Goal: Transaction & Acquisition: Purchase product/service

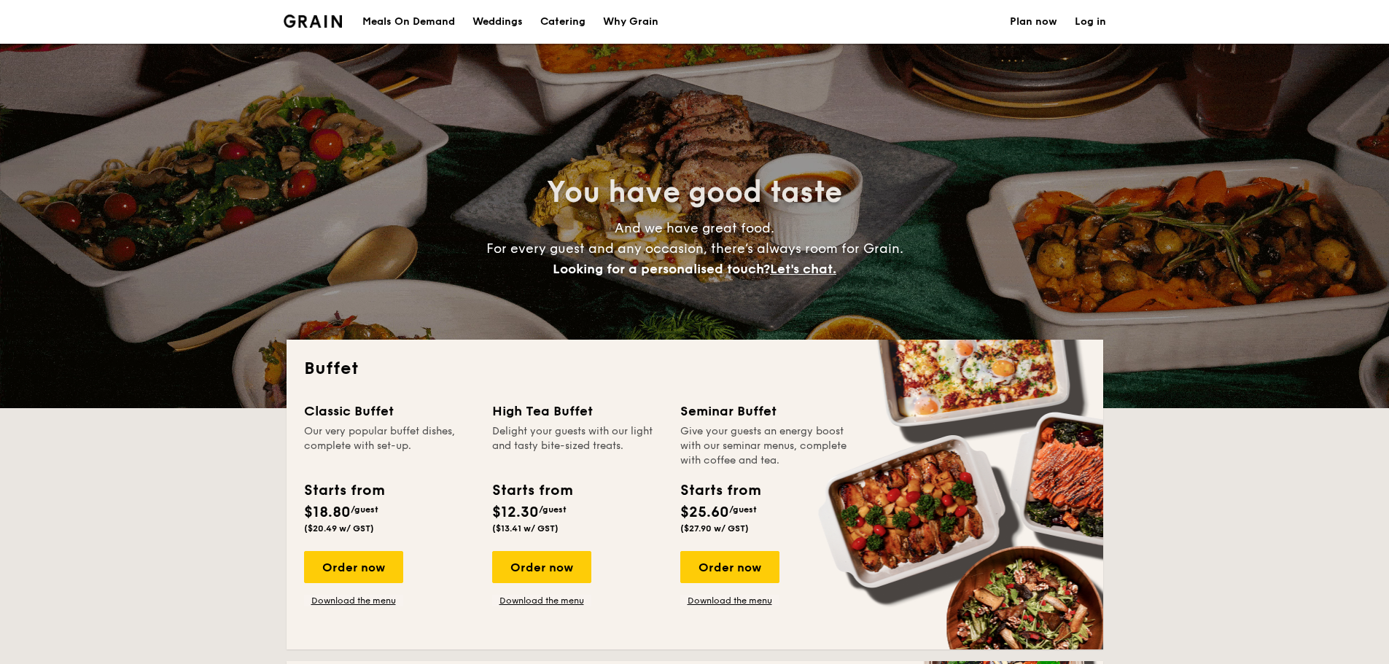
select select
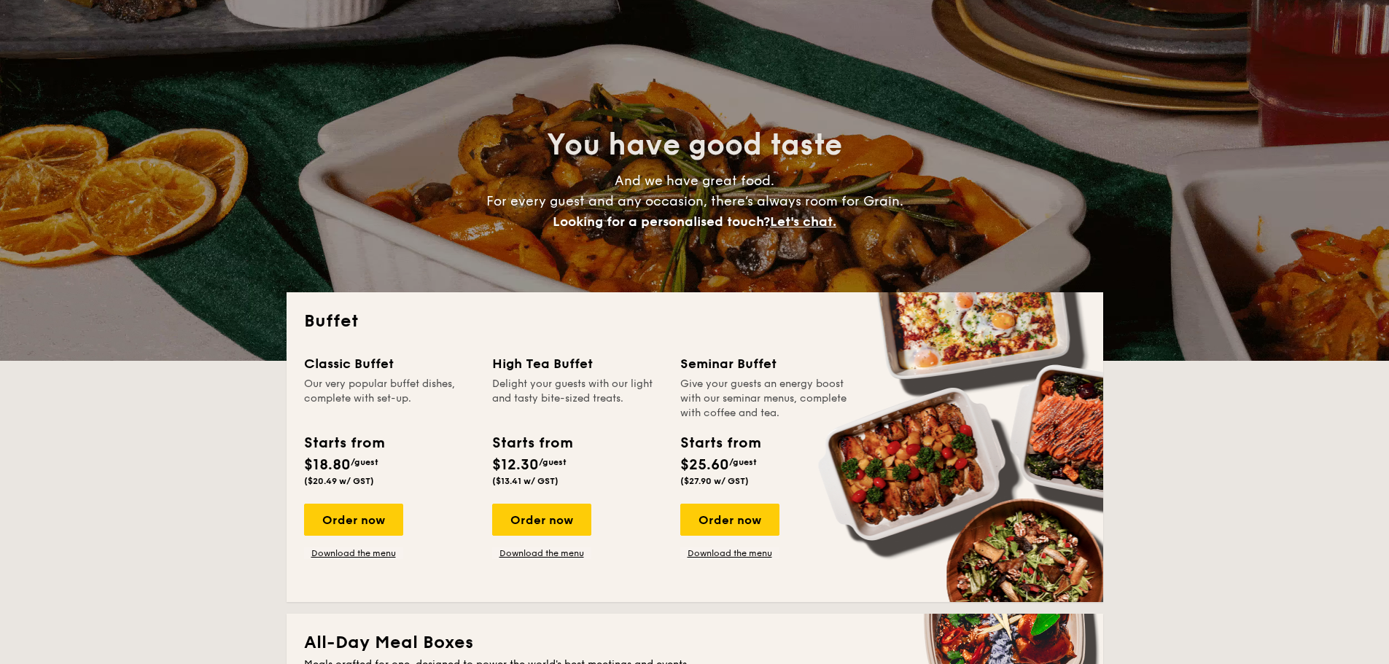
scroll to position [73, 0]
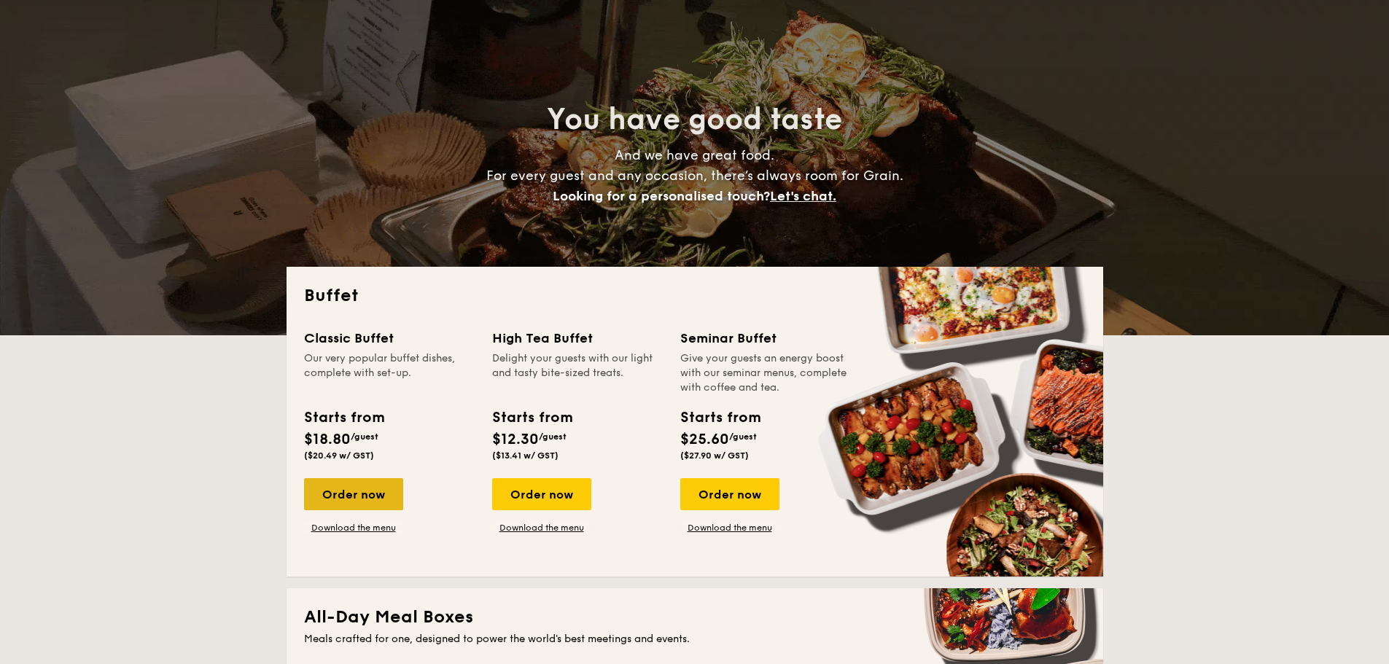
click at [376, 496] on div "Order now" at bounding box center [353, 494] width 99 height 32
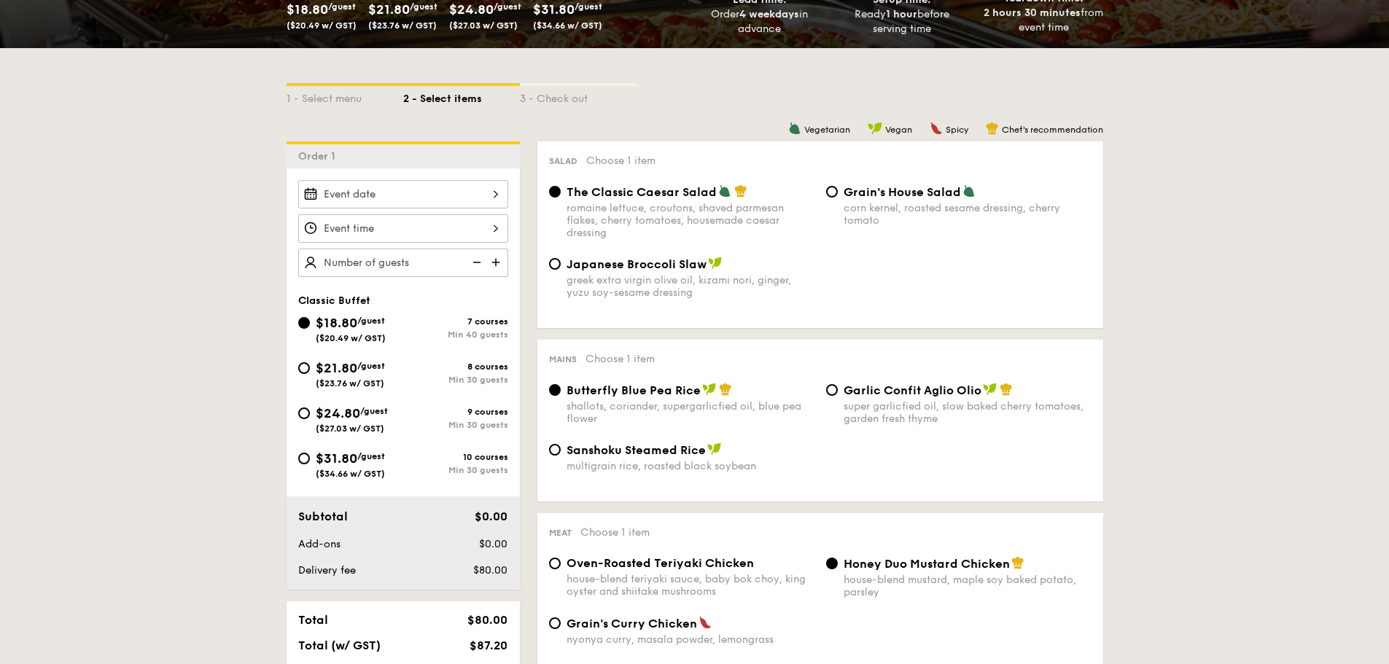
scroll to position [292, 0]
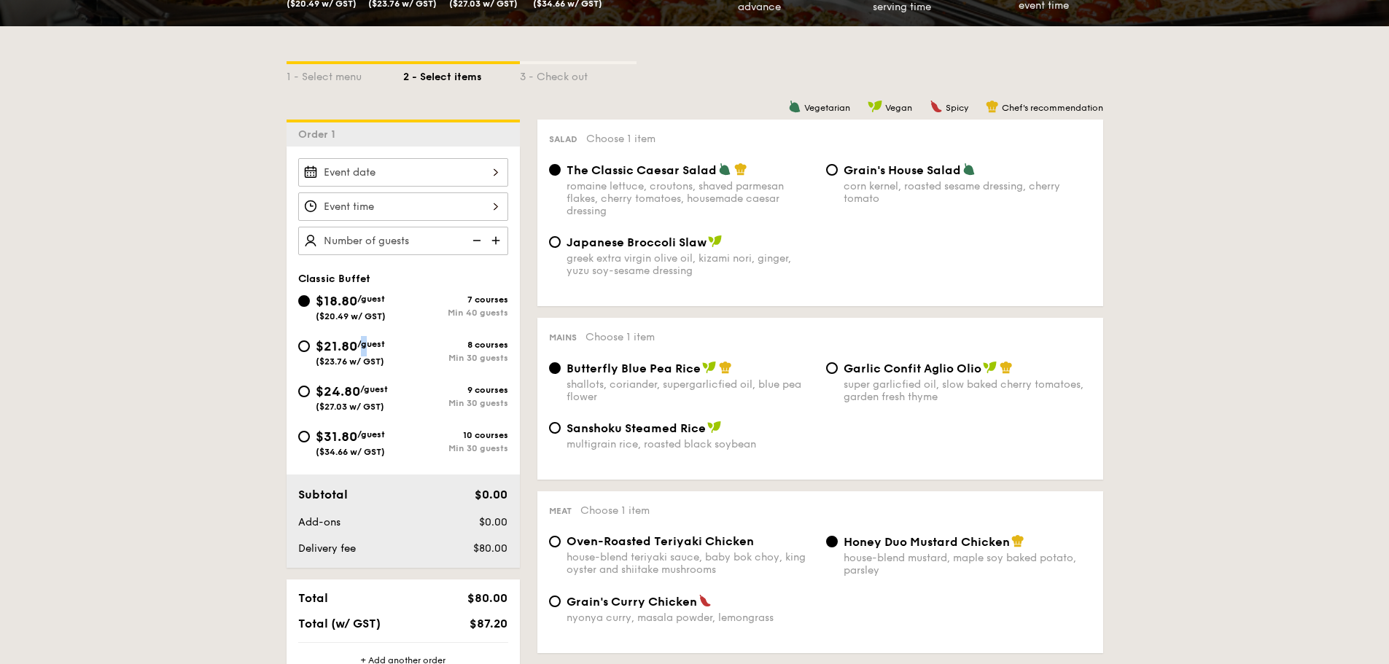
click at [365, 351] on div "$21.80 /guest ($23.76 w/ GST)" at bounding box center [350, 351] width 69 height 31
click at [302, 344] on input "$21.80 /guest ($23.76 w/ GST) 8 courses Min 30 guests" at bounding box center [304, 347] width 12 height 12
radio input "true"
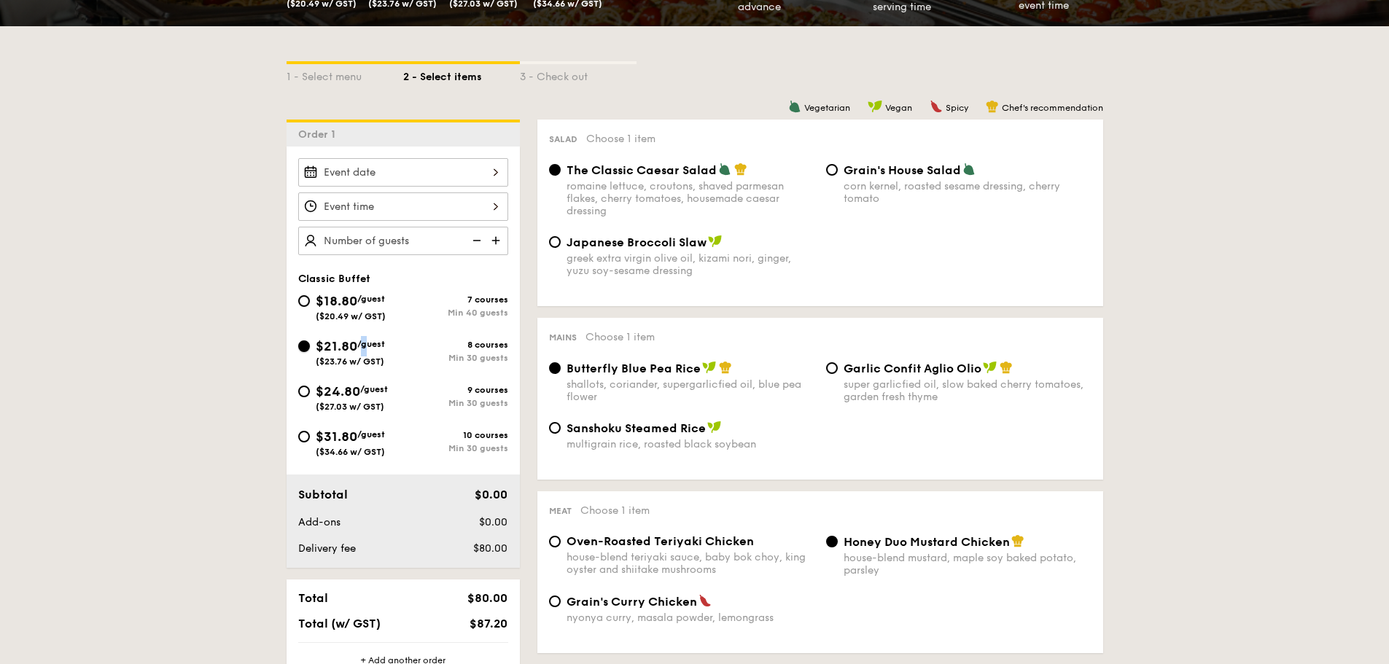
radio input "true"
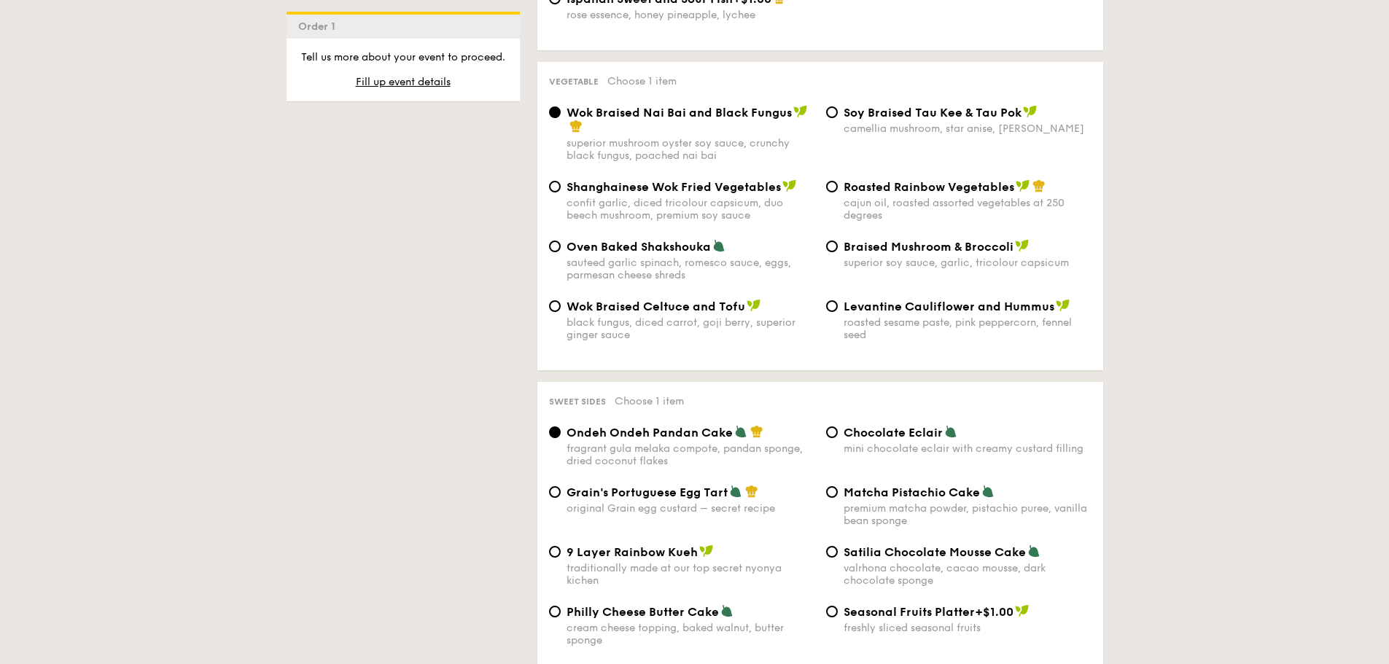
scroll to position [2042, 0]
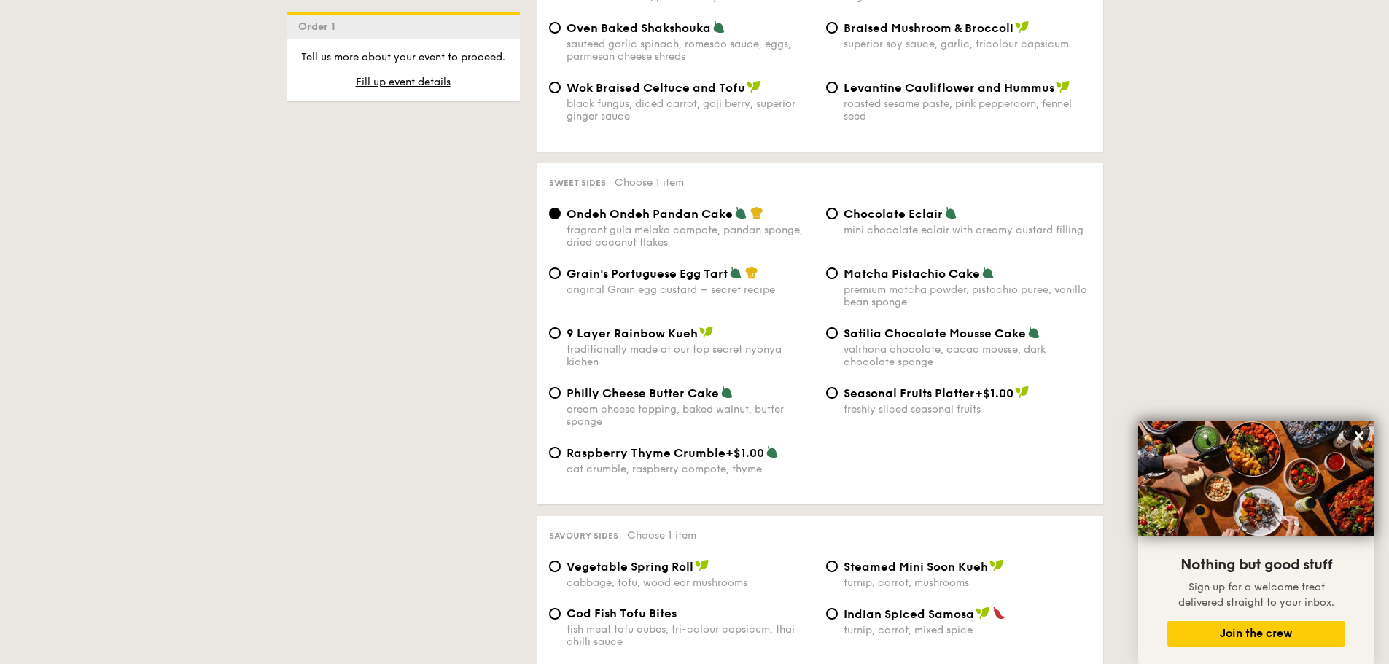
click at [690, 268] on span "Grain's Portuguese Egg Tart" at bounding box center [647, 274] width 161 height 14
click at [561, 268] on input "Grain's Portuguese Egg Tart original Grain egg custard – secret recipe" at bounding box center [555, 274] width 12 height 12
radio input "true"
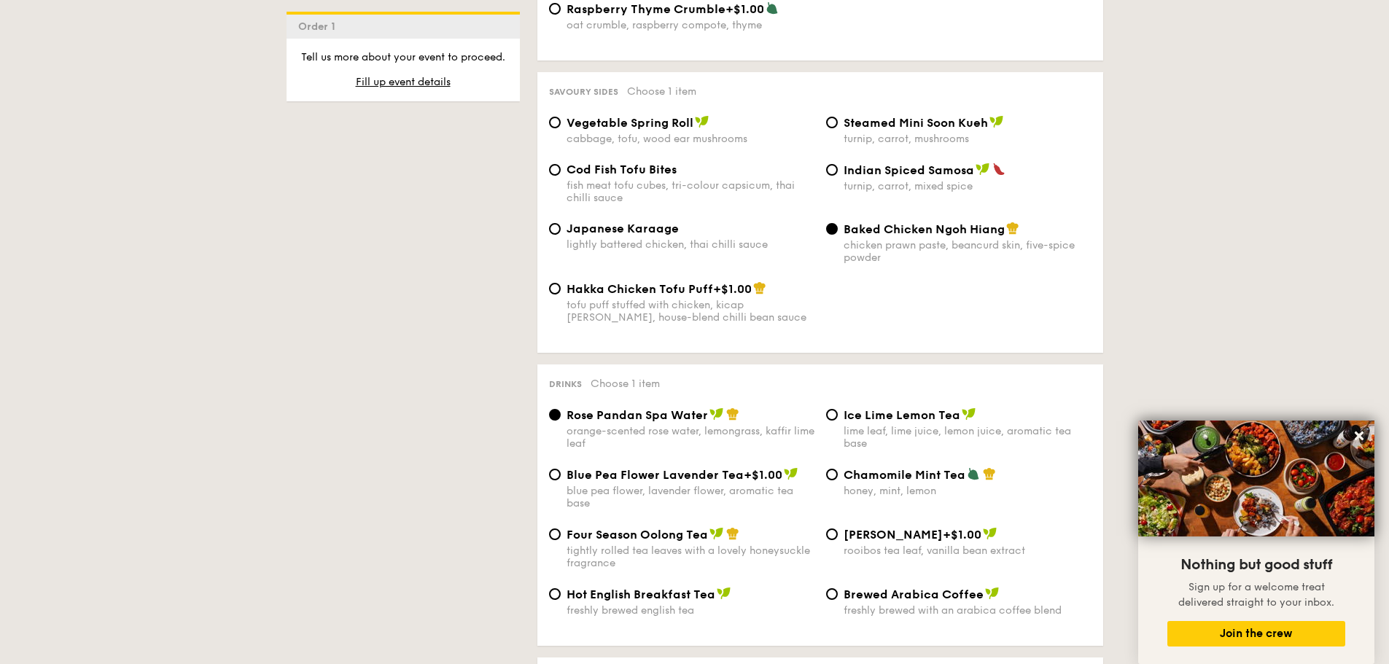
scroll to position [2553, 0]
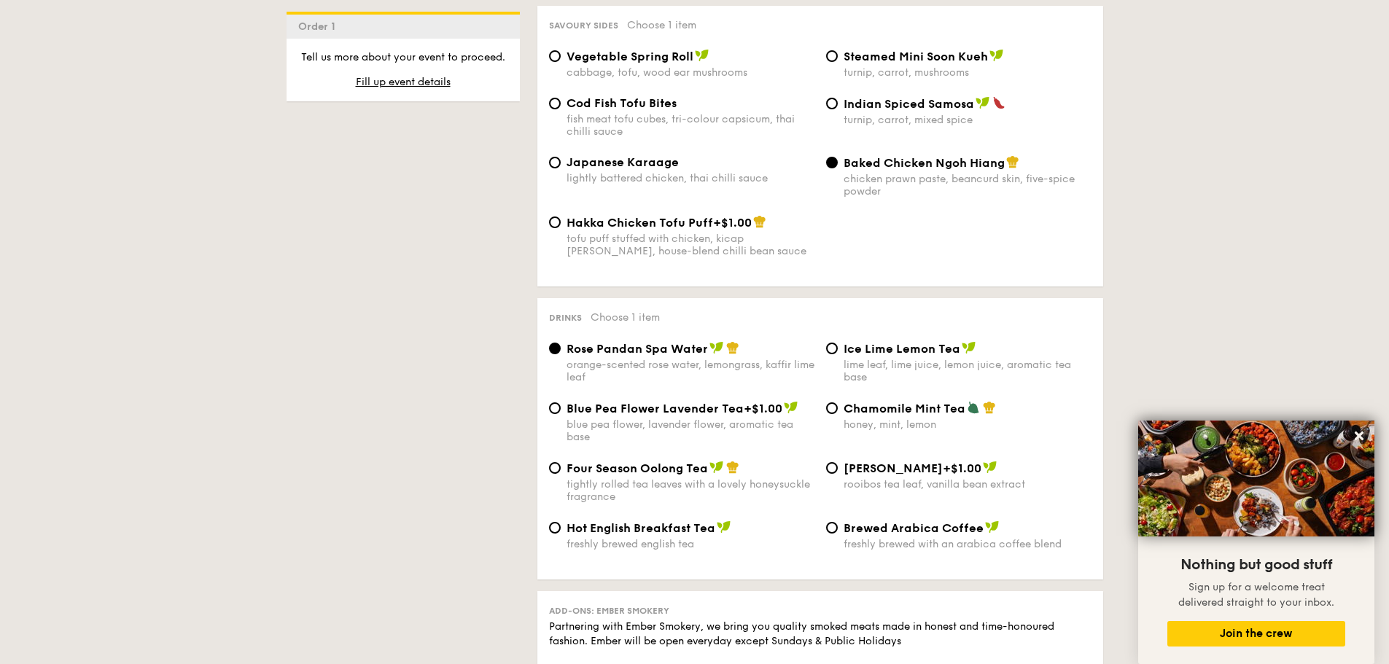
click at [709, 463] on div "Four Season Oolong Tea tightly rolled tea leaves with a lovely honeysuckle frag…" at bounding box center [691, 482] width 248 height 42
click at [561, 463] on input "Four Season Oolong Tea tightly rolled tea leaves with a lovely honeysuckle frag…" at bounding box center [555, 468] width 12 height 12
radio input "true"
click at [903, 402] on span "Chamomile Mint Tea" at bounding box center [905, 409] width 122 height 14
click at [838, 403] on input "Chamomile Mint Tea honey, mint, lemon" at bounding box center [832, 409] width 12 height 12
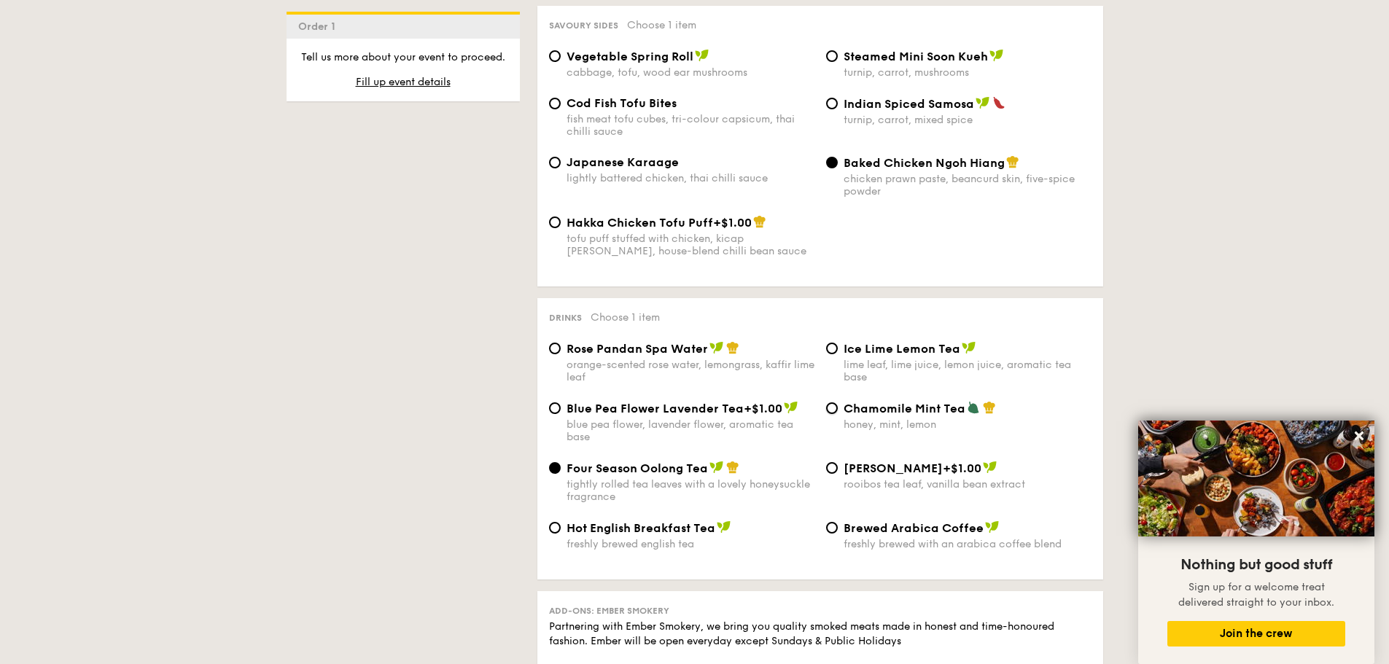
radio input "true"
click at [701, 344] on div "Rose Pandan Spa Water orange-scented rose water, lemongrass, kaffir lime leaf" at bounding box center [691, 362] width 248 height 42
click at [561, 344] on input "Rose Pandan Spa Water orange-scented rose water, lemongrass, kaffir lime leaf" at bounding box center [555, 349] width 12 height 12
radio input "true"
click at [735, 478] on div "tightly rolled tea leaves with a lovely honeysuckle fragrance" at bounding box center [691, 490] width 248 height 25
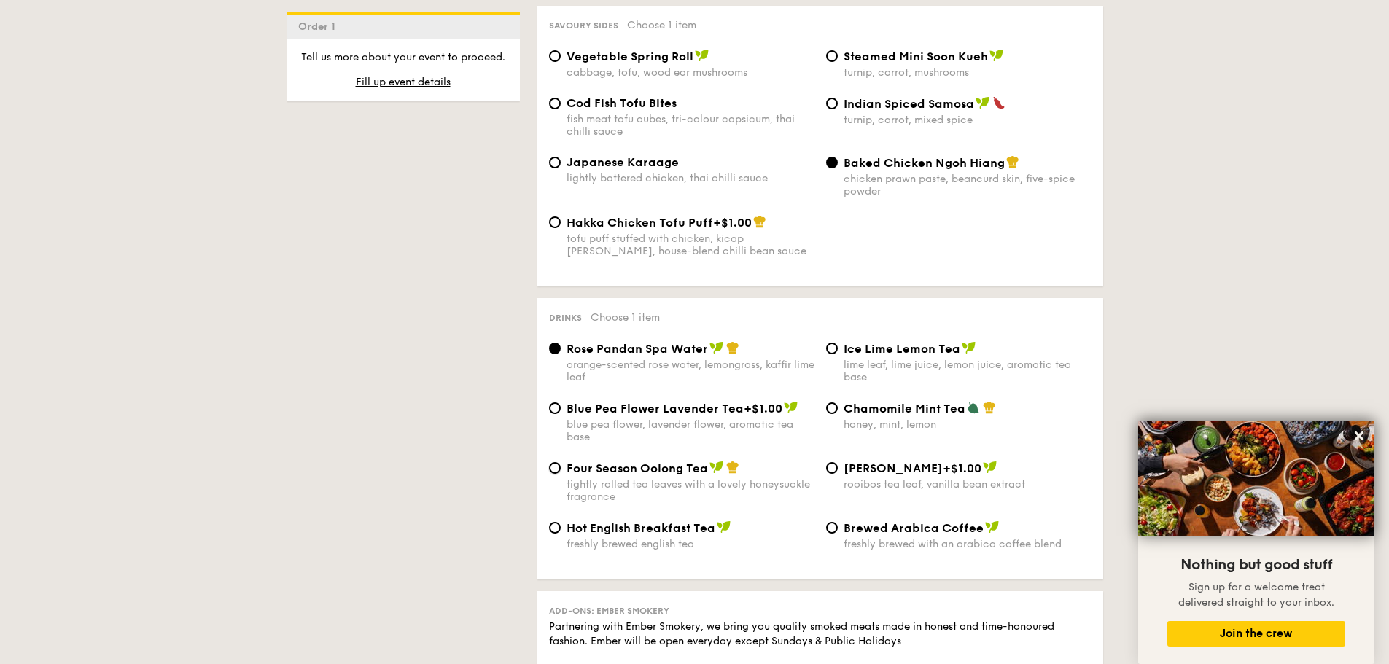
click at [561, 469] on input "Four Season Oolong Tea tightly rolled tea leaves with a lovely honeysuckle frag…" at bounding box center [555, 468] width 12 height 12
radio input "true"
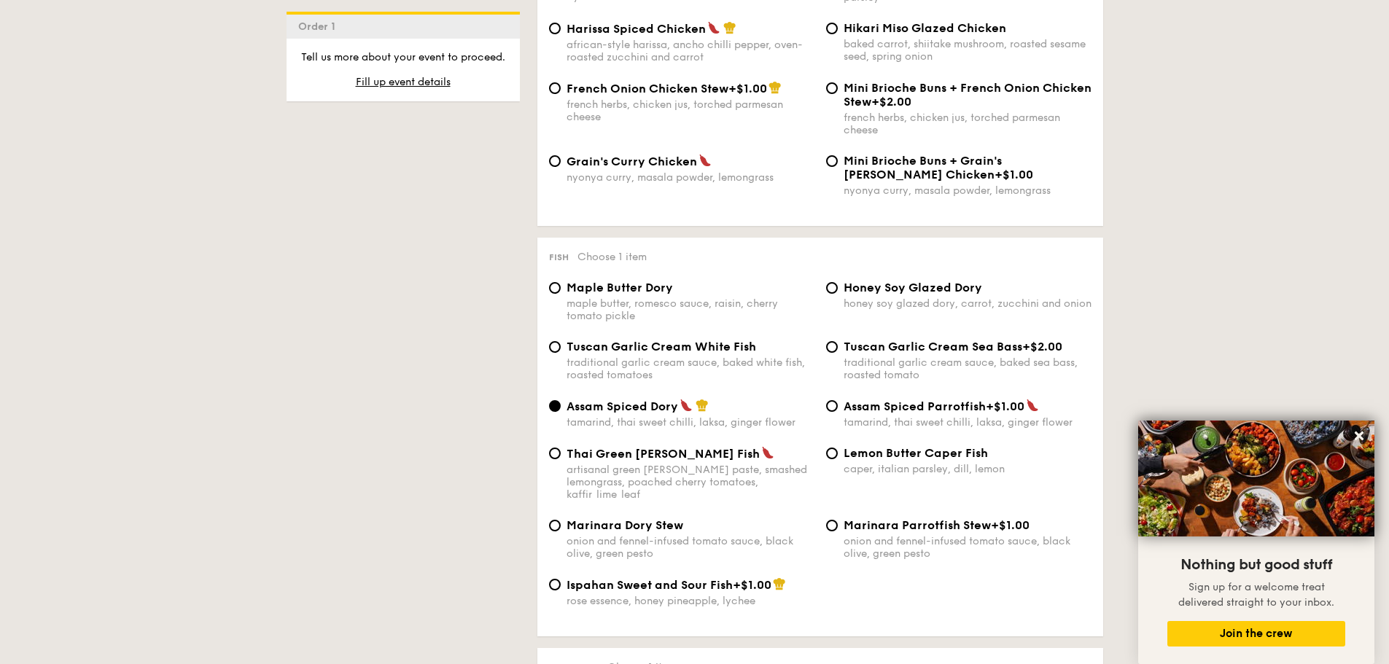
scroll to position [1240, 0]
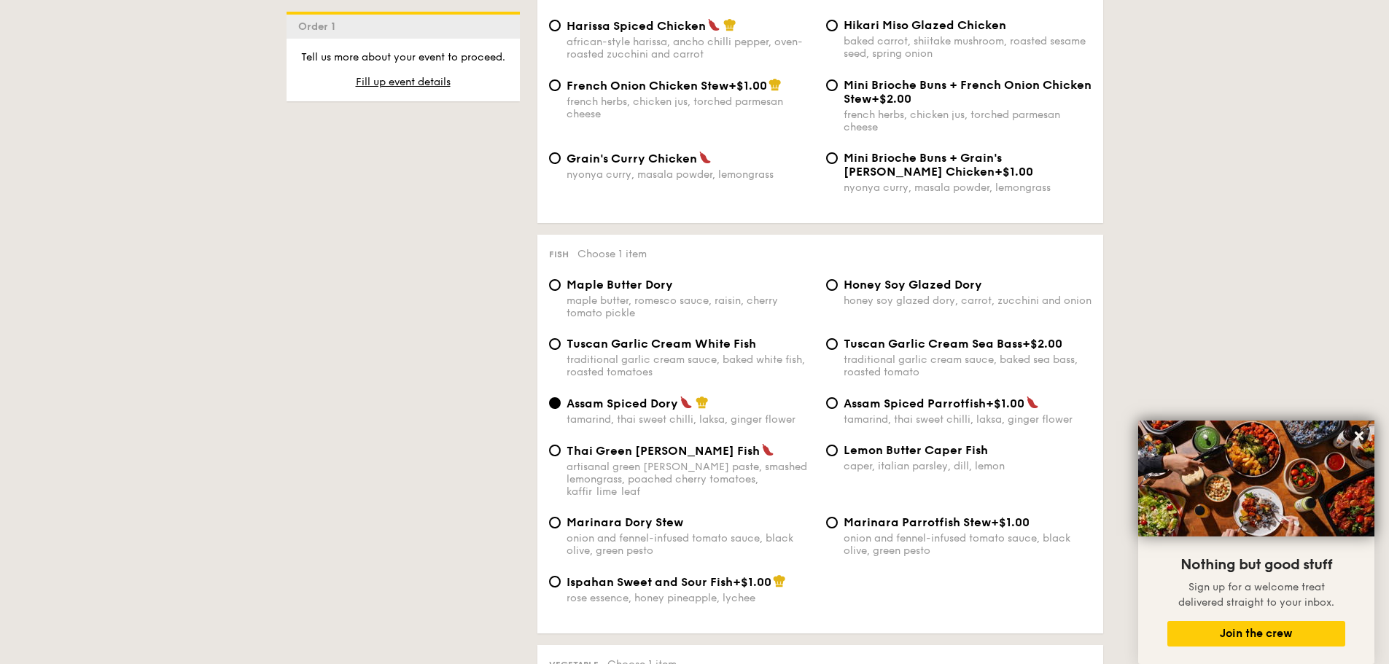
click at [639, 471] on div "artisanal green [PERSON_NAME] paste, smashed lemongrass, poached cherry tomatoe…" at bounding box center [691, 479] width 248 height 37
click at [561, 457] on input "Thai Green [PERSON_NAME] Fish artisanal green [PERSON_NAME] paste, smashed lemo…" at bounding box center [555, 451] width 12 height 12
radio input "true"
click at [683, 404] on img at bounding box center [686, 402] width 13 height 13
click at [561, 404] on input "Assam Spiced Dory tamarind, thai sweet chilli, laksa, ginger flower" at bounding box center [555, 403] width 12 height 12
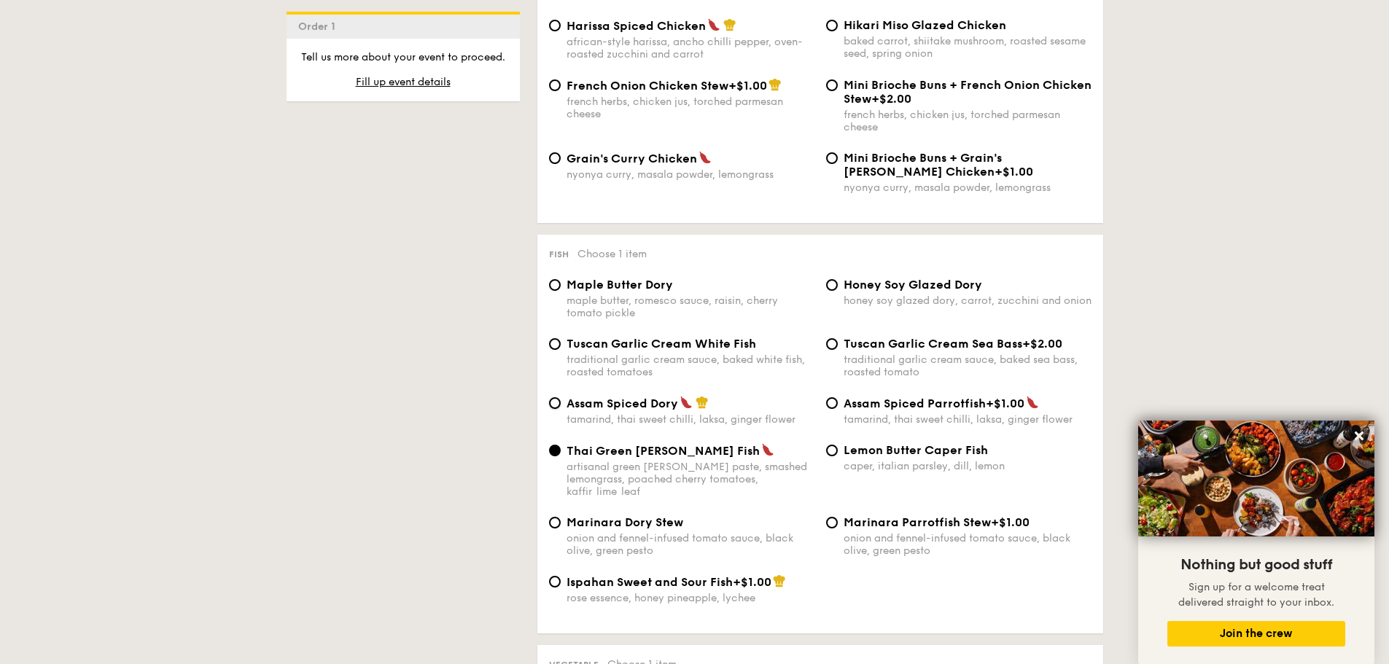
radio input "true"
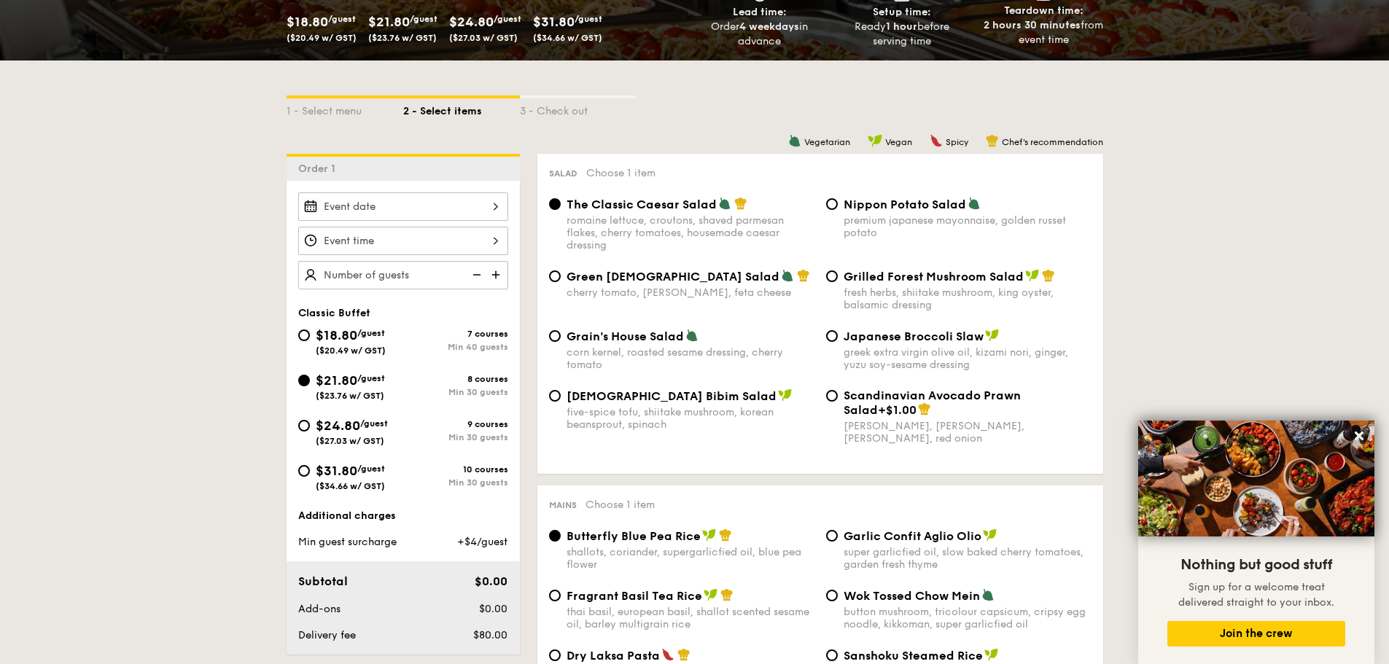
scroll to position [292, 0]
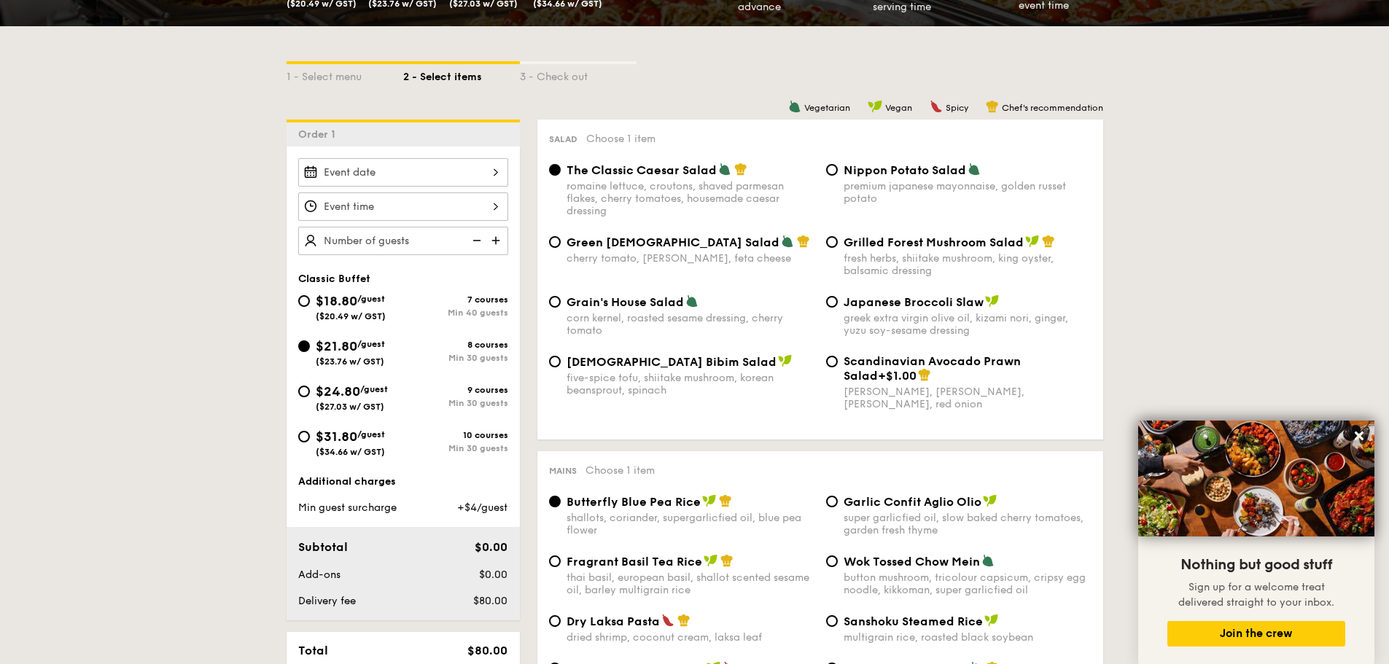
click at [395, 171] on div at bounding box center [403, 172] width 210 height 28
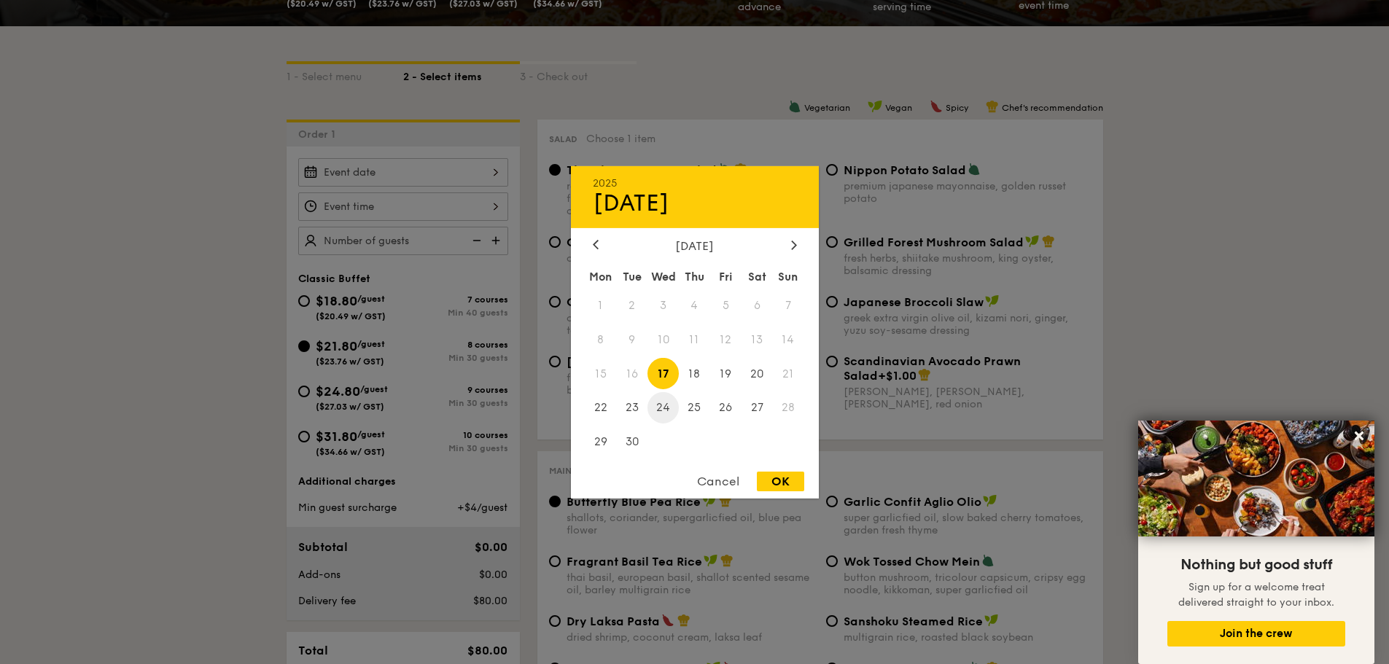
click at [666, 407] on span "24" at bounding box center [663, 407] width 31 height 31
click at [783, 479] on div "OK" at bounding box center [780, 482] width 47 height 20
type input "[DATE]"
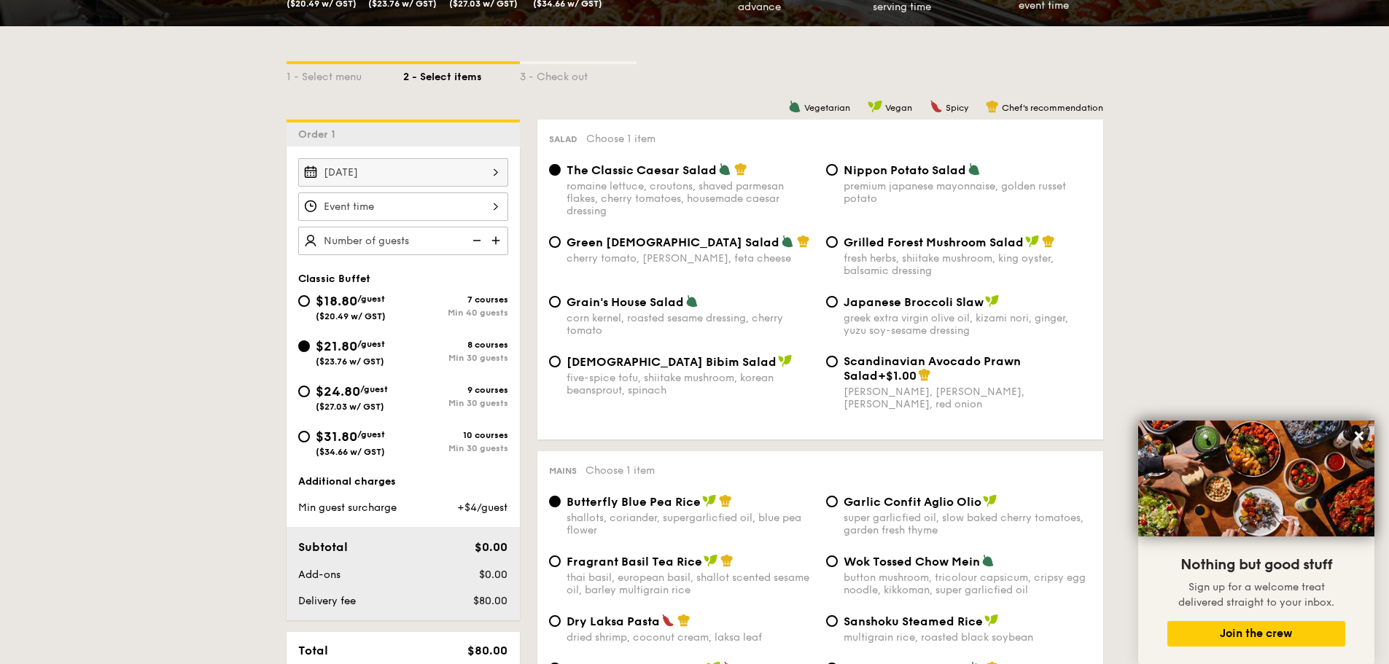
click at [403, 205] on div at bounding box center [403, 207] width 210 height 28
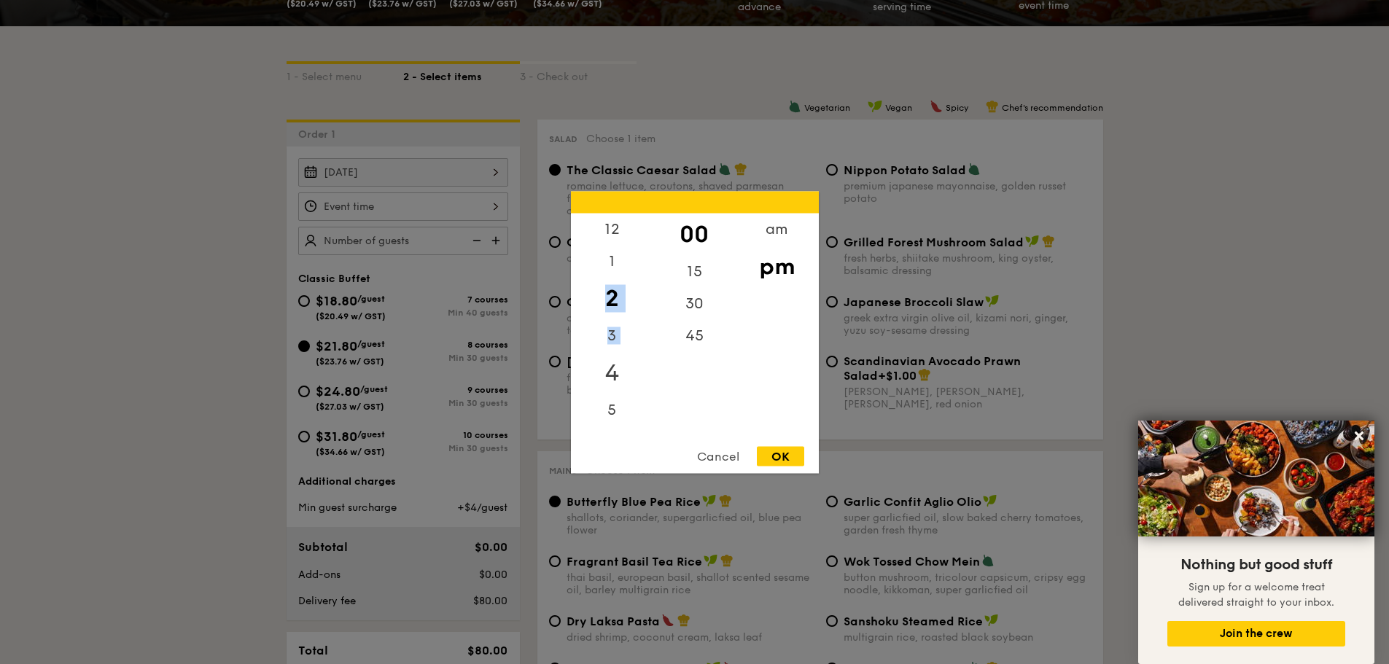
drag, startPoint x: 616, startPoint y: 260, endPoint x: 605, endPoint y: 371, distance: 112.2
click at [605, 371] on div "12 1 2 3 4 5 6 7 8 9 10 11" at bounding box center [612, 324] width 82 height 222
click at [611, 230] on div "12" at bounding box center [612, 234] width 82 height 42
click at [608, 416] on div "11" at bounding box center [612, 419] width 82 height 32
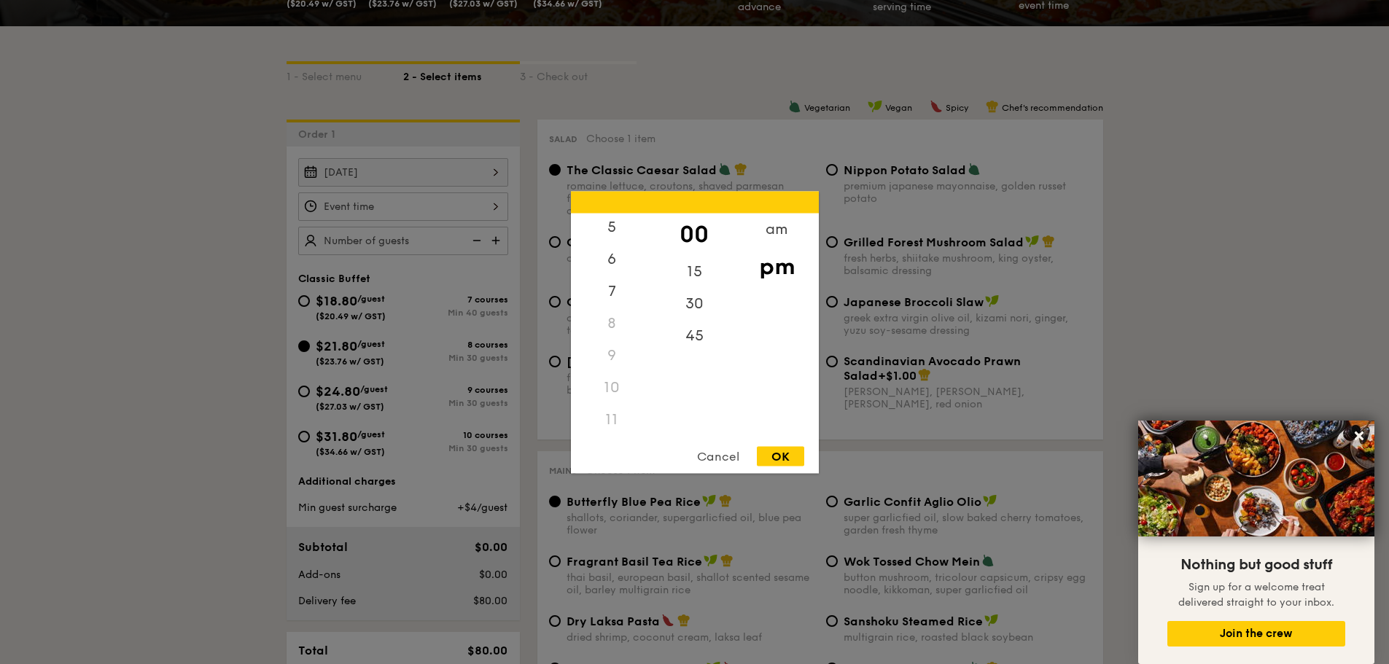
click at [616, 427] on div "11" at bounding box center [612, 419] width 82 height 32
click at [618, 419] on div "11" at bounding box center [612, 419] width 82 height 32
click at [653, 341] on div "45" at bounding box center [694, 340] width 82 height 42
click at [605, 420] on div "11" at bounding box center [612, 419] width 82 height 32
click at [613, 419] on div "11" at bounding box center [612, 419] width 82 height 32
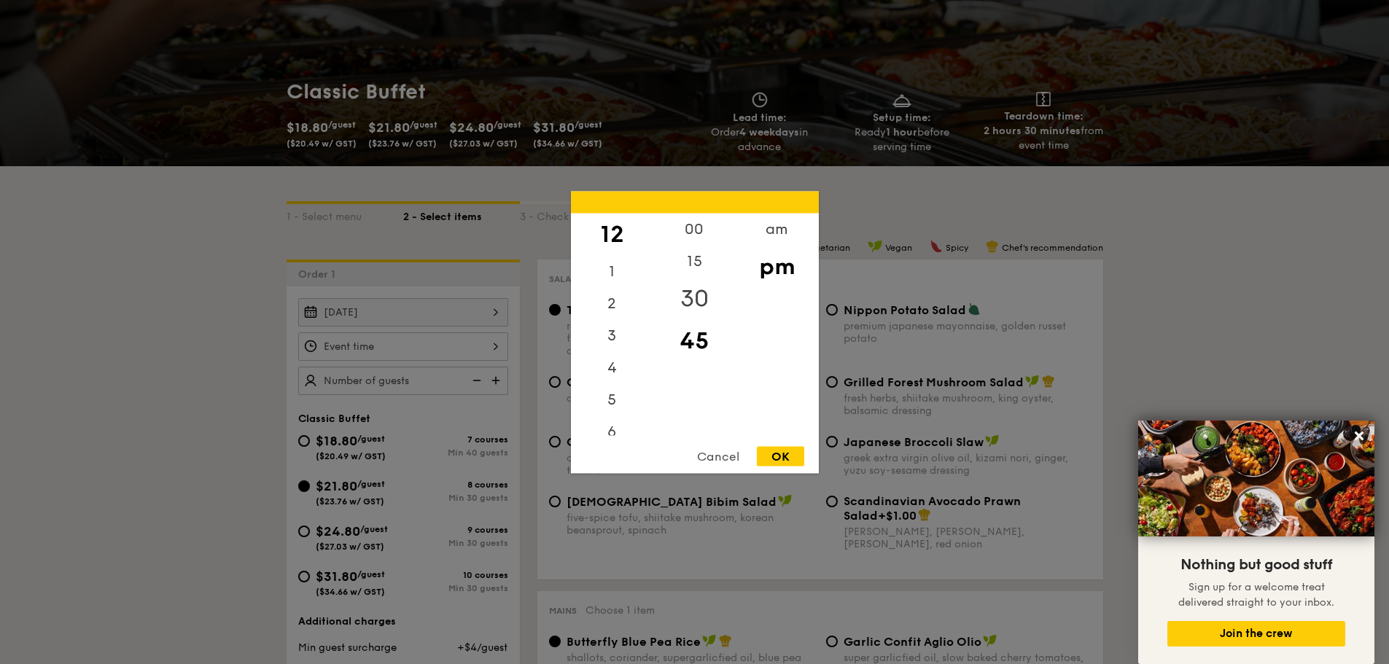
scroll to position [0, 0]
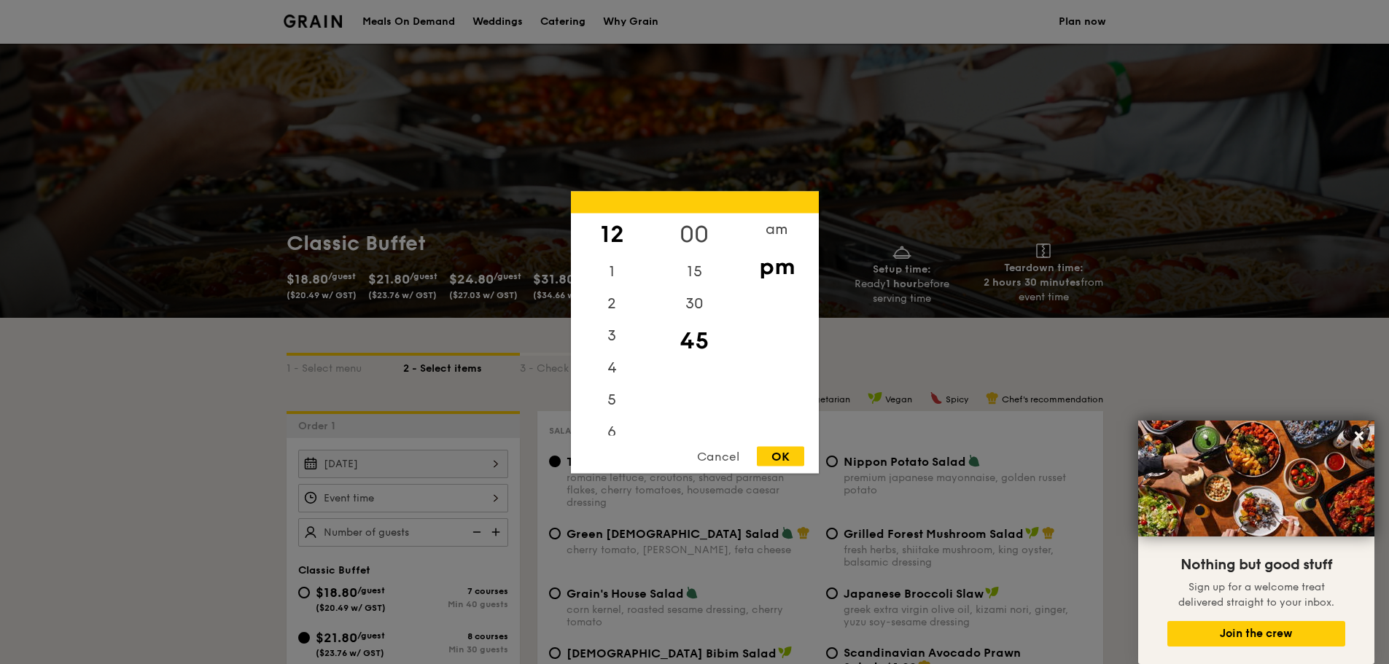
click at [692, 232] on div "00" at bounding box center [694, 234] width 82 height 42
click at [767, 231] on div "am" at bounding box center [777, 234] width 82 height 42
click at [614, 419] on div "11" at bounding box center [612, 424] width 82 height 42
click at [788, 461] on div "OK" at bounding box center [780, 456] width 47 height 20
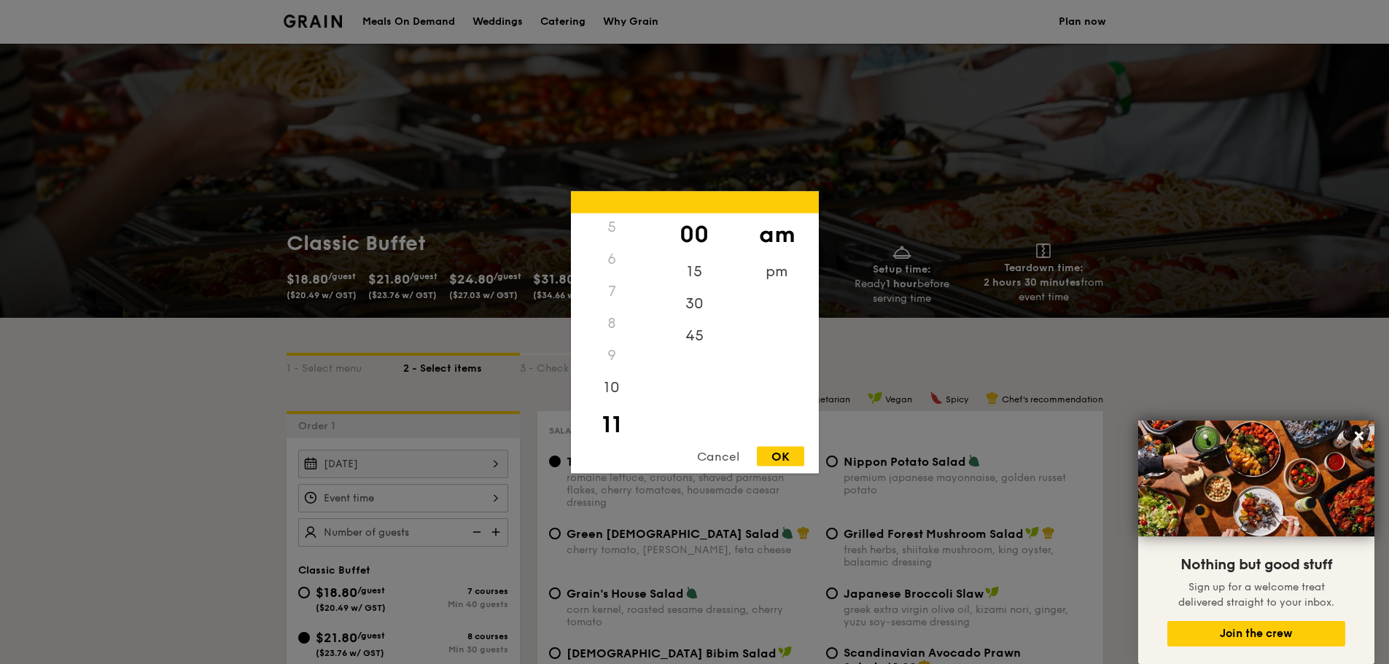
type input "11:00AM"
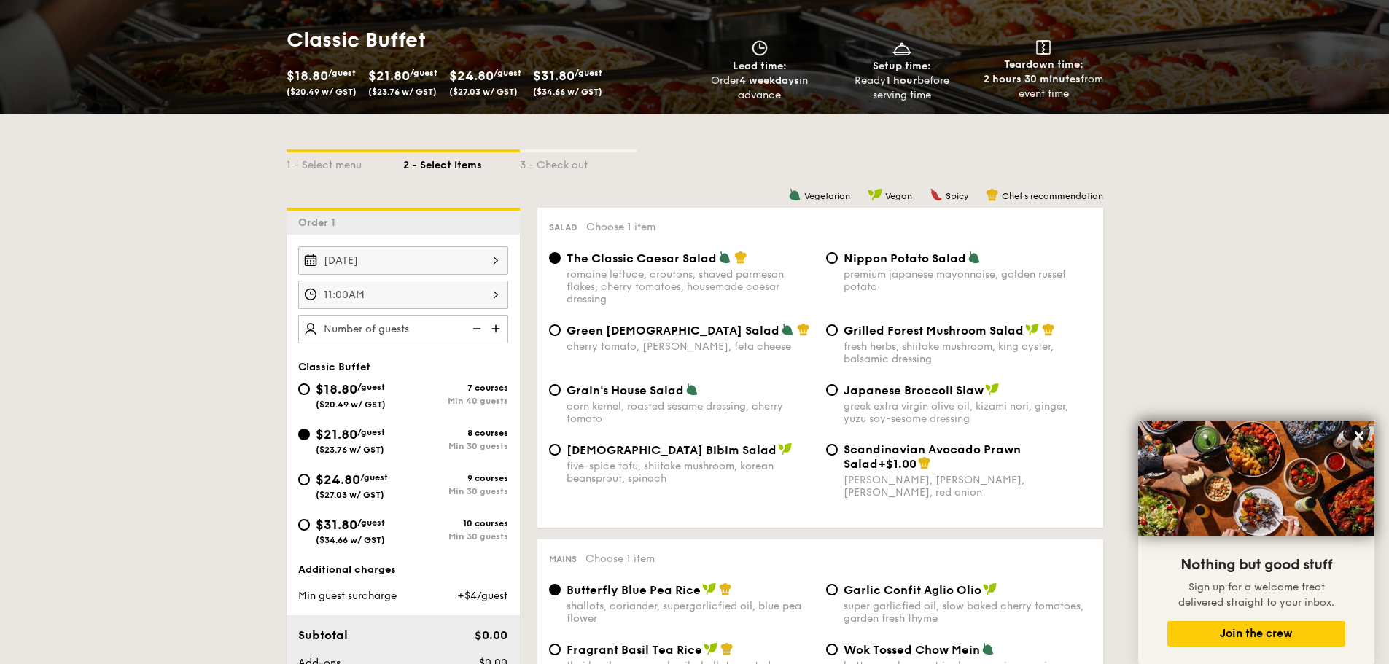
scroll to position [219, 0]
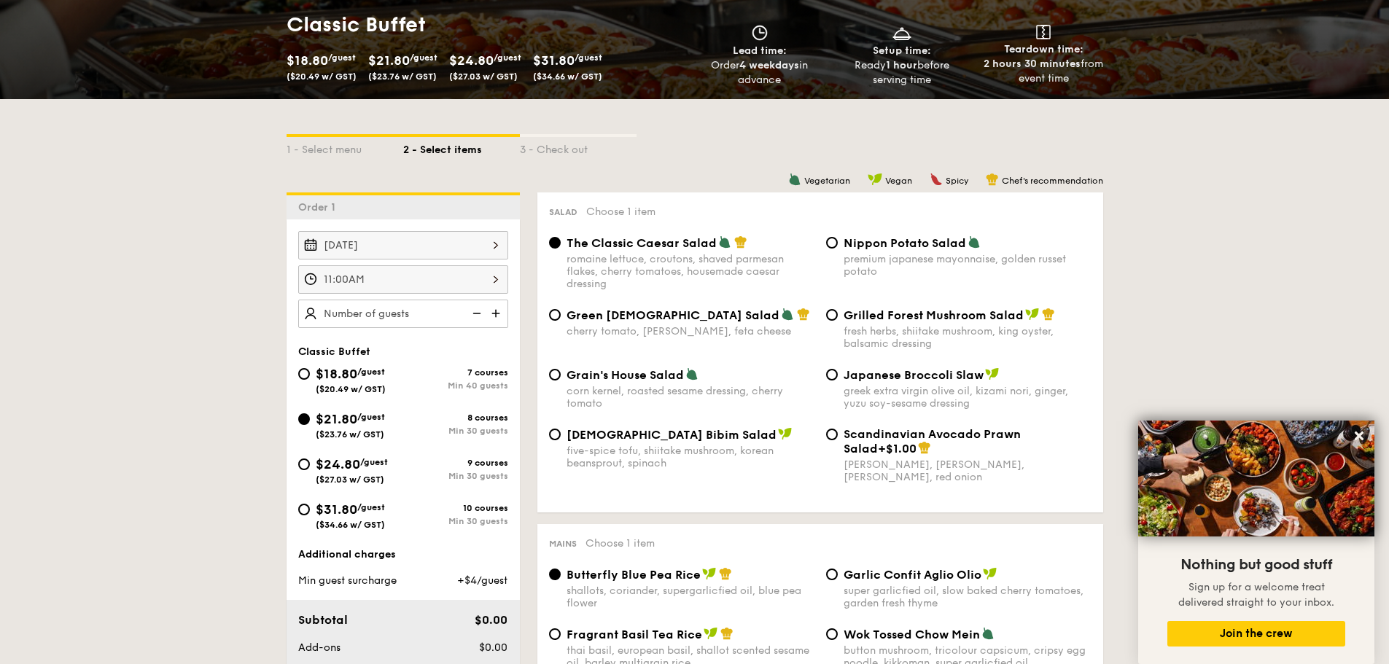
click at [494, 314] on img at bounding box center [497, 314] width 22 height 28
click at [494, 316] on img at bounding box center [497, 314] width 22 height 28
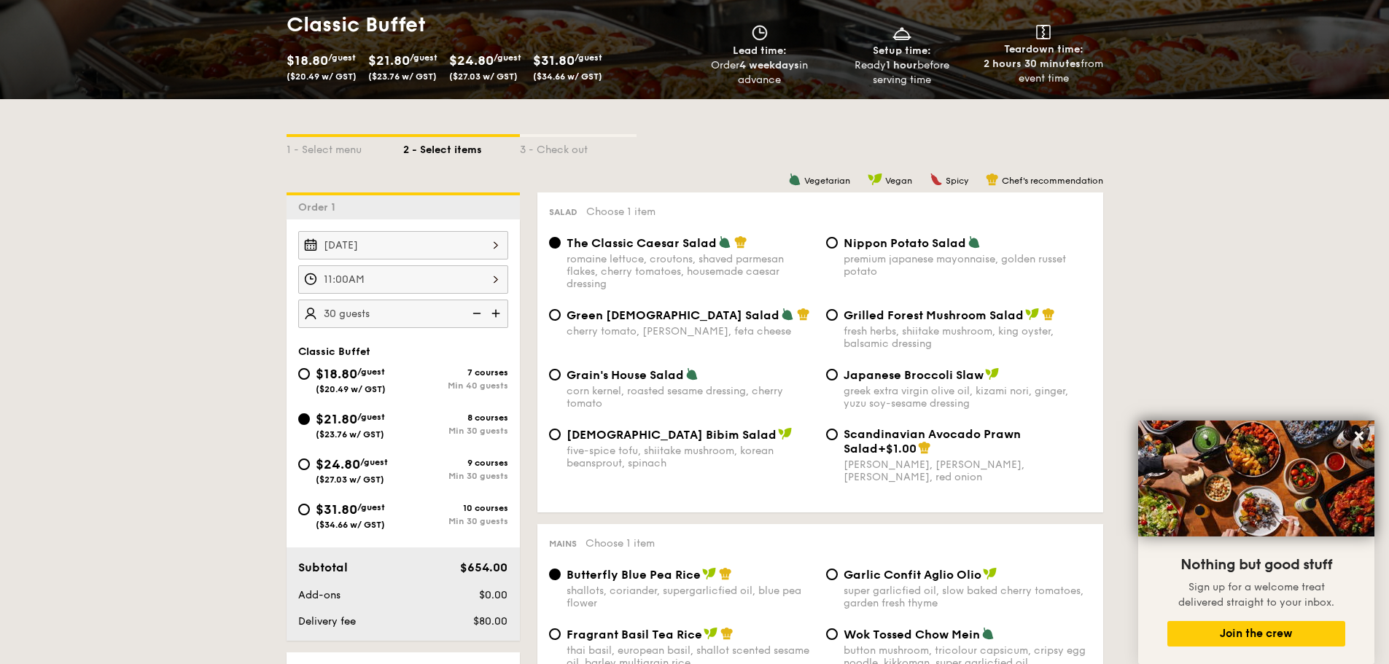
click at [494, 316] on img at bounding box center [497, 314] width 22 height 28
click at [494, 317] on img at bounding box center [497, 314] width 22 height 28
click at [484, 317] on img at bounding box center [476, 314] width 22 height 28
type input "40 guests"
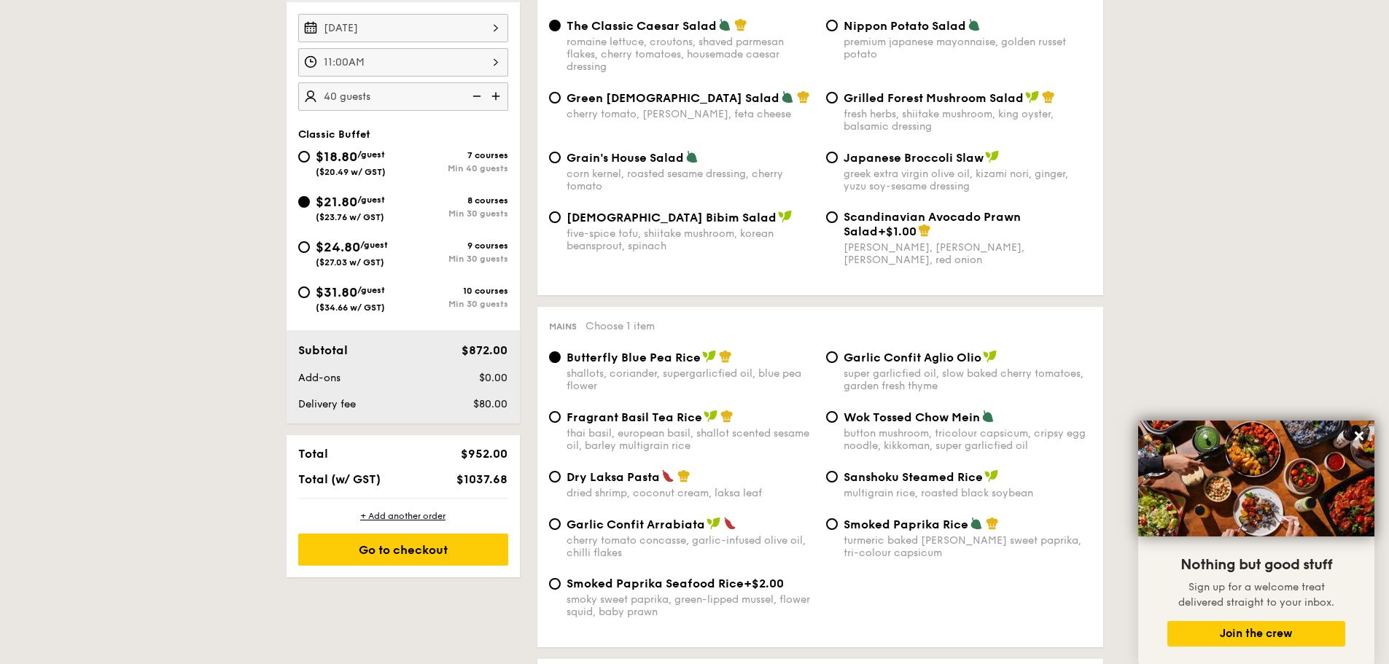
scroll to position [438, 0]
click at [438, 515] on div "+ Add another order" at bounding box center [403, 515] width 210 height 12
radio input "true"
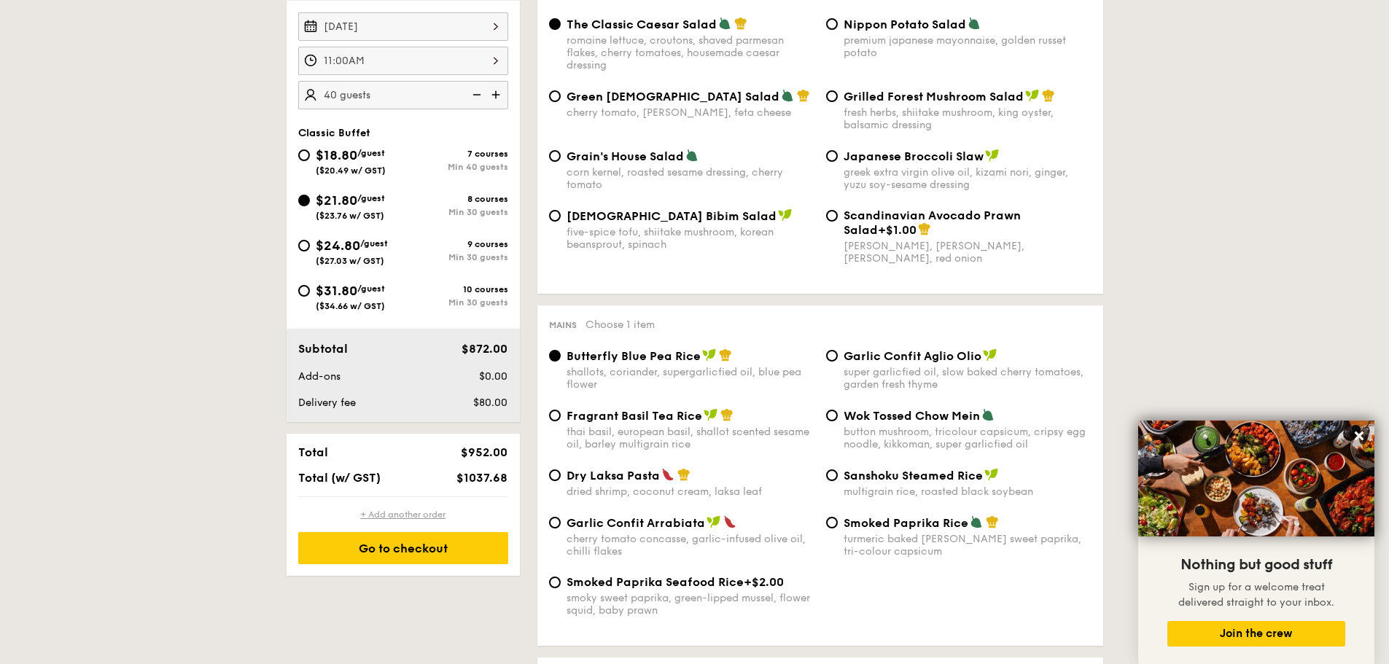
radio input "true"
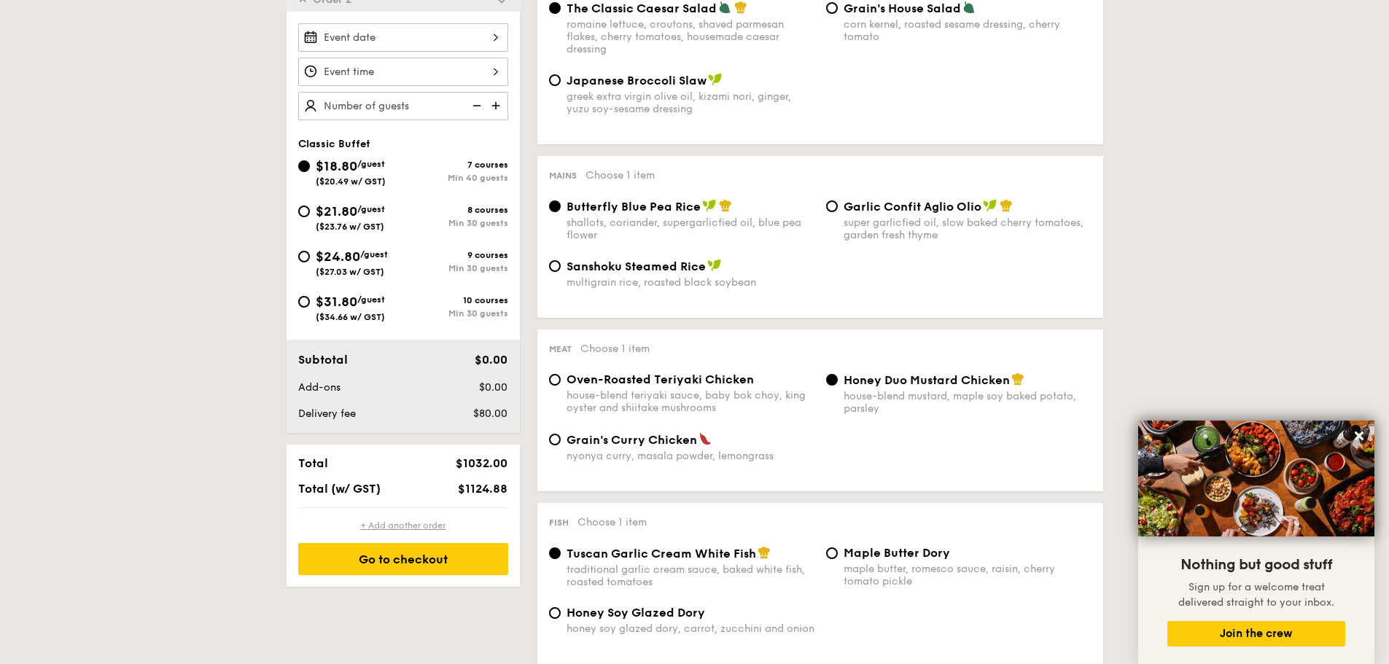
scroll to position [489, 0]
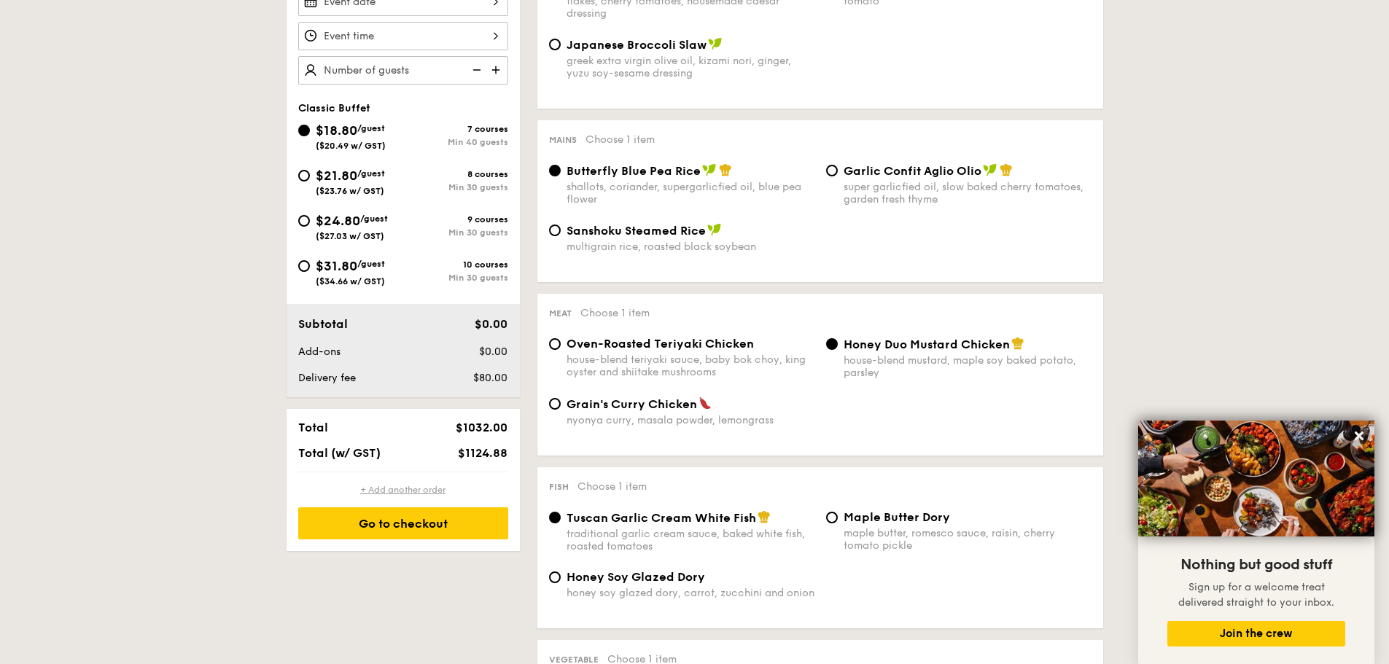
click at [388, 489] on div "+ Add another order" at bounding box center [403, 490] width 210 height 12
radio input "true"
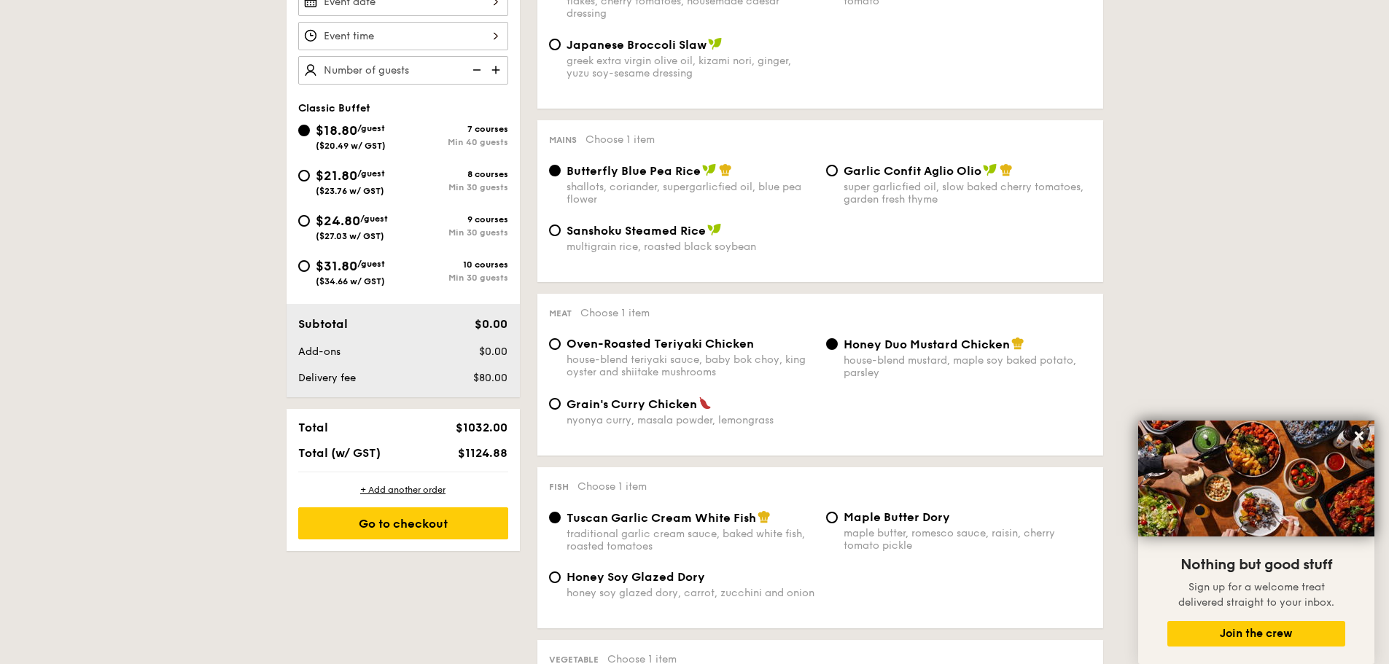
radio input "true"
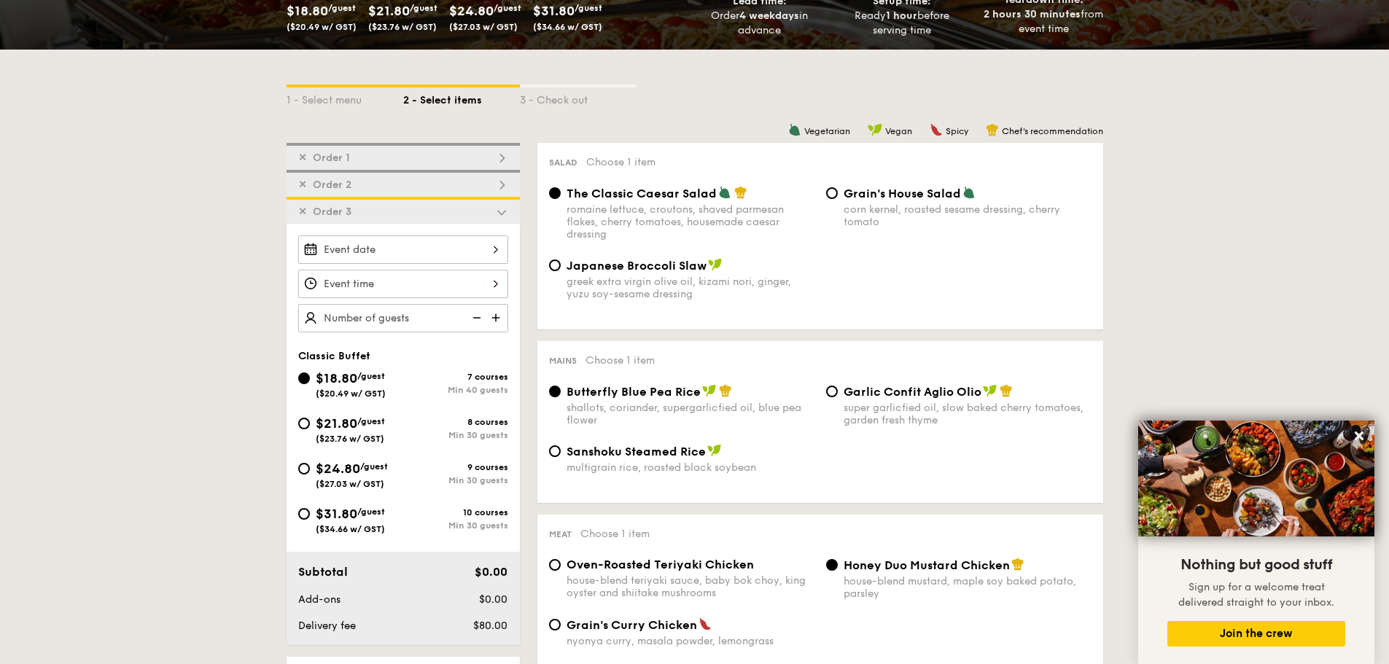
scroll to position [225, 0]
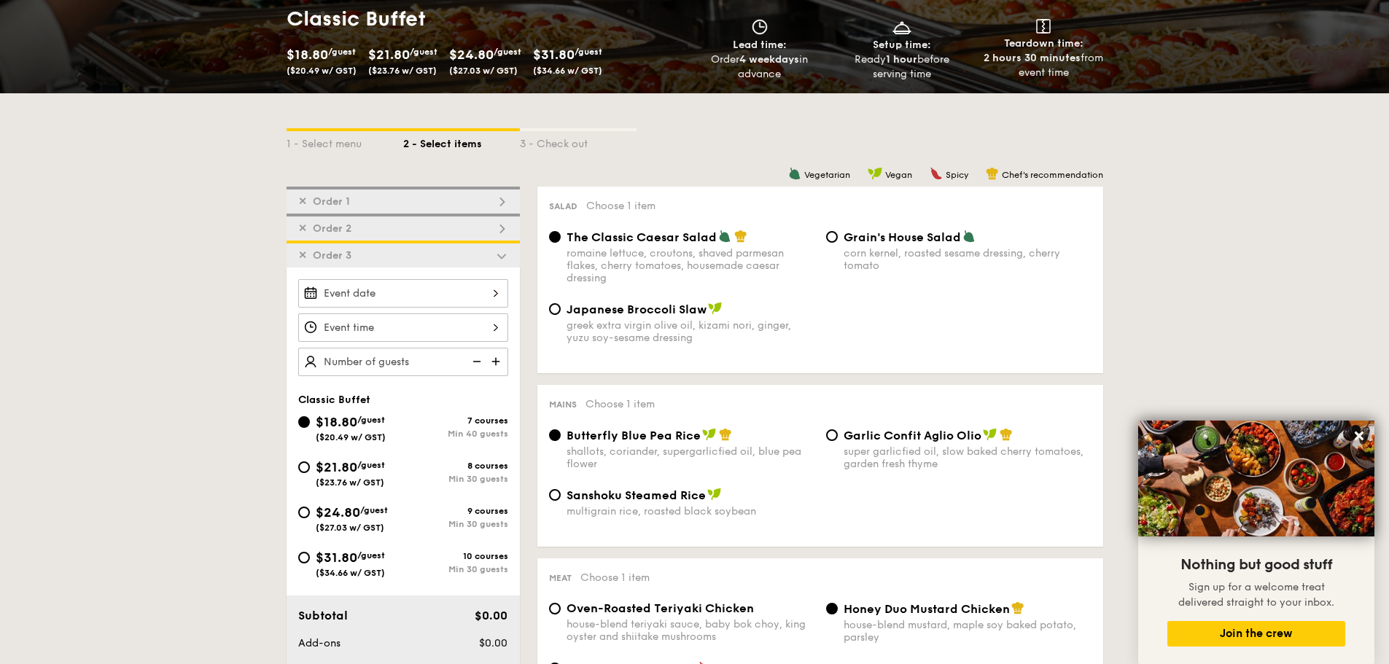
click at [500, 228] on img at bounding box center [501, 228] width 13 height 13
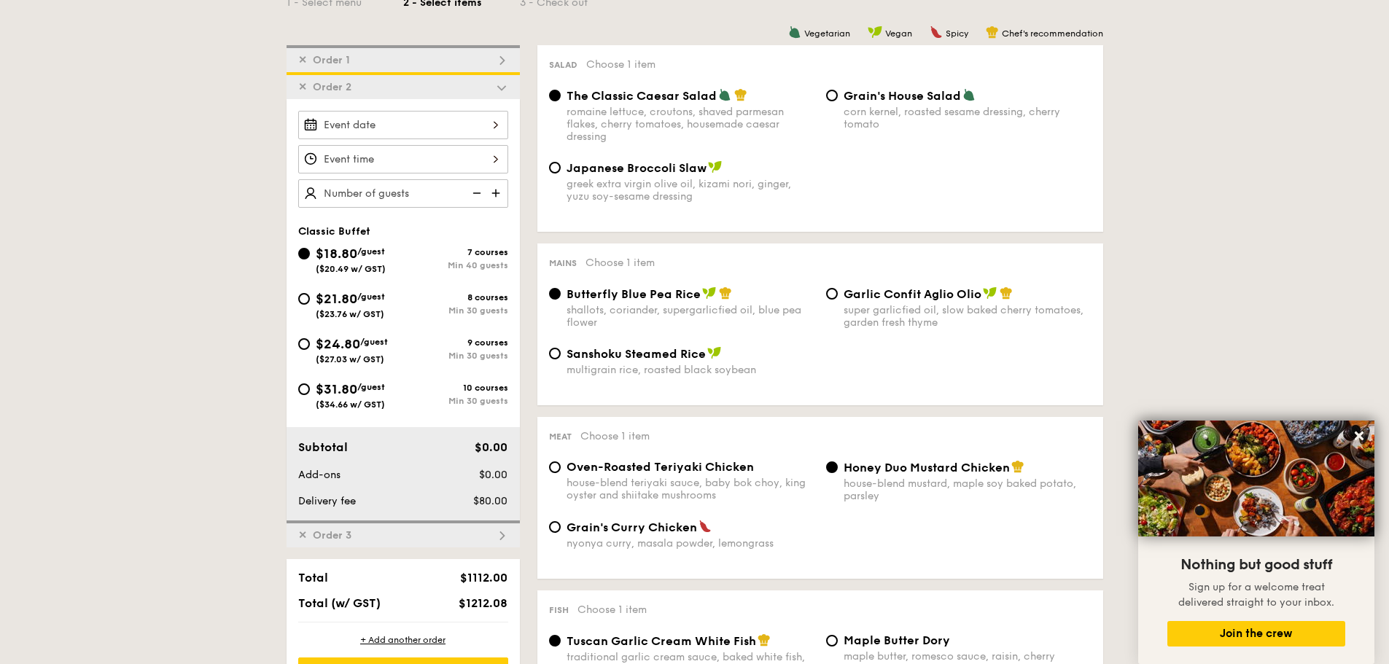
scroll to position [198, 0]
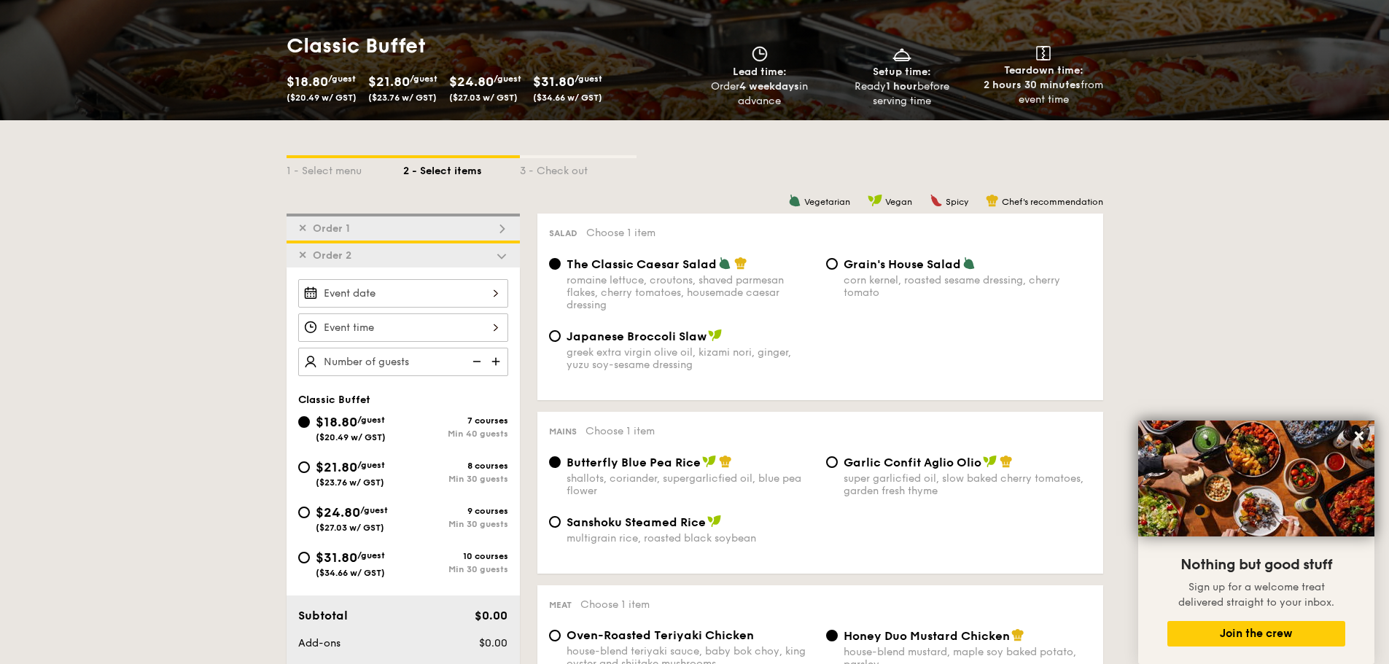
click at [300, 253] on span "✕" at bounding box center [302, 255] width 9 height 12
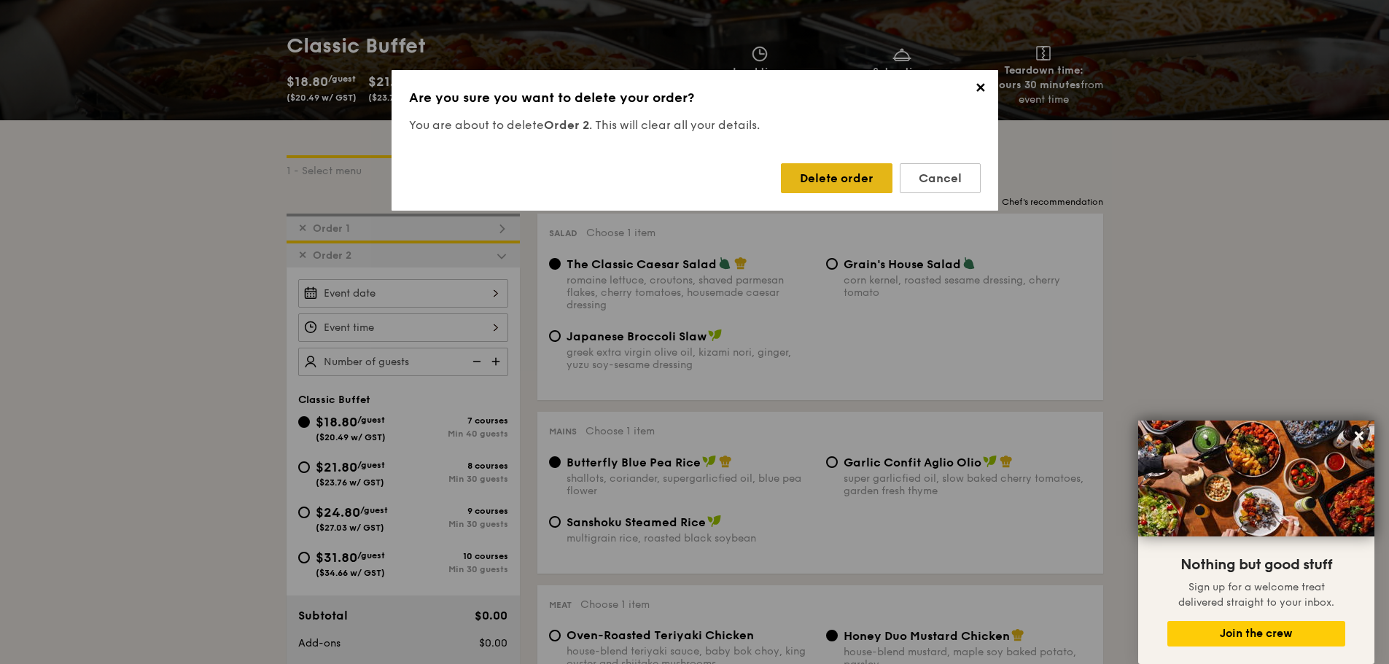
click at [846, 173] on div "Delete order" at bounding box center [837, 178] width 112 height 30
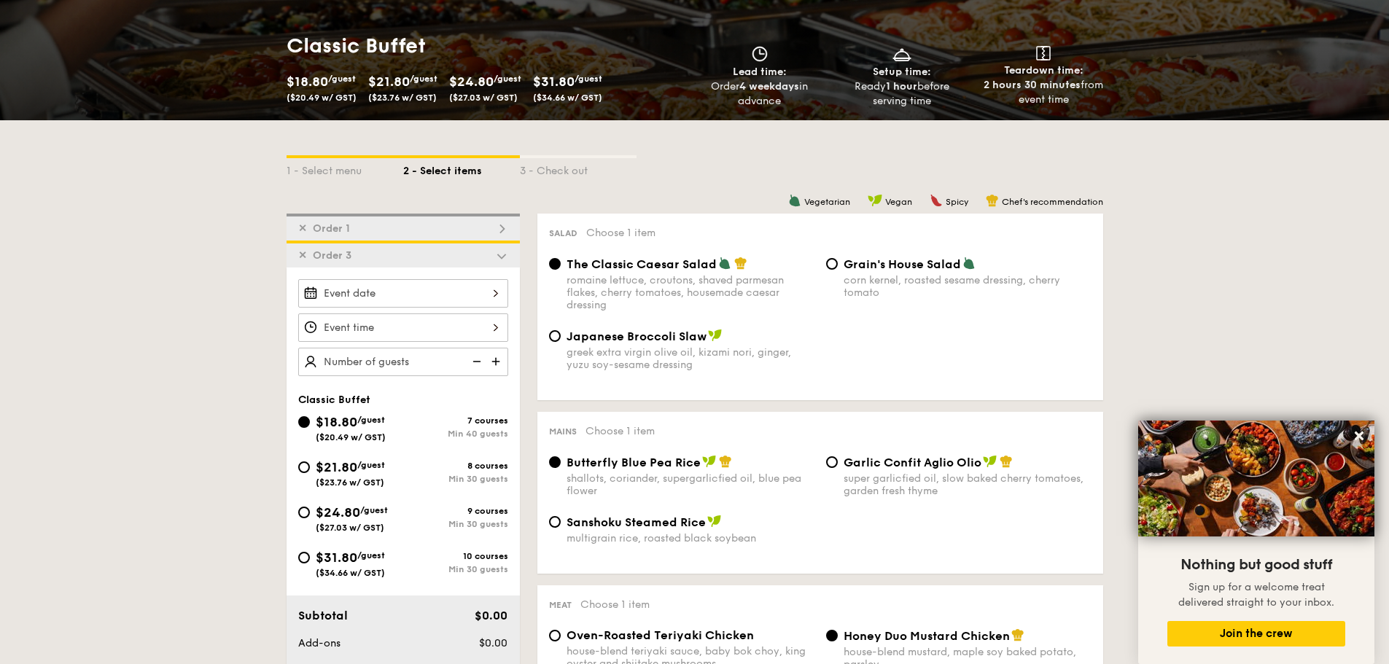
click at [303, 256] on span "✕" at bounding box center [302, 255] width 9 height 12
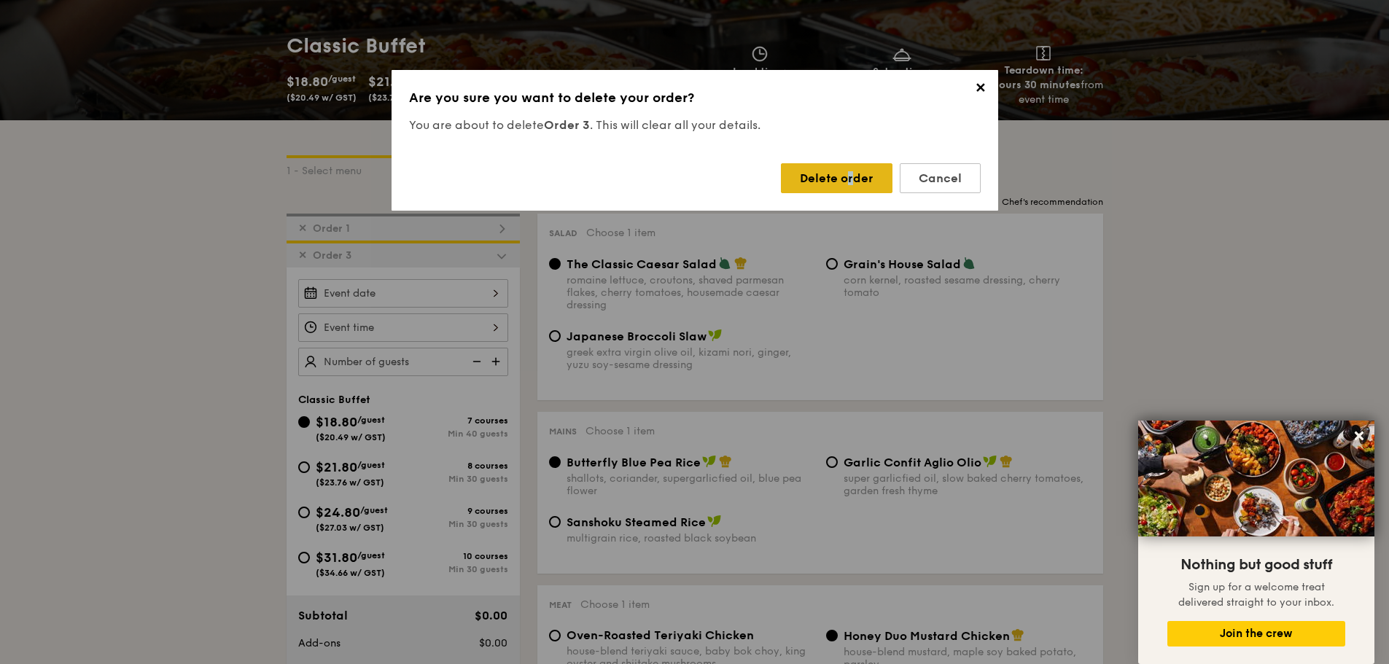
click at [817, 172] on div "Delete order" at bounding box center [837, 178] width 112 height 30
radio input "false"
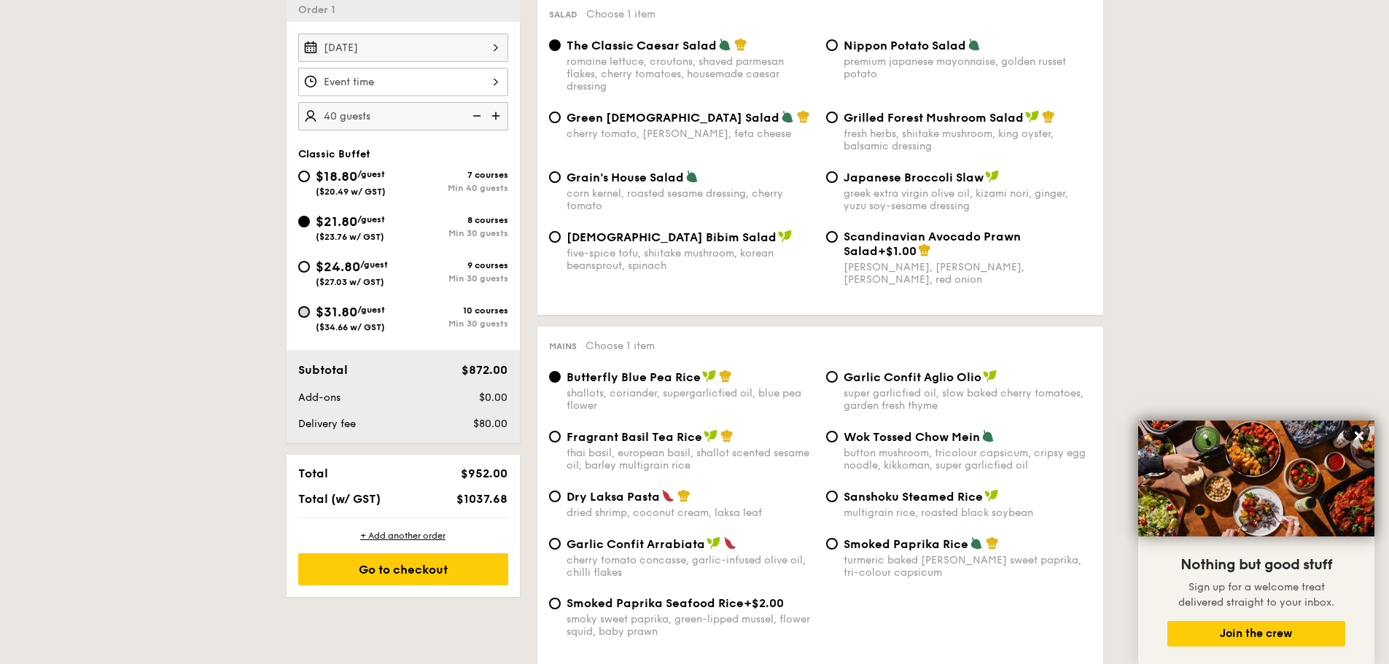
scroll to position [344, 0]
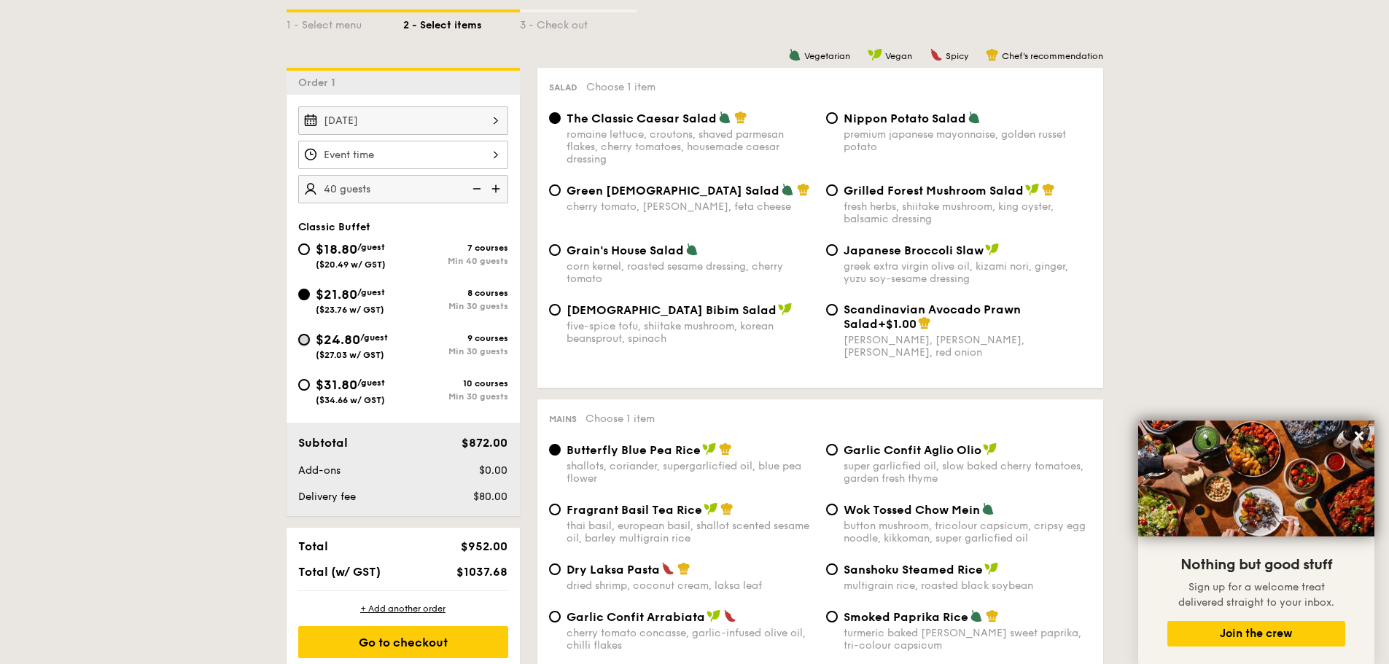
click at [306, 338] on input "$24.80 /guest ($27.03 w/ GST) 9 courses Min 30 guests" at bounding box center [304, 340] width 12 height 12
radio input "true"
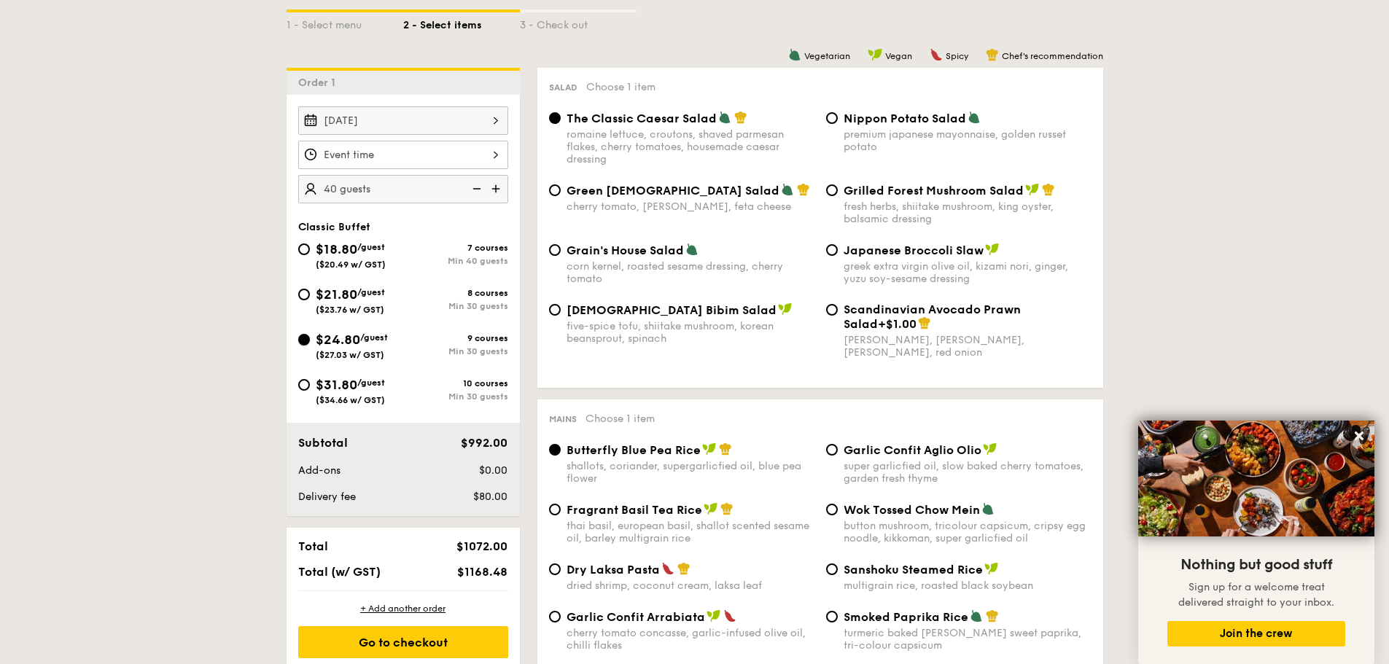
radio input "true"
click at [915, 194] on span "Grilled Forest Mushroom Salad" at bounding box center [934, 191] width 180 height 14
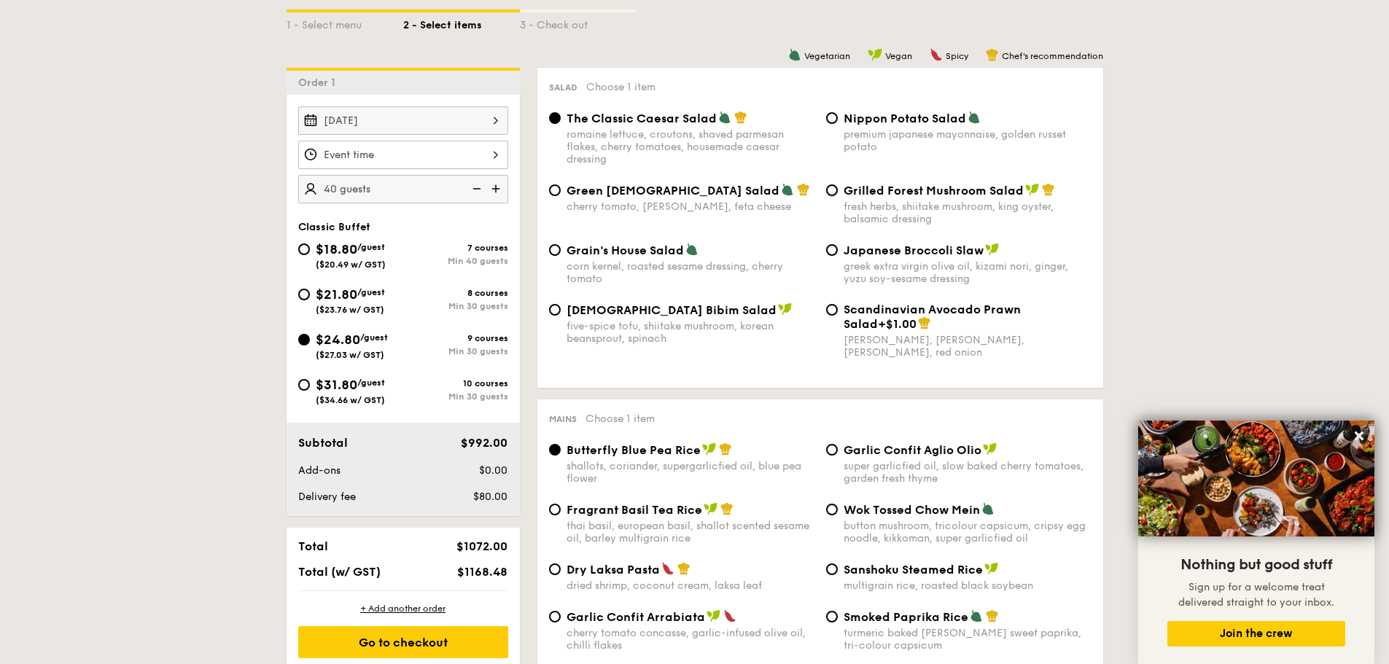
click at [838, 194] on input "Grilled Forest Mushroom Salad fresh herbs, shiitake mushroom, king oyster, bals…" at bounding box center [832, 191] width 12 height 12
radio input "true"
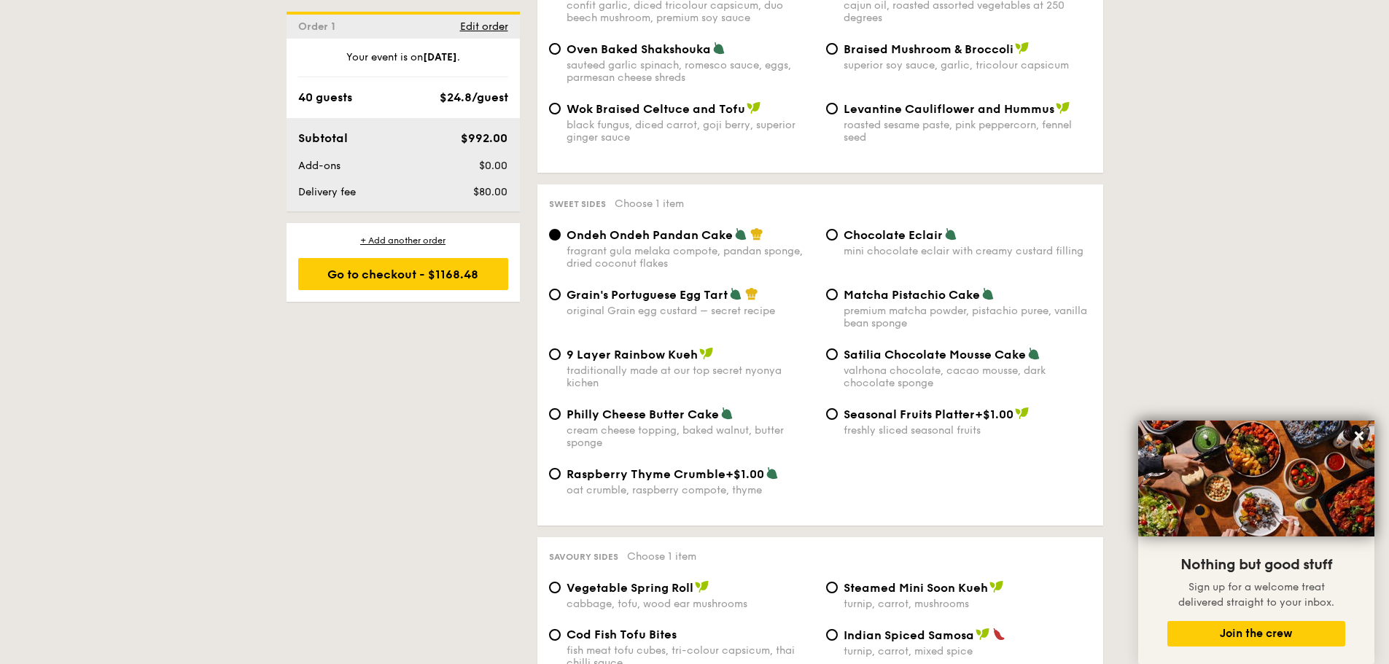
scroll to position [1948, 0]
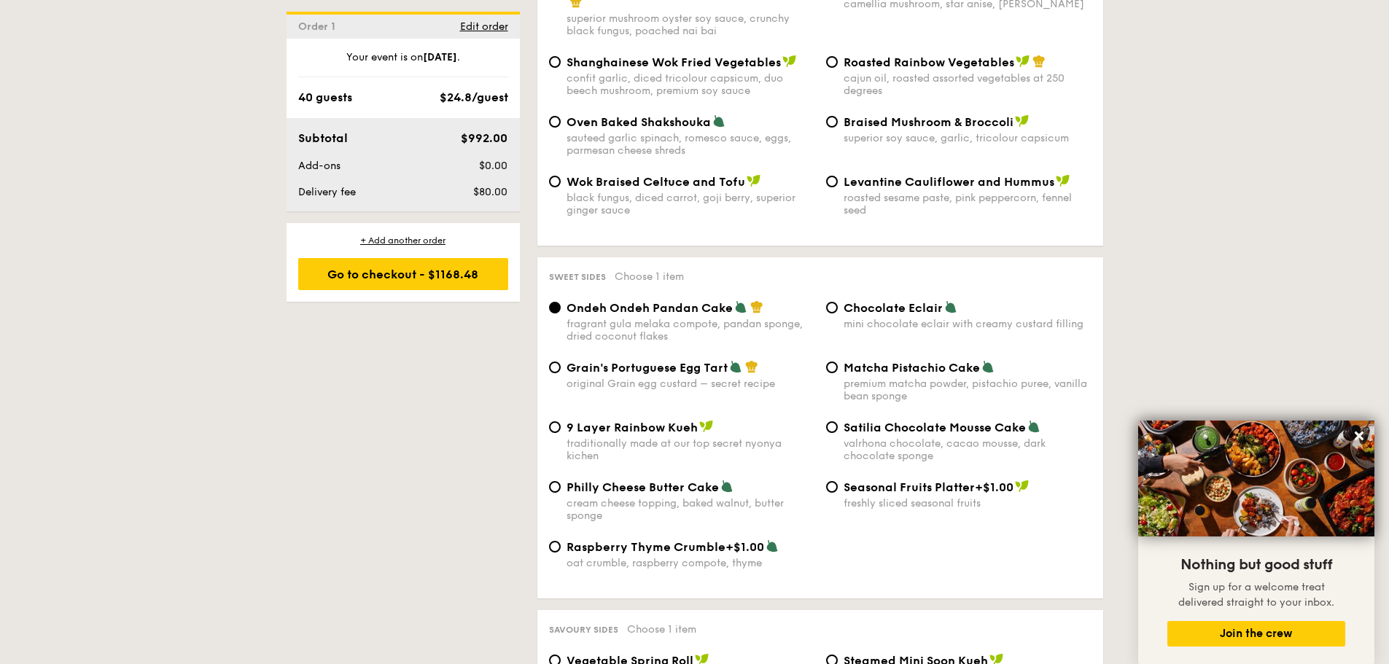
click at [620, 361] on span "Grain's Portuguese Egg Tart" at bounding box center [647, 368] width 161 height 14
click at [561, 362] on input "Grain's Portuguese Egg Tart original Grain egg custard – secret recipe" at bounding box center [555, 368] width 12 height 12
radio input "true"
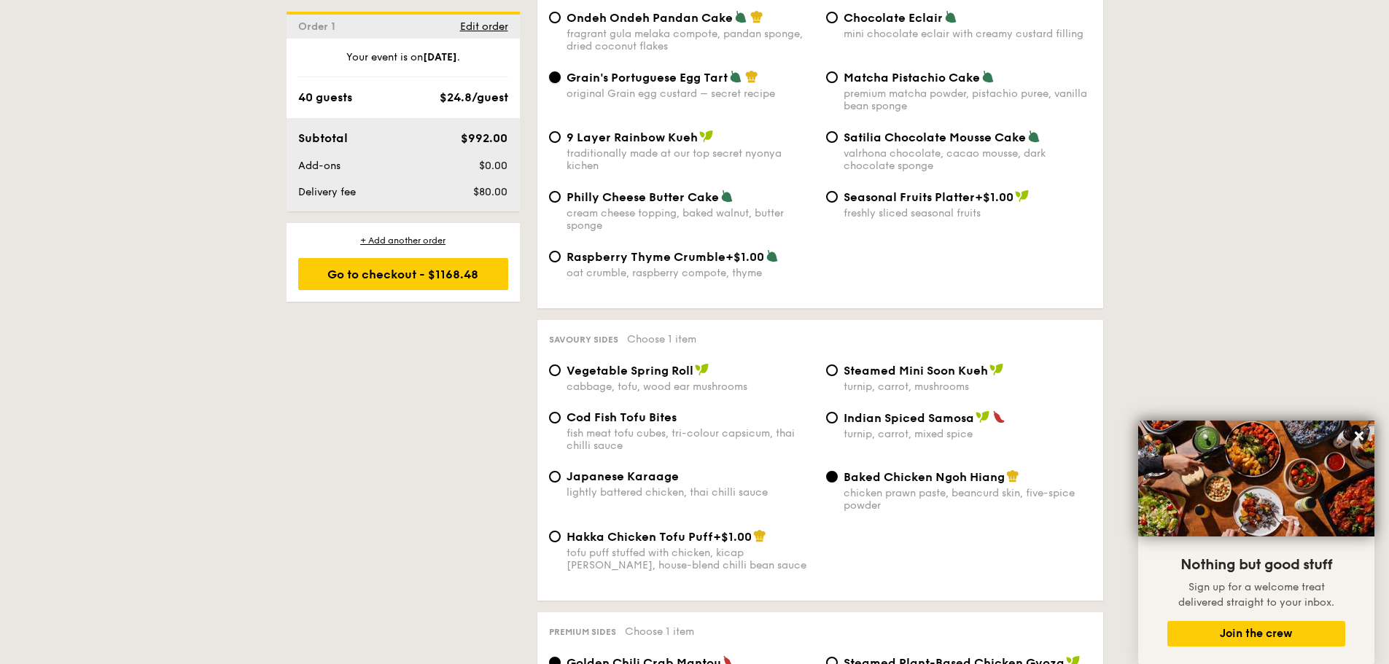
scroll to position [2240, 0]
click at [670, 362] on span "Vegetable Spring Roll" at bounding box center [630, 369] width 127 height 14
click at [561, 363] on input "Vegetable Spring Roll cabbage, tofu, wood ear mushrooms" at bounding box center [555, 369] width 12 height 12
radio input "true"
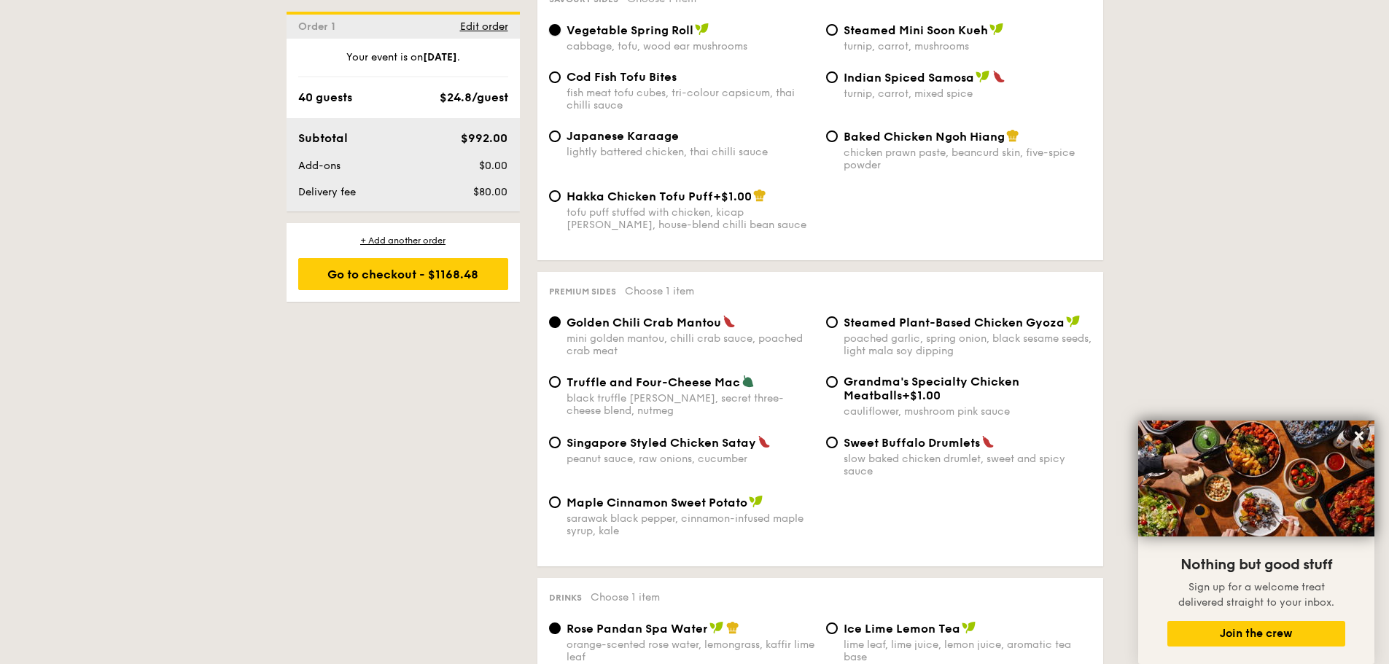
scroll to position [2604, 0]
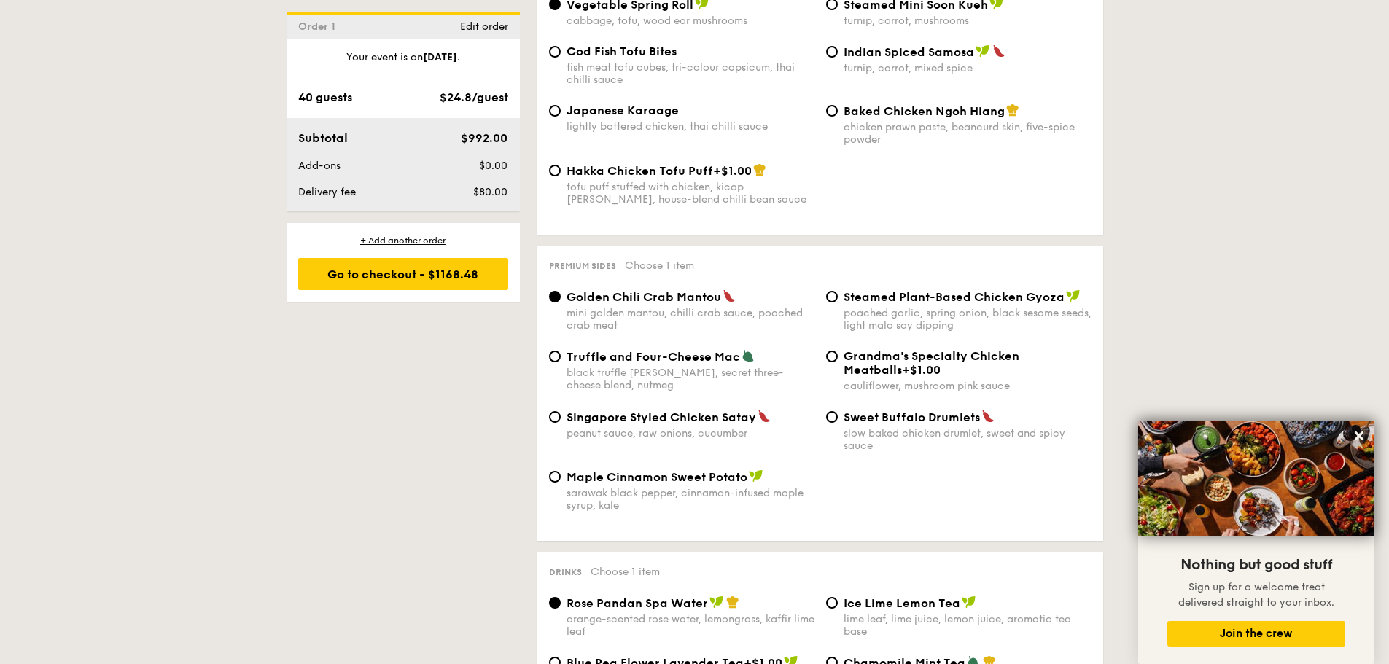
click at [982, 307] on div "poached garlic, spring onion, black sesame seeds, light mala soy dipping" at bounding box center [968, 319] width 248 height 25
click at [838, 299] on input "Steamed Plant-Based Chicken Gyoza poached garlic, spring onion, black sesame se…" at bounding box center [832, 297] width 12 height 12
radio input "true"
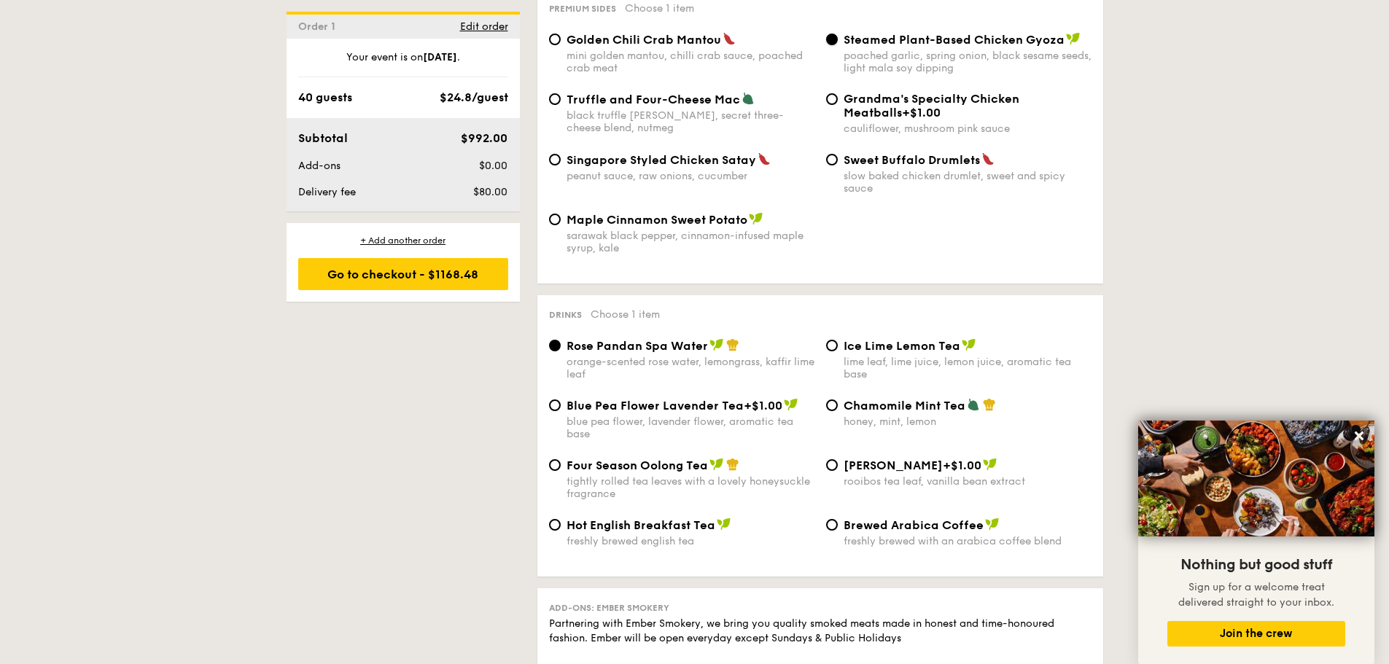
scroll to position [2896, 0]
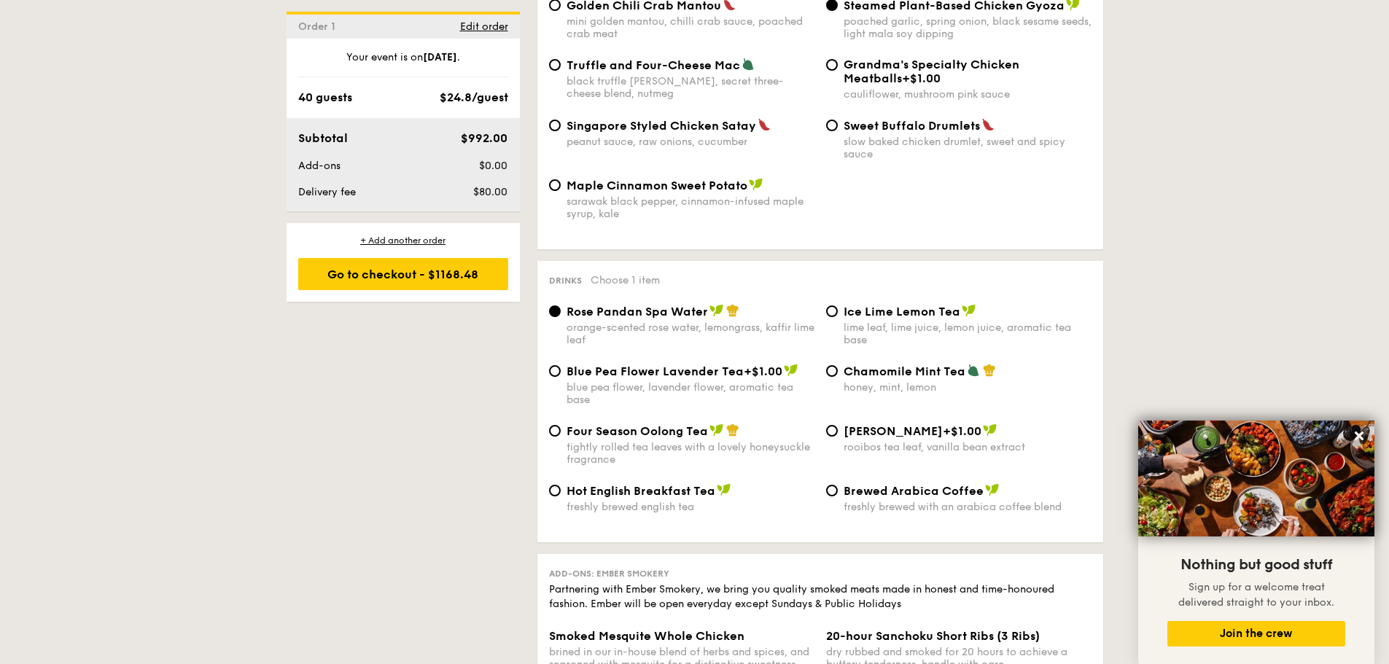
click at [941, 305] on span "Ice Lime Lemon Tea" at bounding box center [902, 312] width 117 height 14
click at [838, 306] on input "Ice Lime Lemon Tea lime leaf, lime juice, lemon juice, aromatic tea base" at bounding box center [832, 312] width 12 height 12
radio input "true"
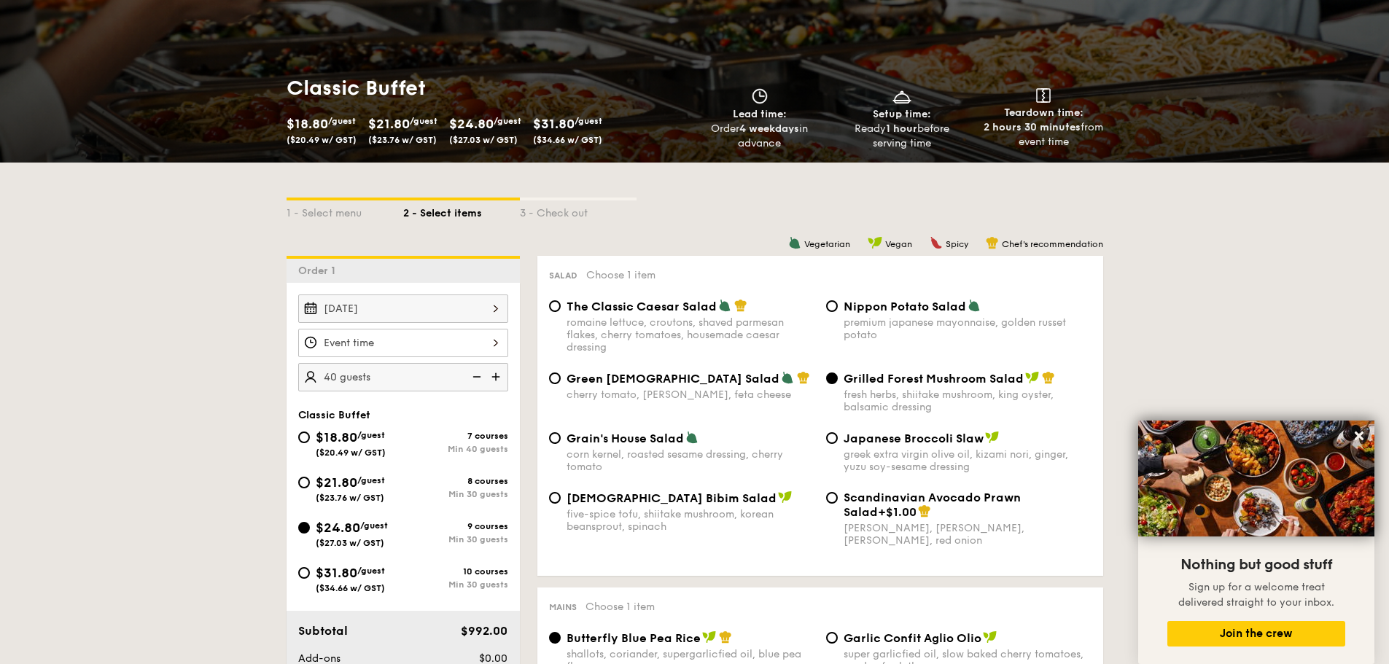
scroll to position [219, 0]
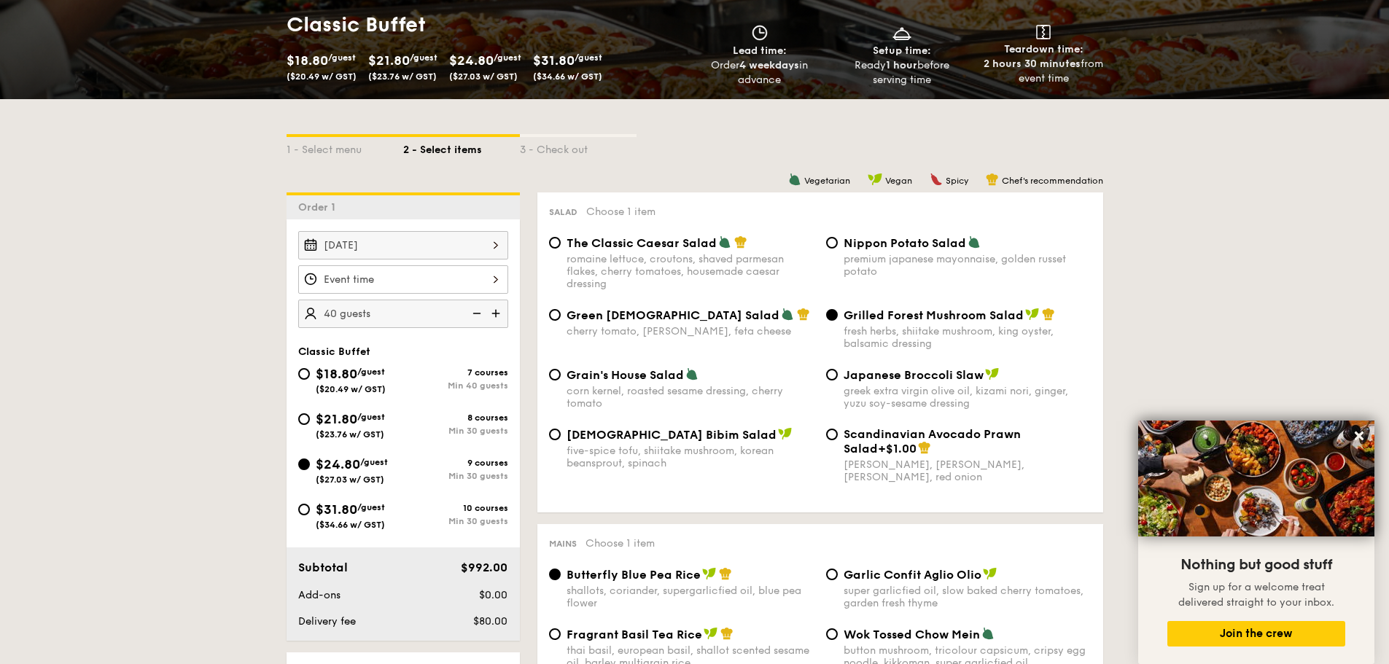
click at [637, 253] on div "romaine lettuce, croutons, shaved parmesan flakes, cherry tomatoes, housemade c…" at bounding box center [691, 271] width 248 height 37
click at [561, 249] on input "The Classic Caesar Salad romaine lettuce, croutons, shaved parmesan flakes, che…" at bounding box center [555, 243] width 12 height 12
radio input "true"
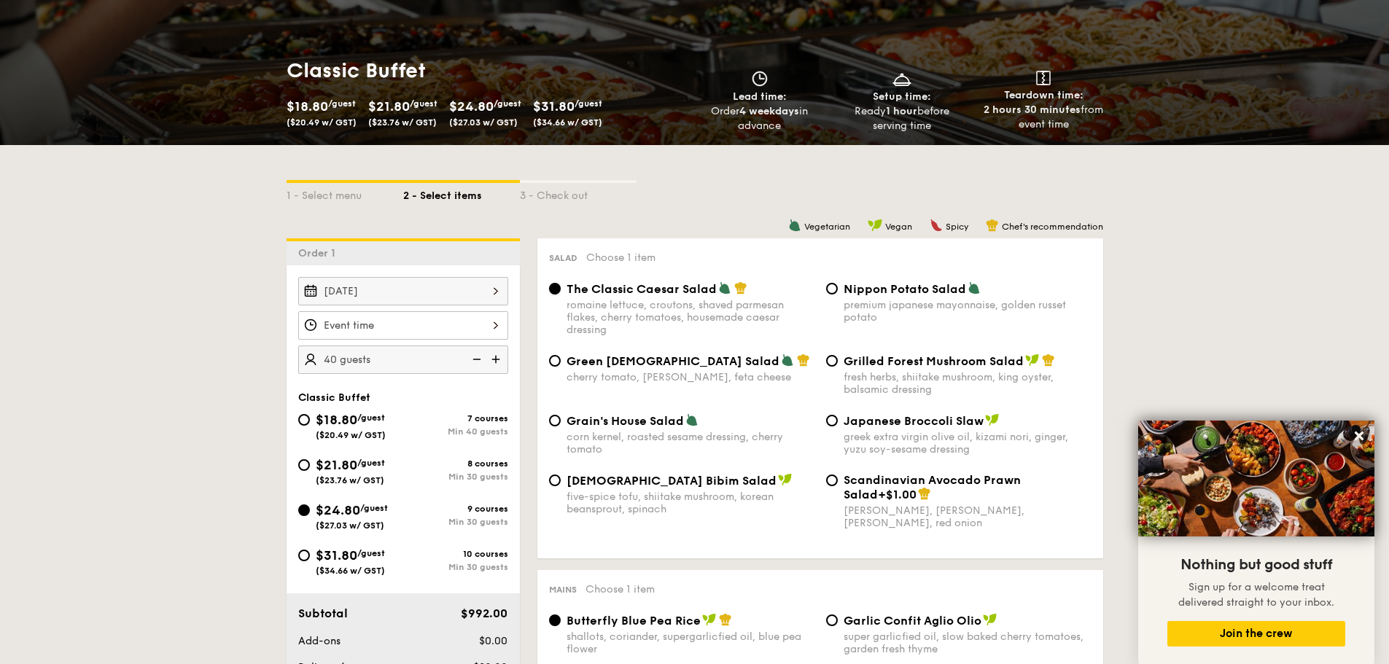
scroll to position [292, 0]
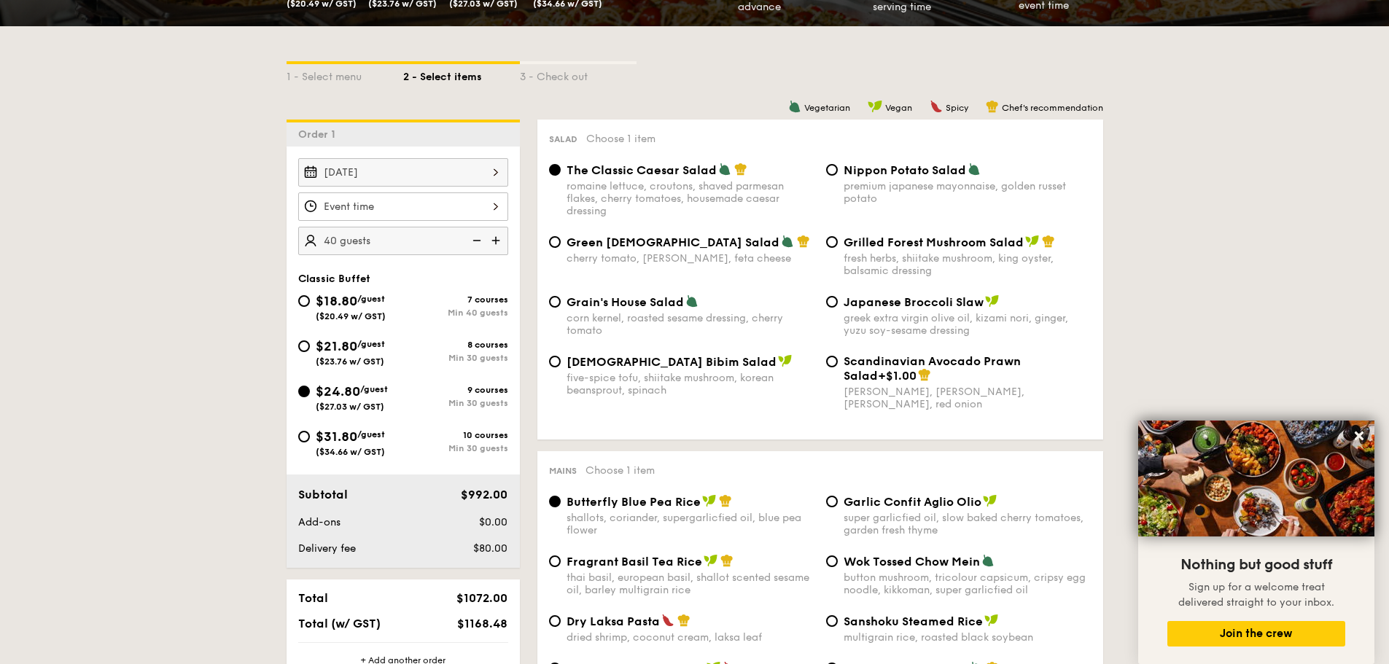
click at [500, 241] on img at bounding box center [497, 241] width 22 height 28
click at [340, 242] on input "45" at bounding box center [403, 241] width 210 height 28
click at [352, 236] on input "45" at bounding box center [403, 241] width 210 height 28
click at [496, 239] on img at bounding box center [497, 241] width 22 height 28
click at [482, 239] on img at bounding box center [476, 241] width 22 height 28
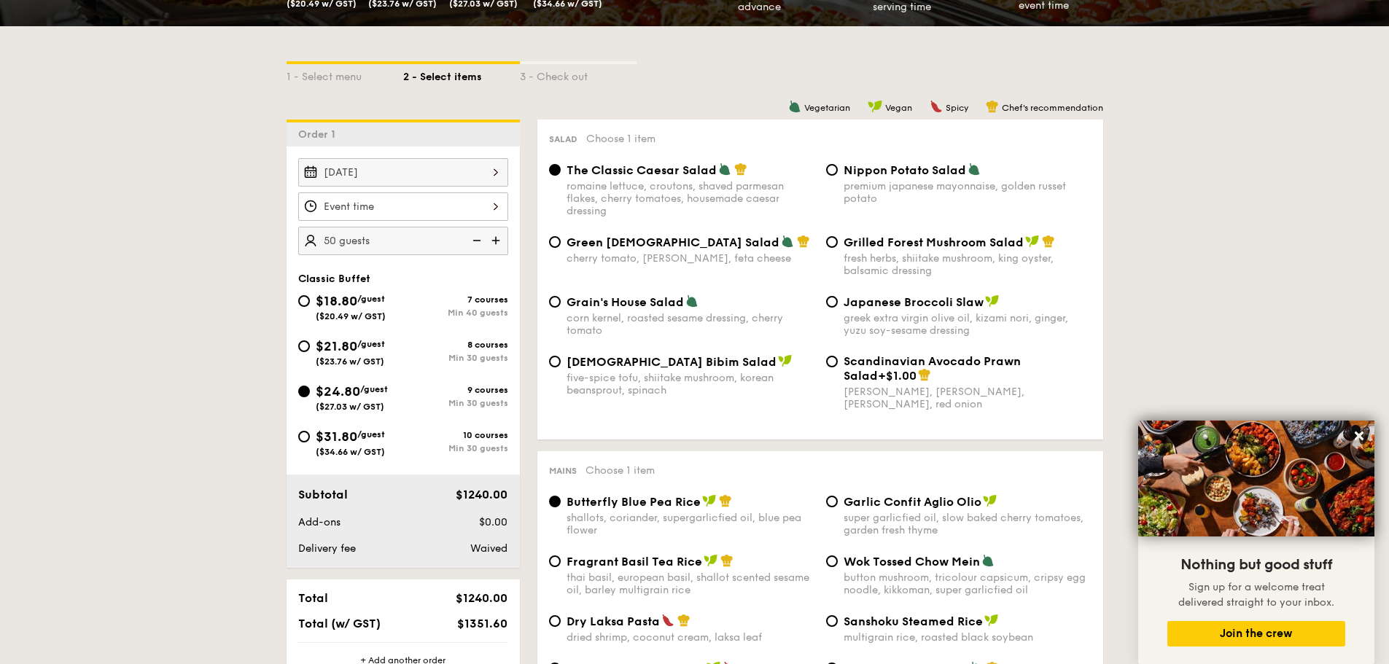
type input "45 guests"
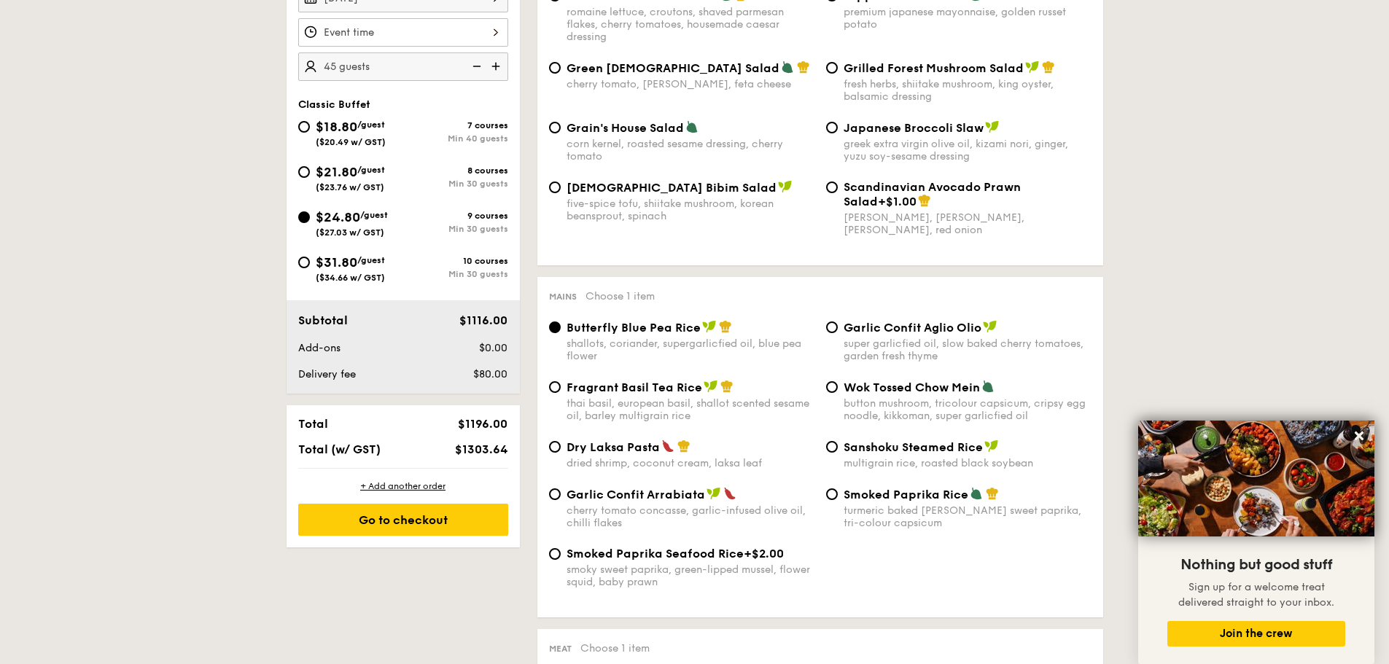
scroll to position [656, 0]
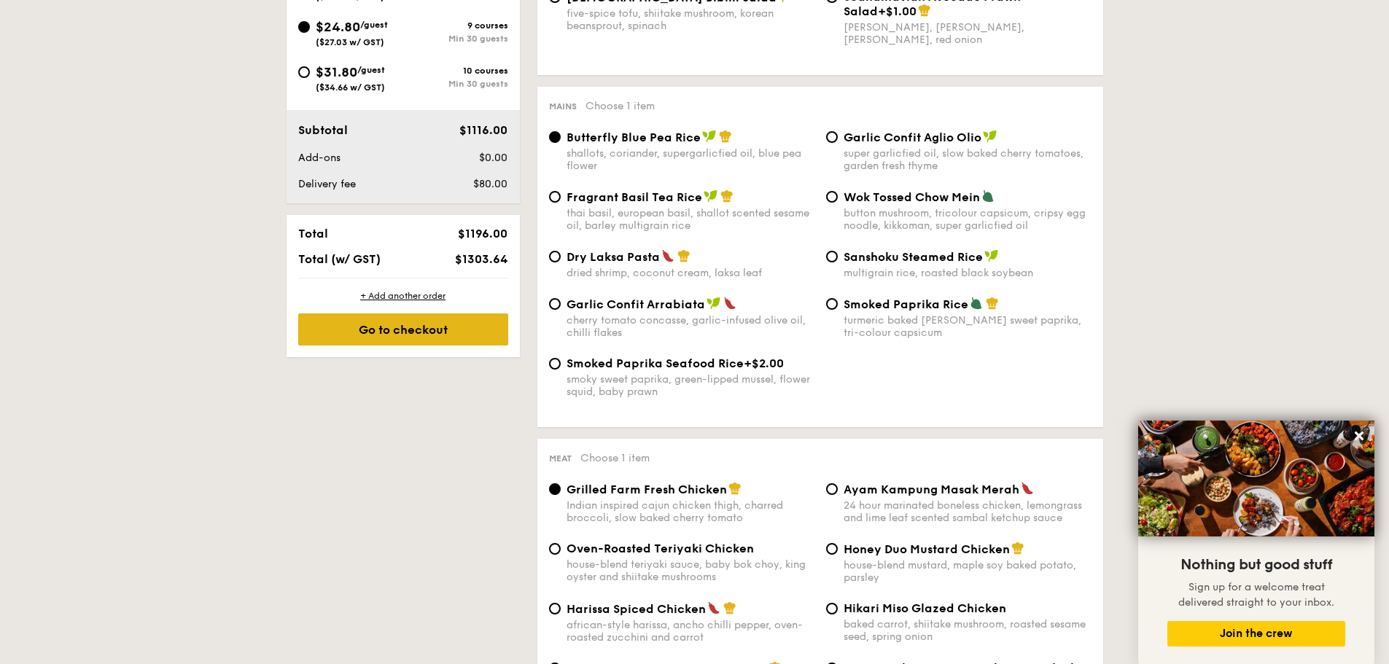
click at [430, 335] on div "Go to checkout" at bounding box center [403, 330] width 210 height 32
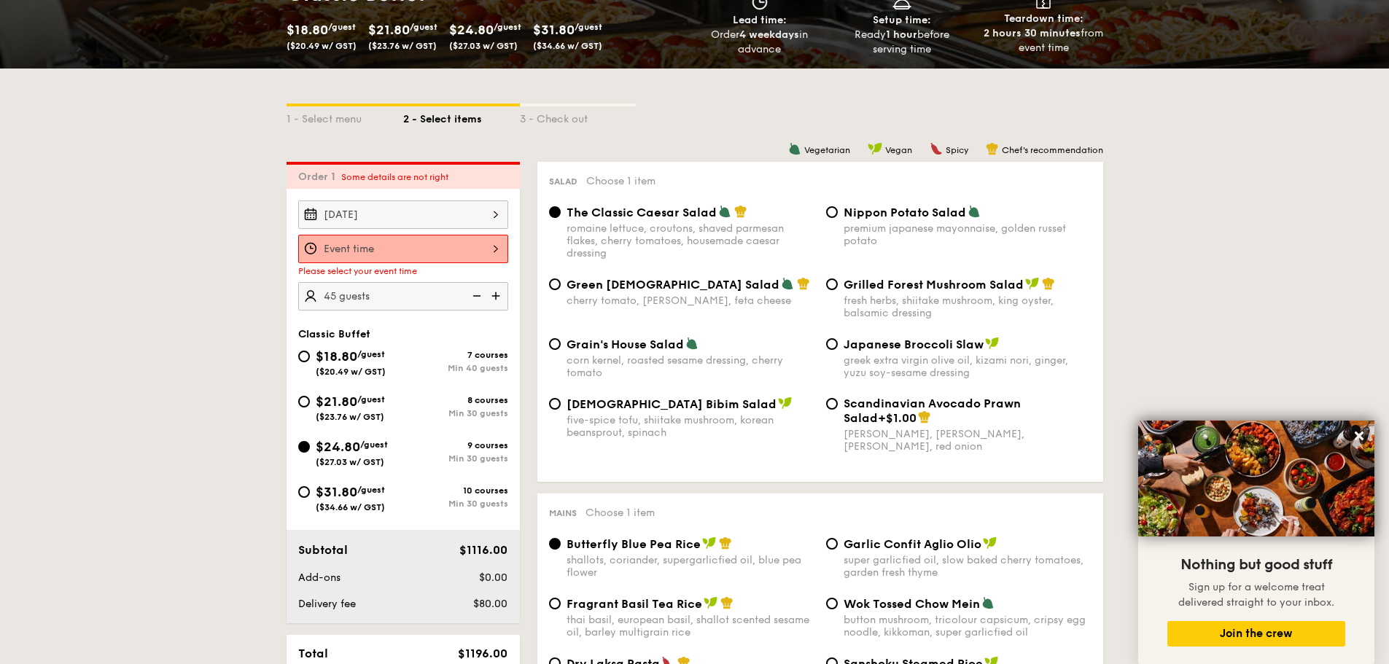
scroll to position [244, 0]
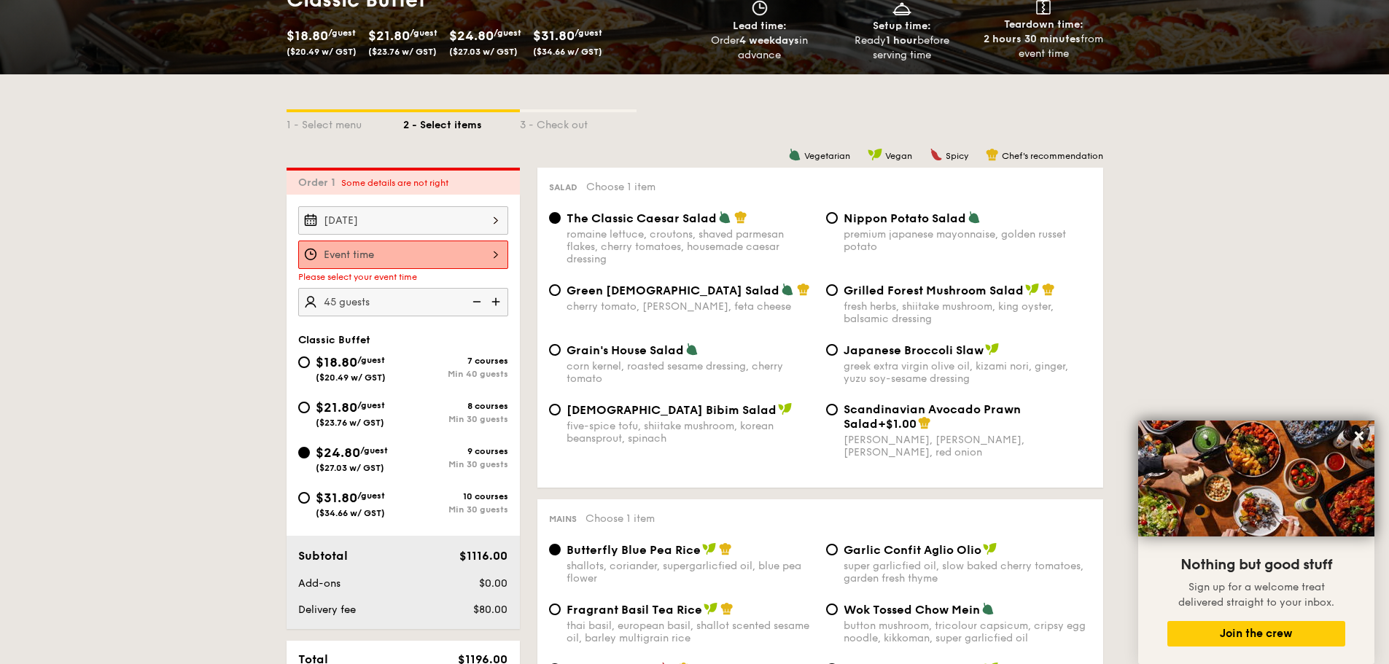
click at [433, 259] on div at bounding box center [403, 255] width 210 height 28
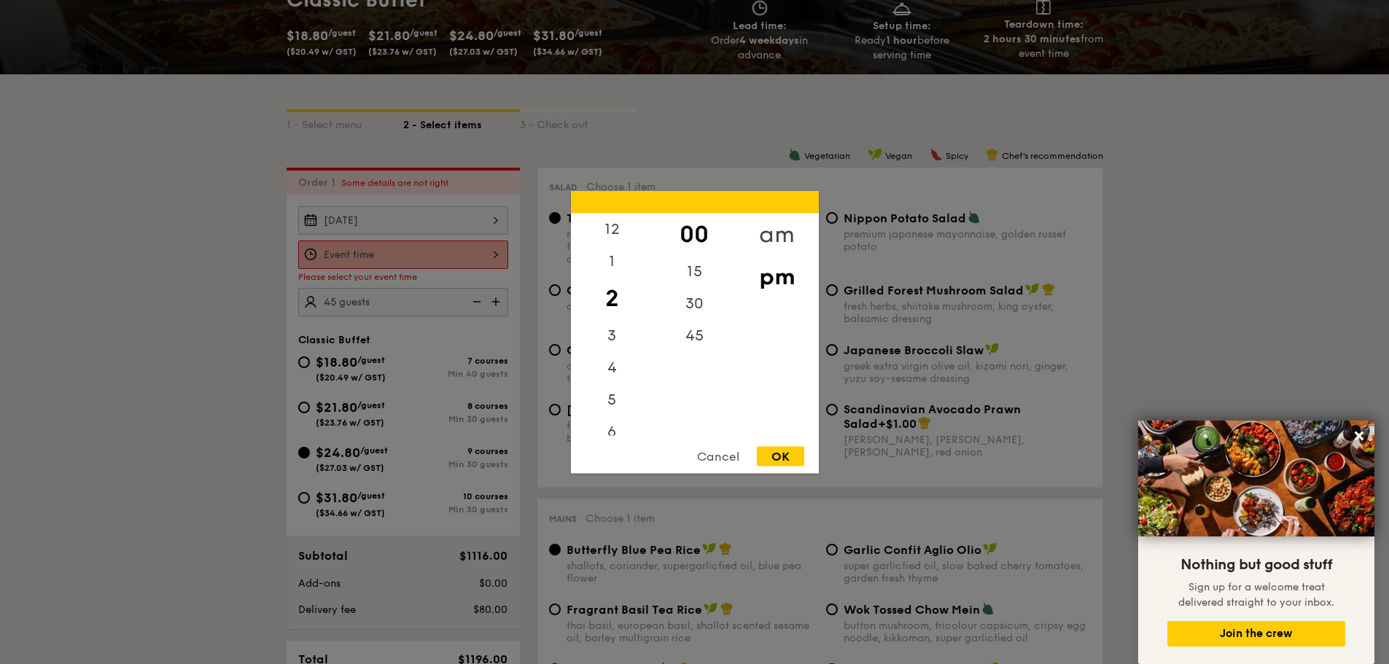
click at [765, 225] on div "am" at bounding box center [777, 234] width 82 height 42
click at [618, 424] on div "11" at bounding box center [612, 424] width 82 height 42
click at [783, 458] on div "OK" at bounding box center [780, 456] width 47 height 20
type input "11:00AM"
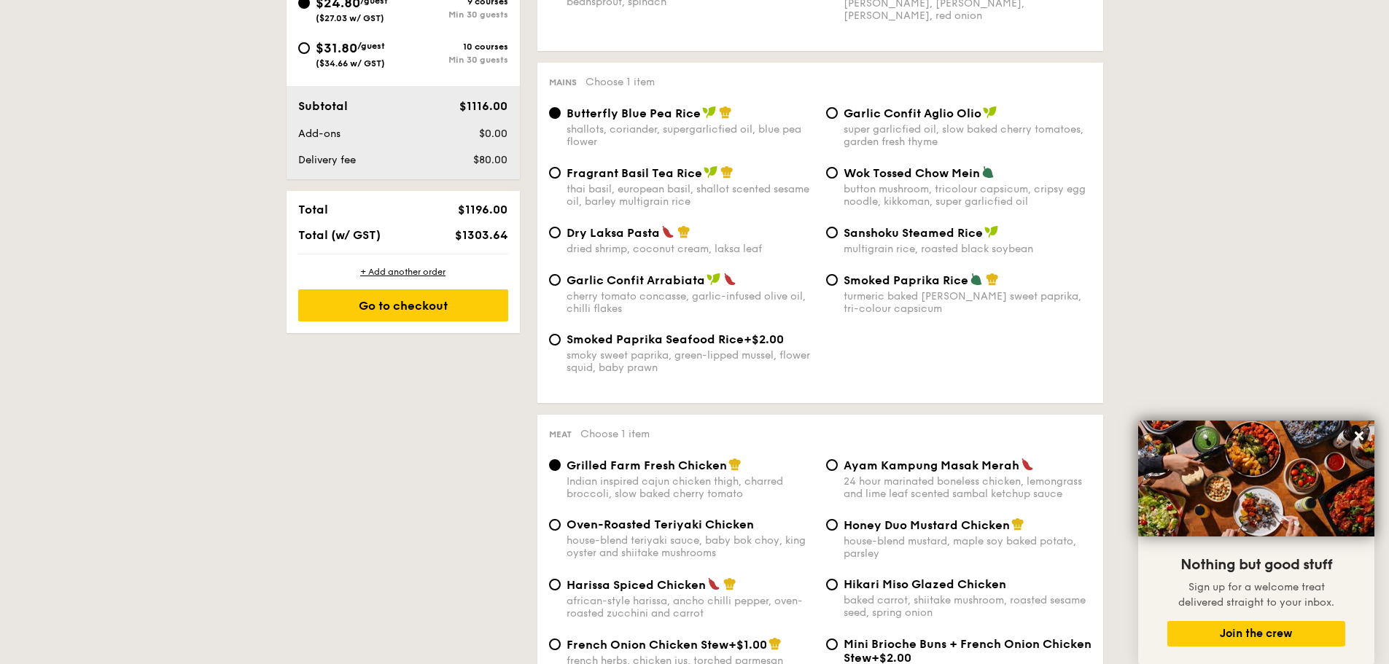
scroll to position [681, 0]
click at [427, 310] on div "Go to checkout" at bounding box center [403, 305] width 210 height 32
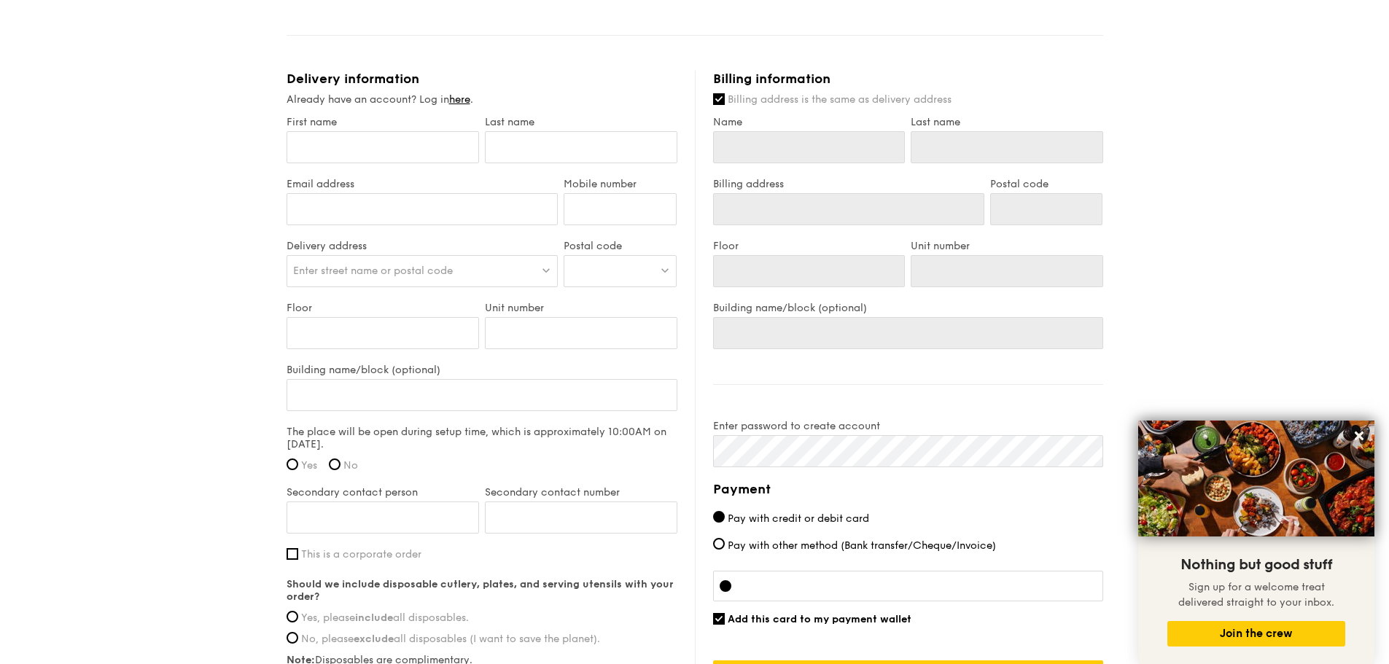
scroll to position [875, 0]
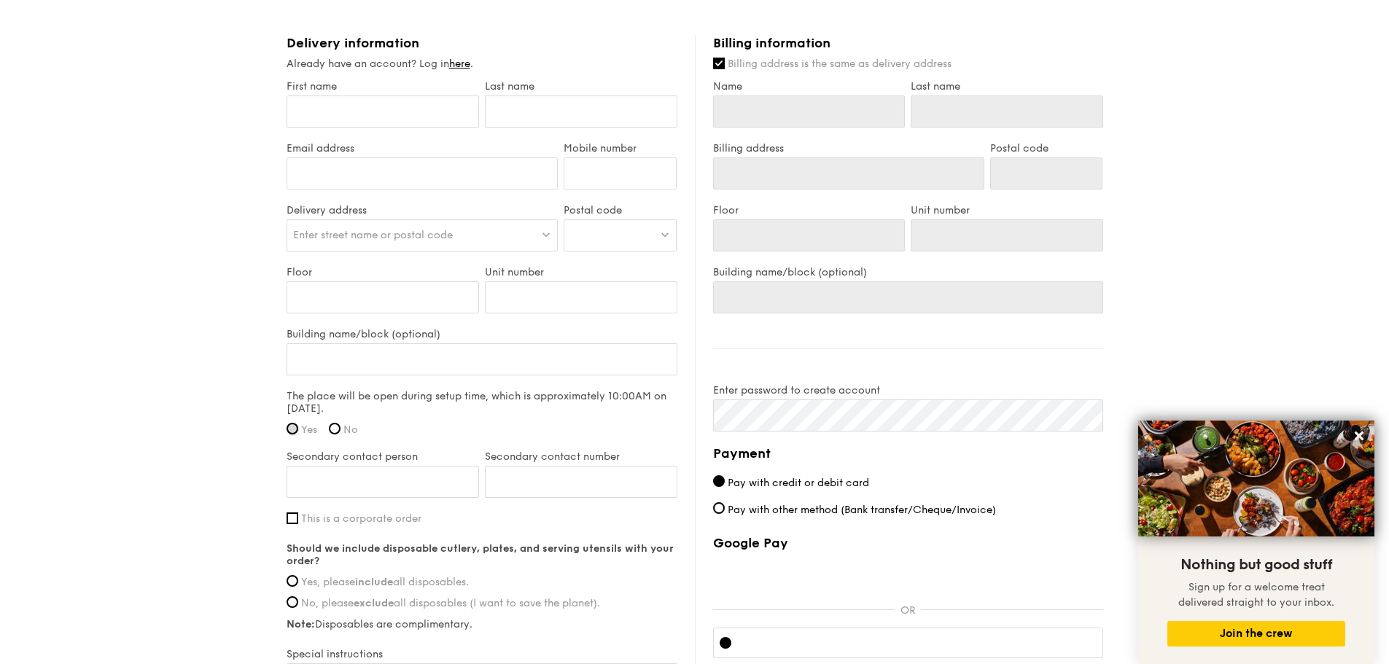
click at [295, 428] on input "Yes" at bounding box center [293, 429] width 12 height 12
radio input "true"
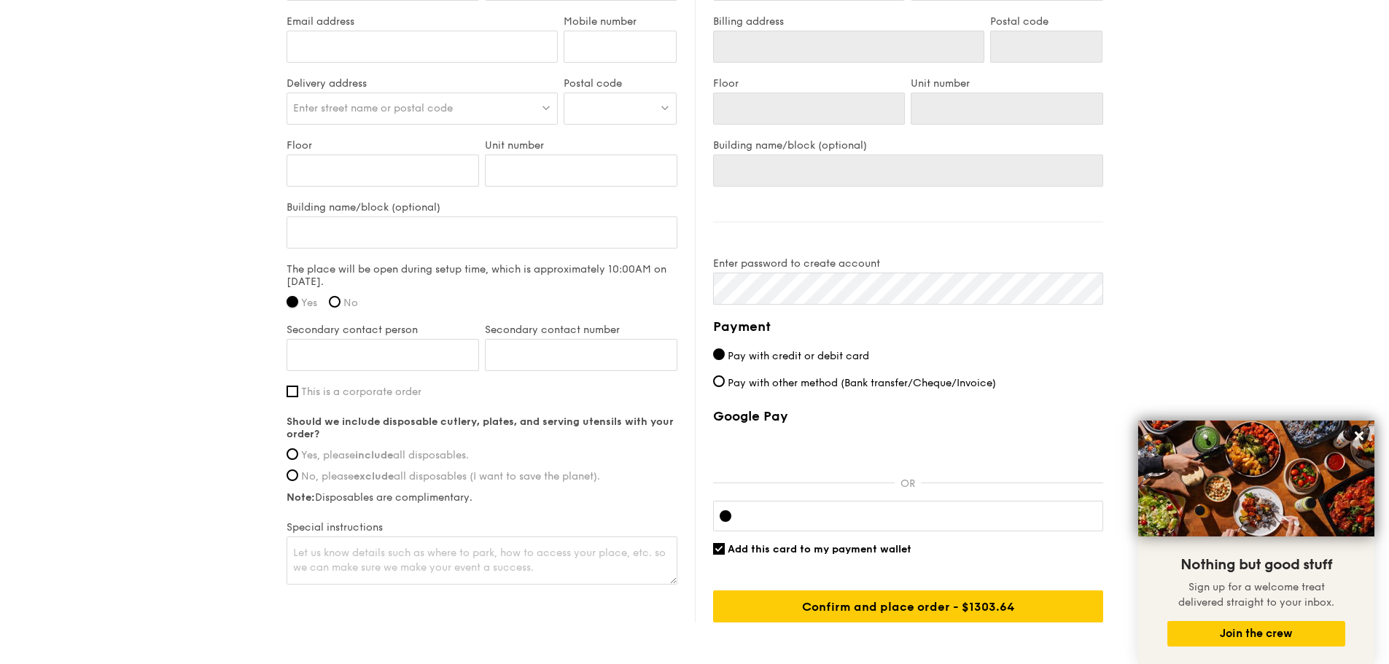
scroll to position [1021, 0]
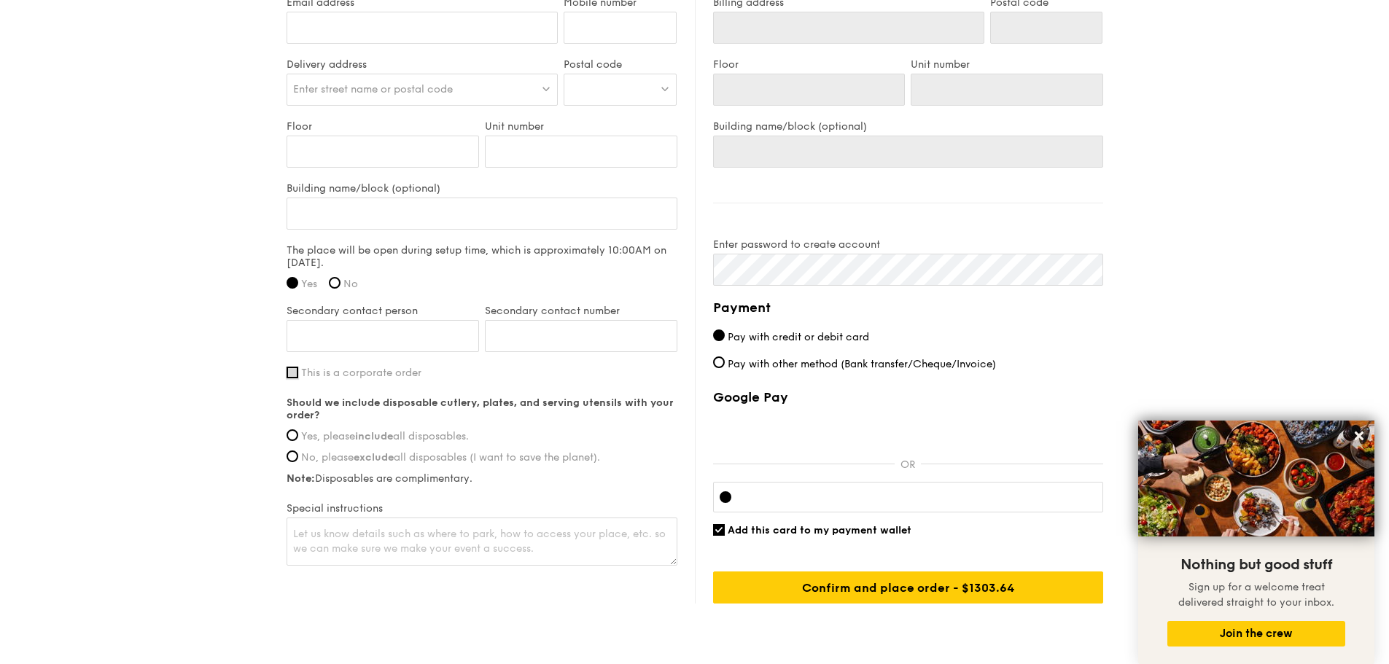
click at [292, 371] on input "This is a corporate order" at bounding box center [293, 373] width 12 height 12
checkbox input "true"
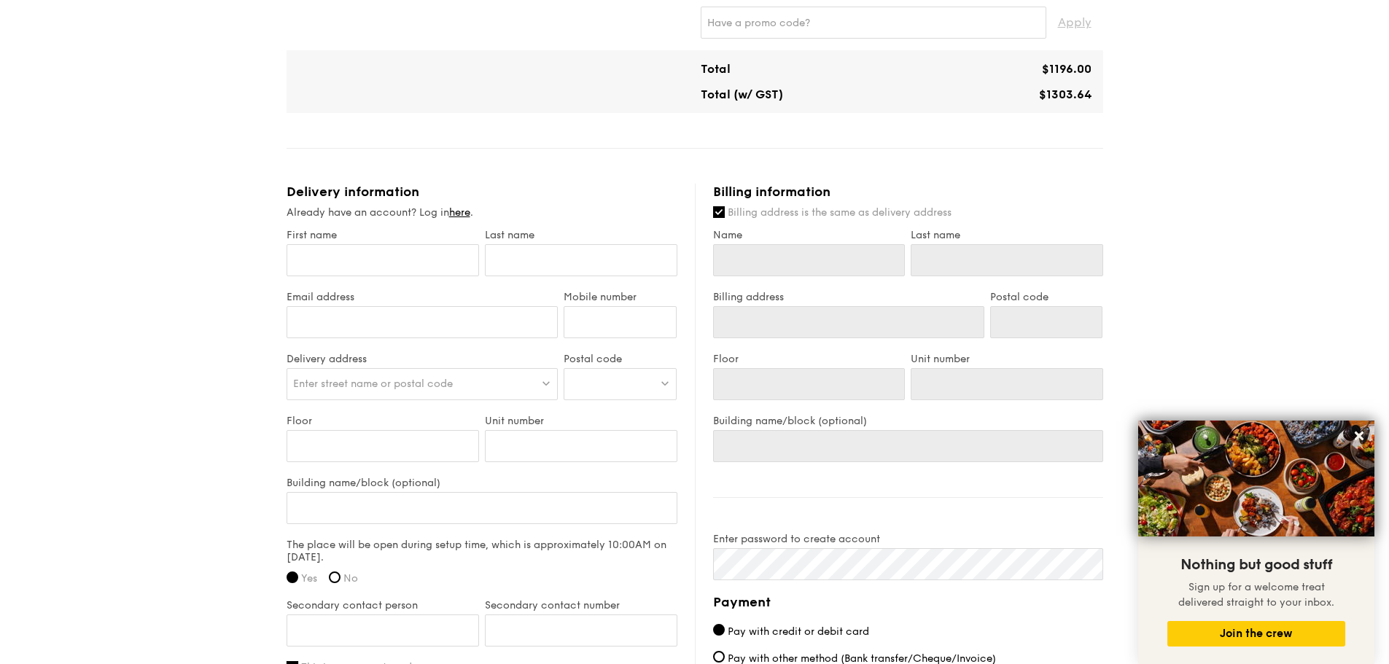
scroll to position [656, 0]
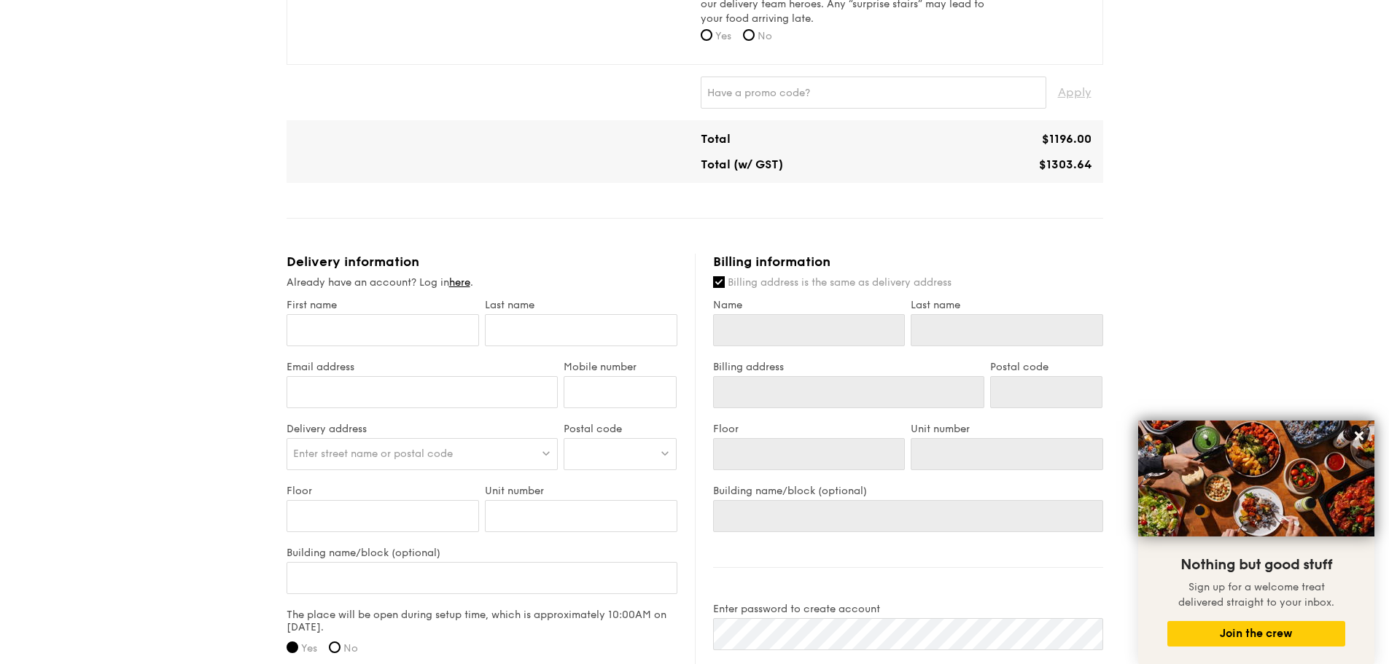
click at [378, 348] on div "First name" at bounding box center [383, 330] width 198 height 62
click at [378, 340] on input "First name" at bounding box center [383, 330] width 193 height 32
type input "L"
type input "La"
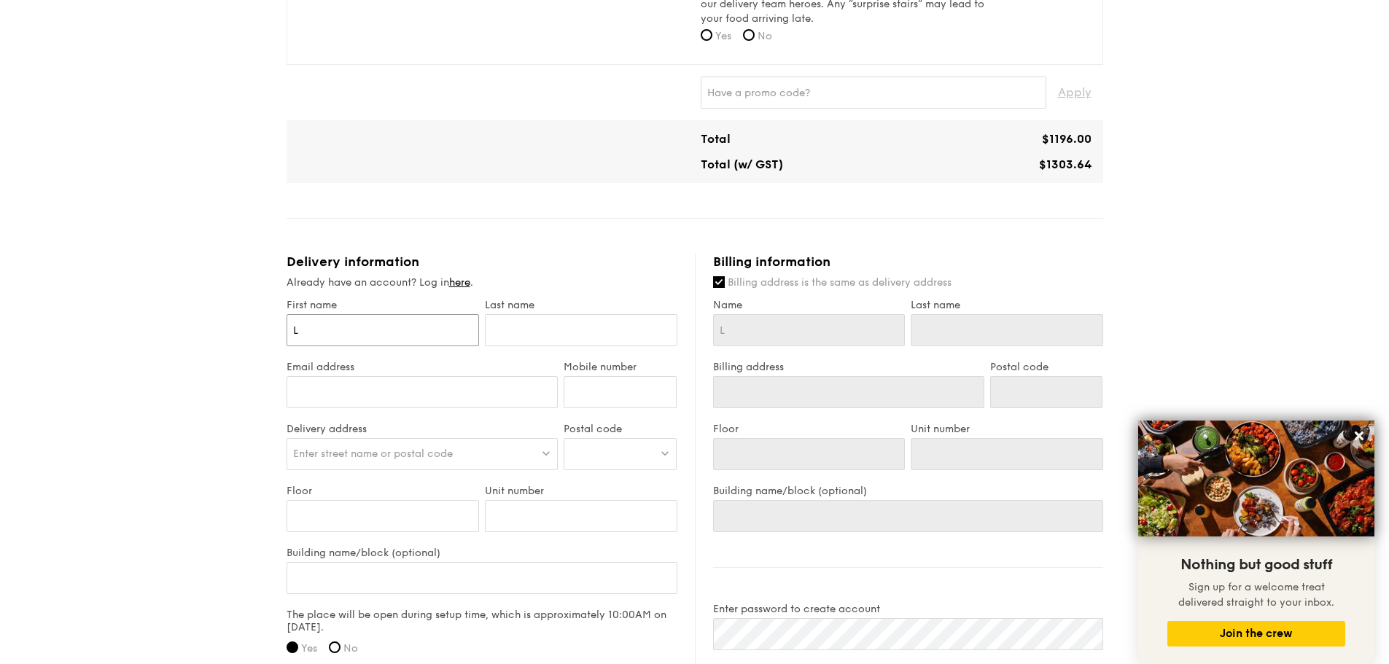
type input "La"
type input "Lay"
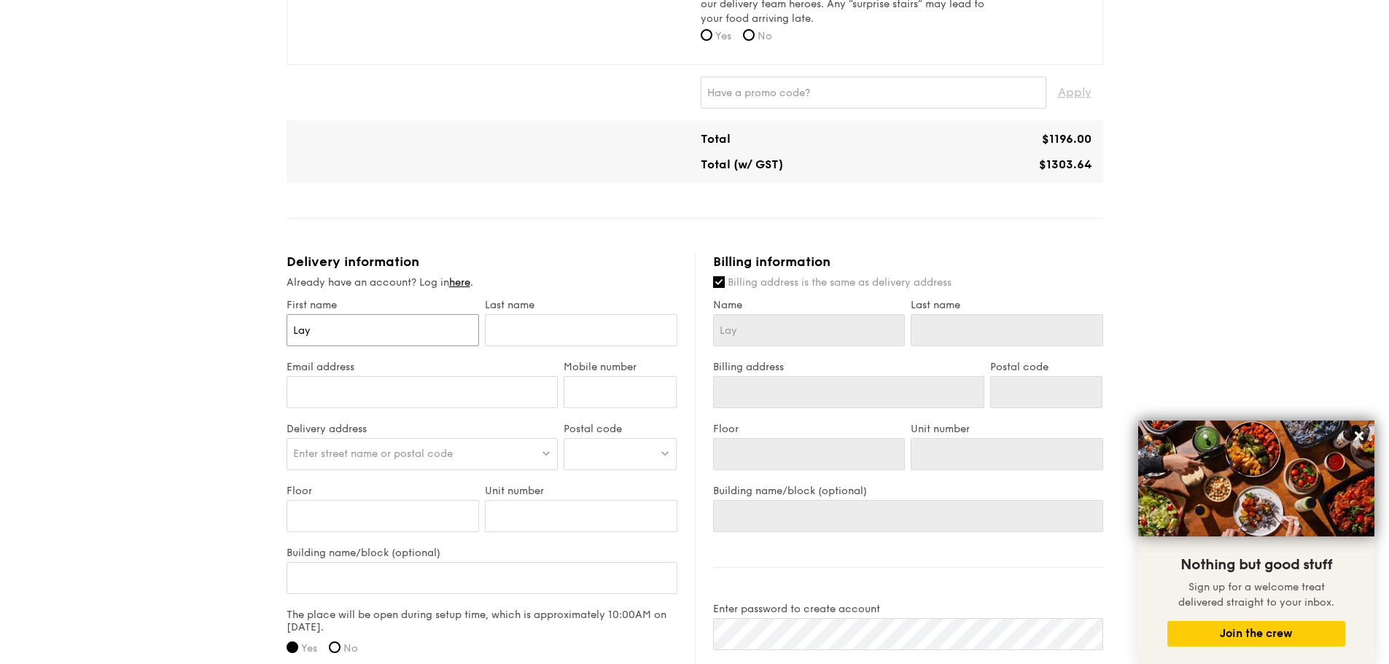
type input "Lay K"
type input "Lay Ku"
type input "Lay Kua"
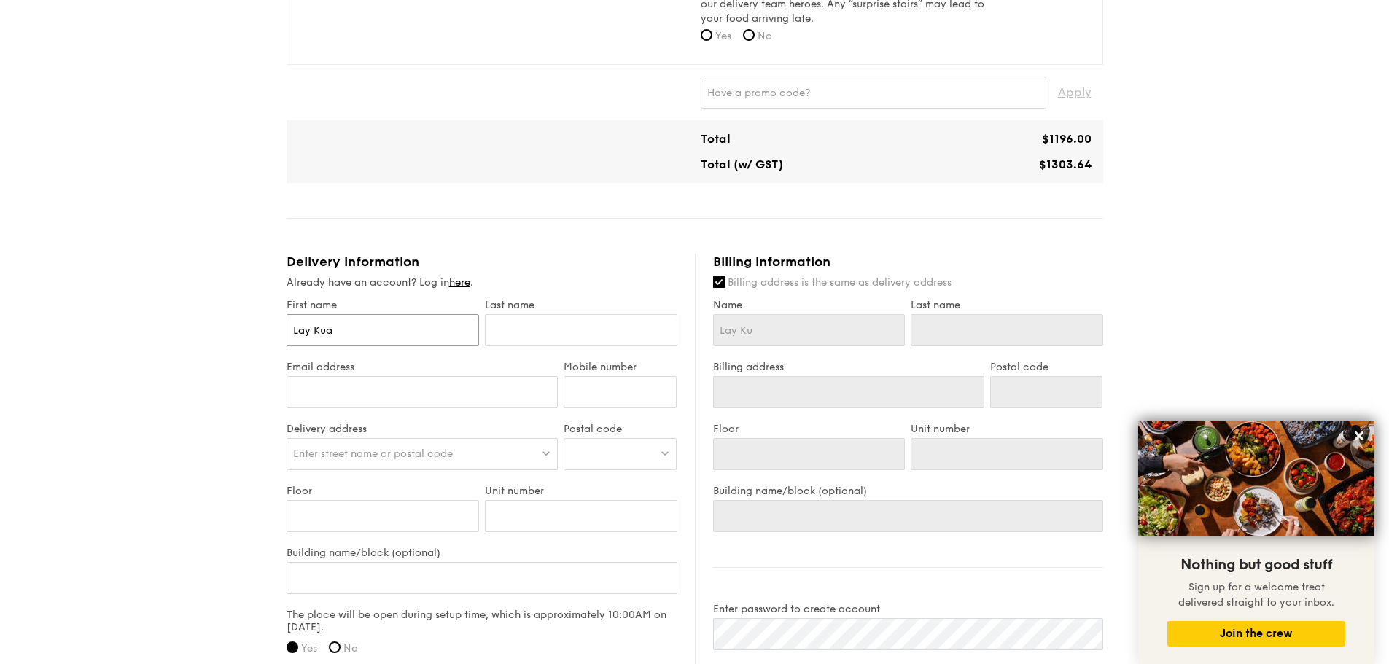
type input "Lay Kua"
type input "[PERSON_NAME]"
type input "K"
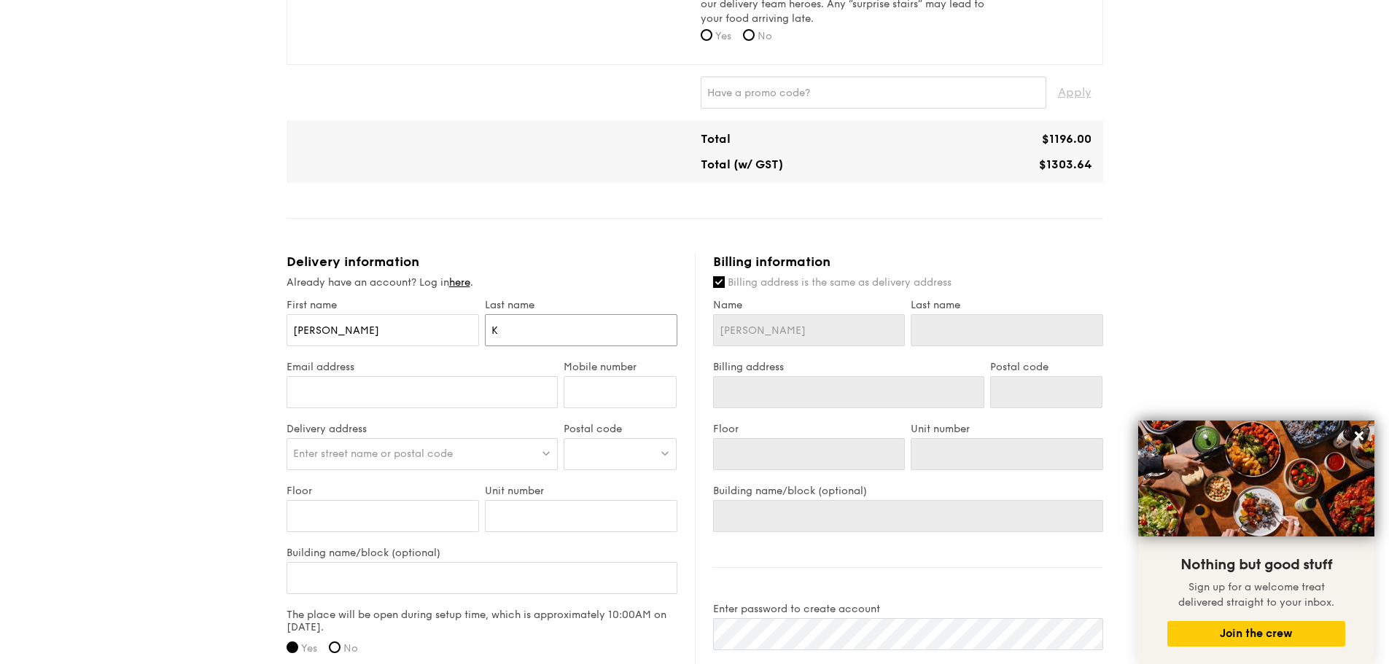
type input "K"
type input "Ko"
type input "Koh"
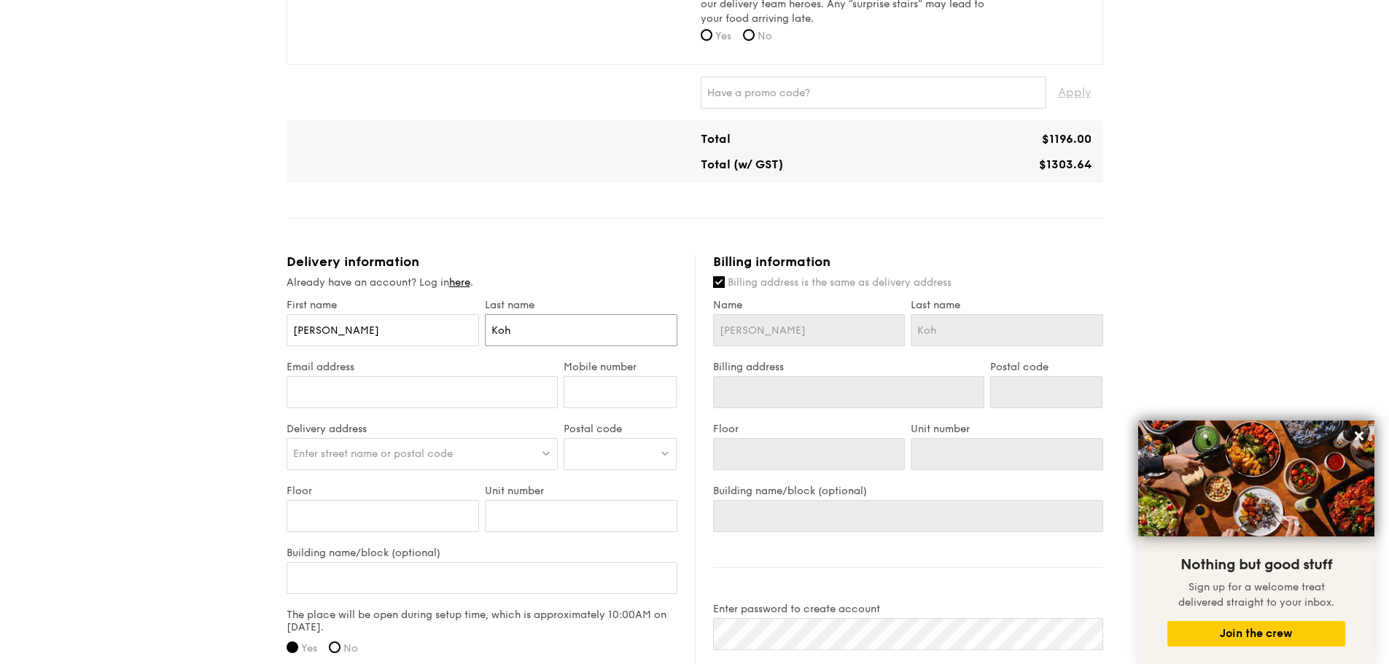
type input "Koh"
type input "[EMAIL_ADDRESS][DOMAIN_NAME]"
type input "97696927"
click at [363, 453] on span "Enter street name or postal code" at bounding box center [373, 454] width 160 height 12
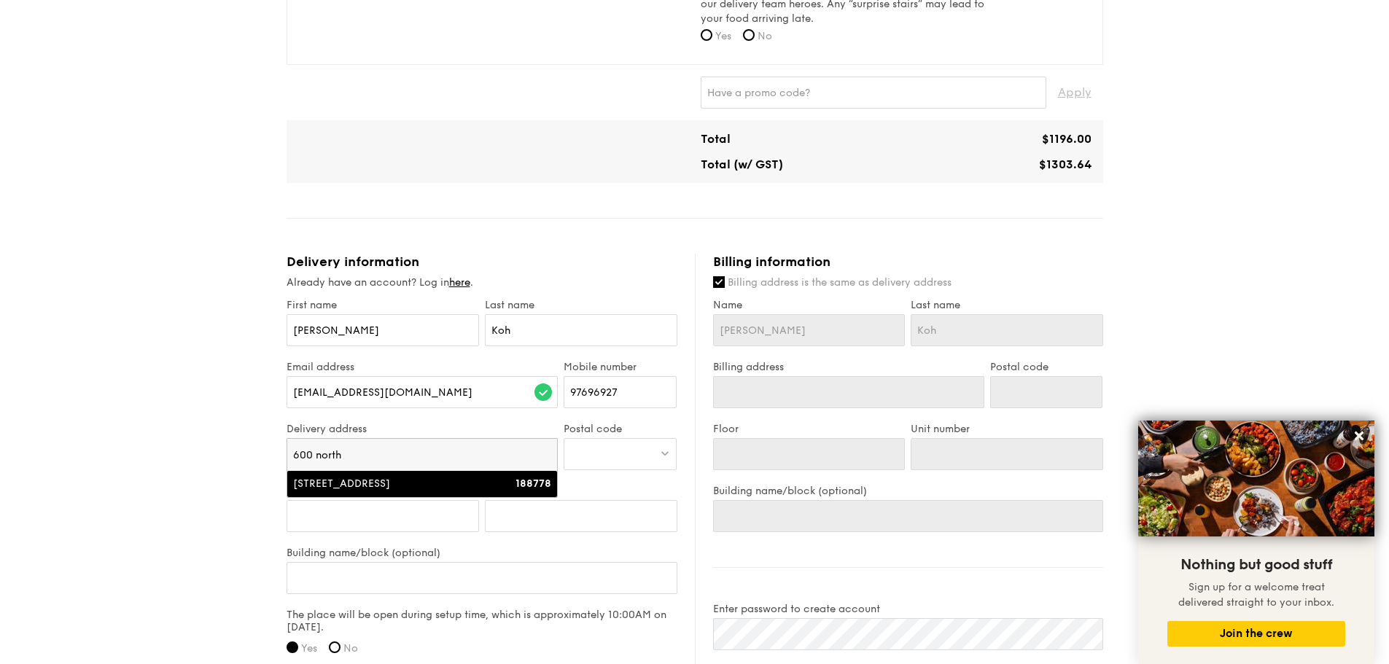
type input "600 north"
click at [418, 481] on div "[STREET_ADDRESS]" at bounding box center [390, 484] width 194 height 15
type input "[STREET_ADDRESS]"
type input "188778"
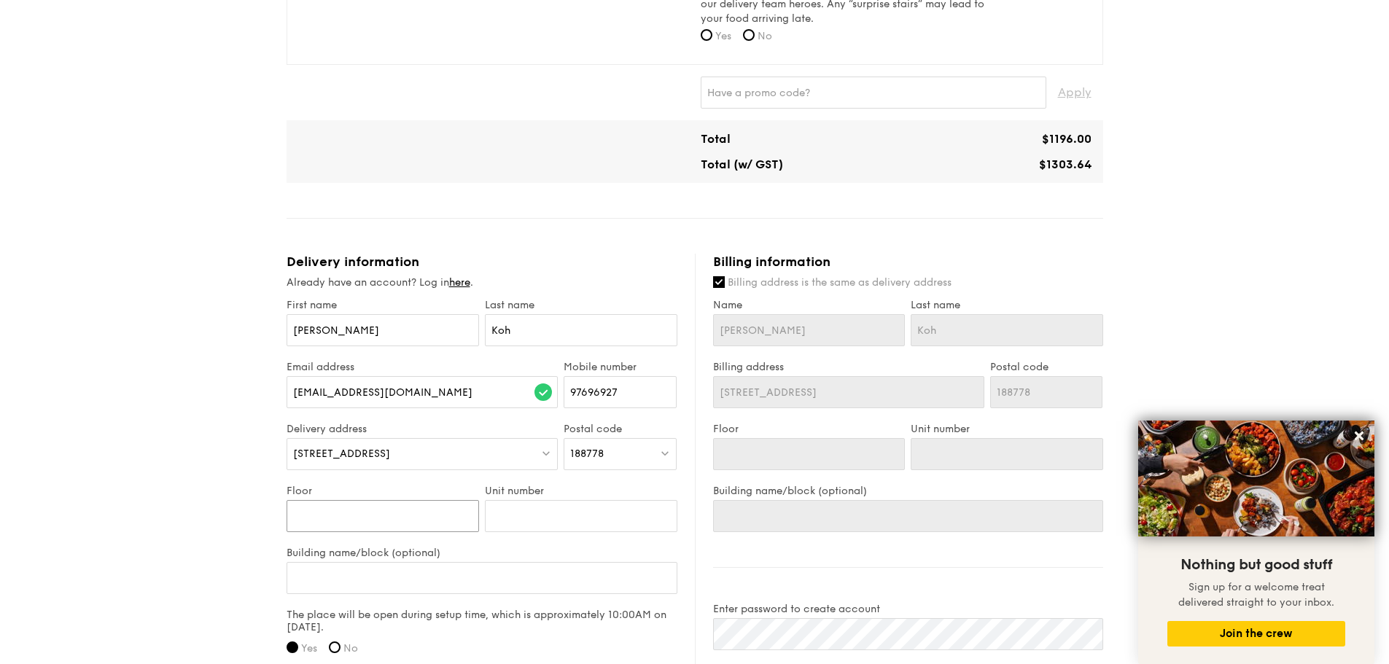
click at [389, 518] on input "Floor" at bounding box center [383, 516] width 193 height 32
type input "0"
type input "07"
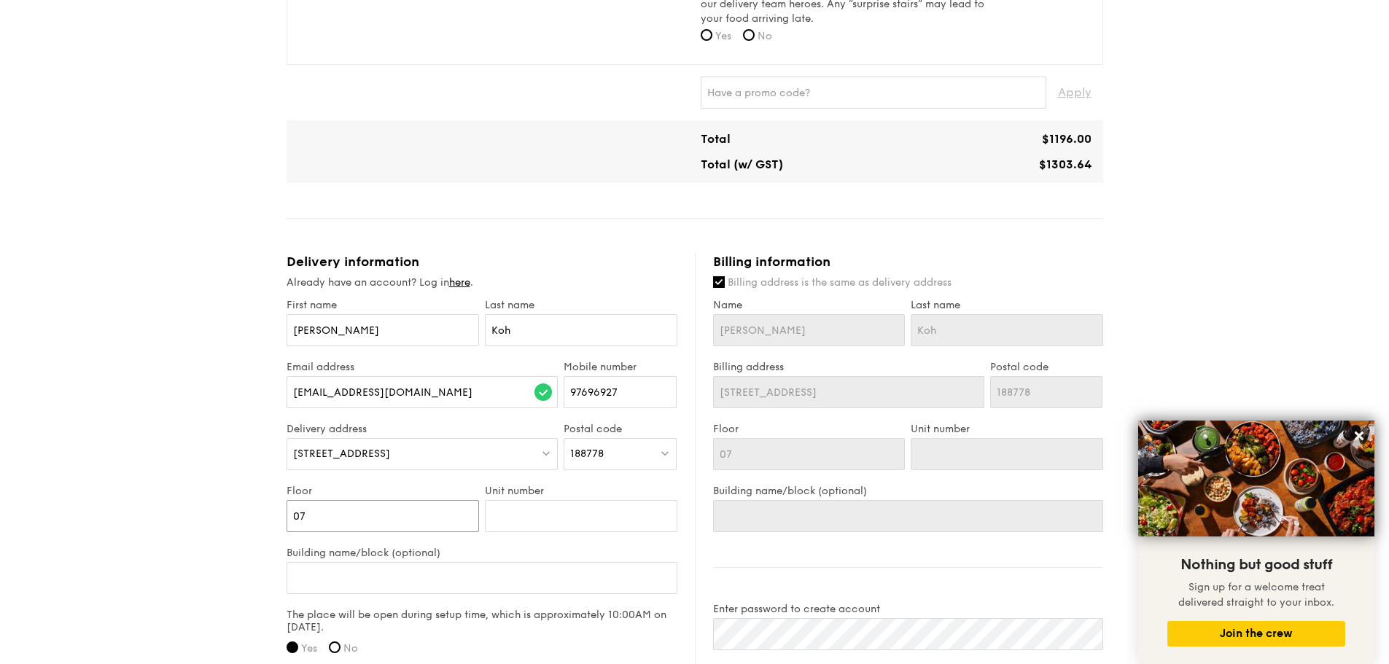
type input "07"
type input "0"
type input "01"
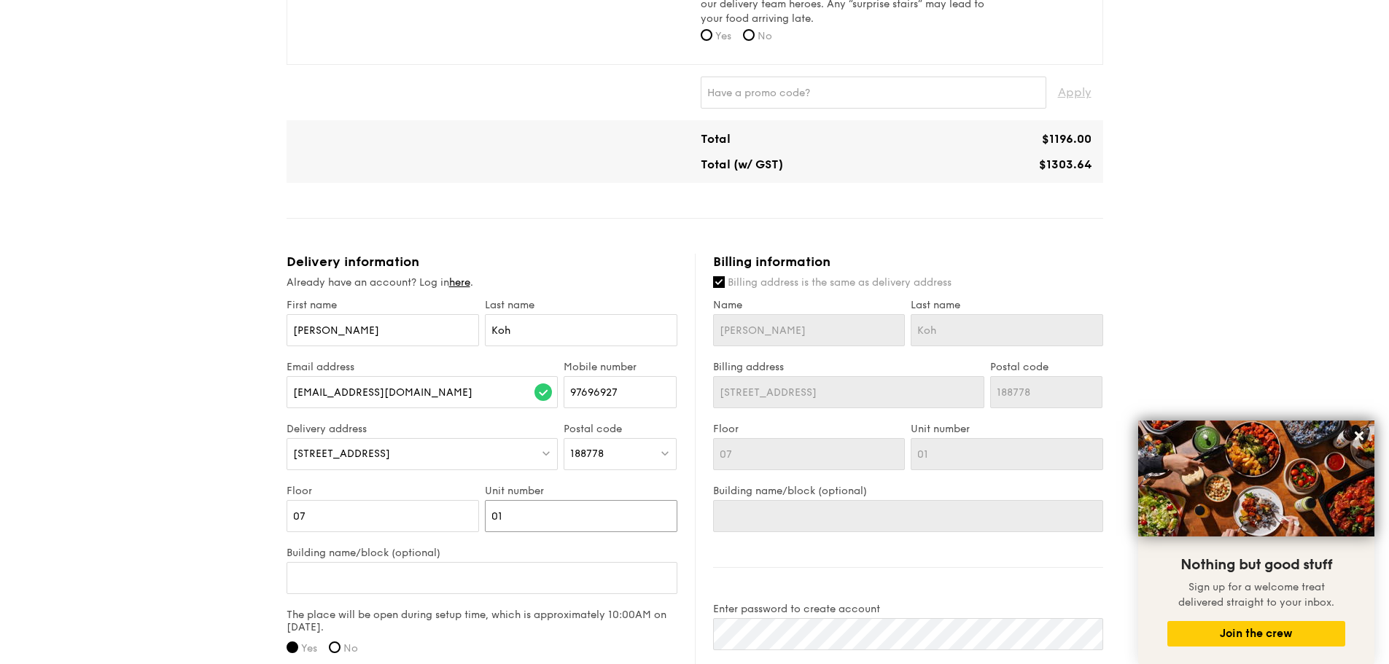
type input "01"
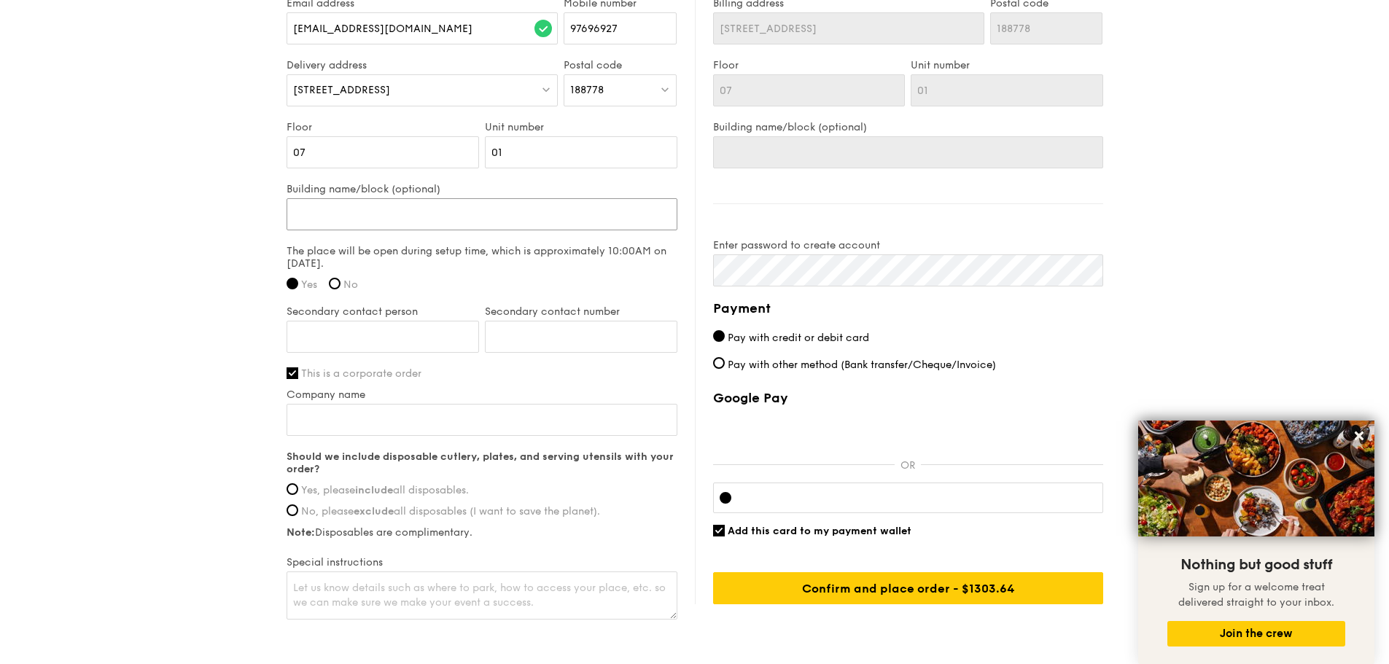
scroll to position [1021, 0]
click at [381, 340] on input "Secondary contact person" at bounding box center [383, 336] width 193 height 32
type input "[PERSON_NAME]"
click at [536, 335] on input "Secondary contact number" at bounding box center [581, 336] width 193 height 32
type input "90400806"
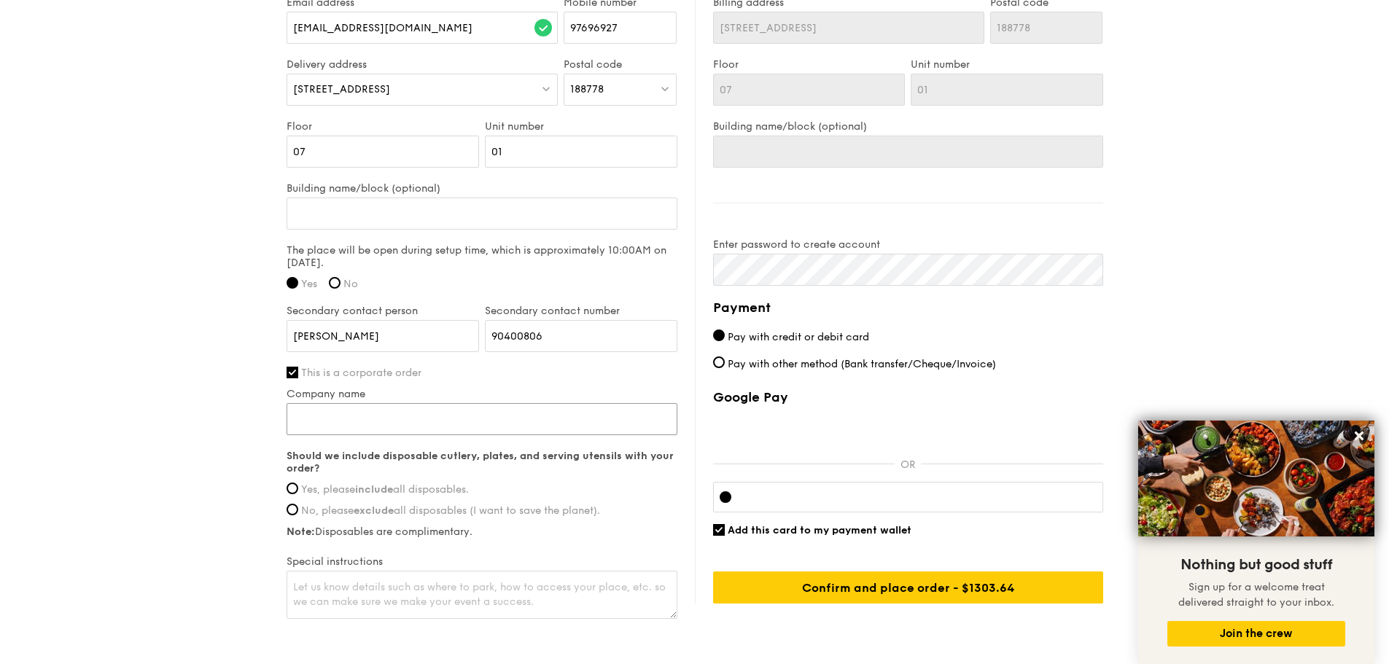
click at [361, 429] on input "Company name" at bounding box center [482, 419] width 391 height 32
type input "CWR"
click at [338, 492] on span "Yes, please include all disposables." at bounding box center [385, 490] width 168 height 12
click at [298, 492] on input "Yes, please include all disposables." at bounding box center [293, 489] width 12 height 12
radio input "true"
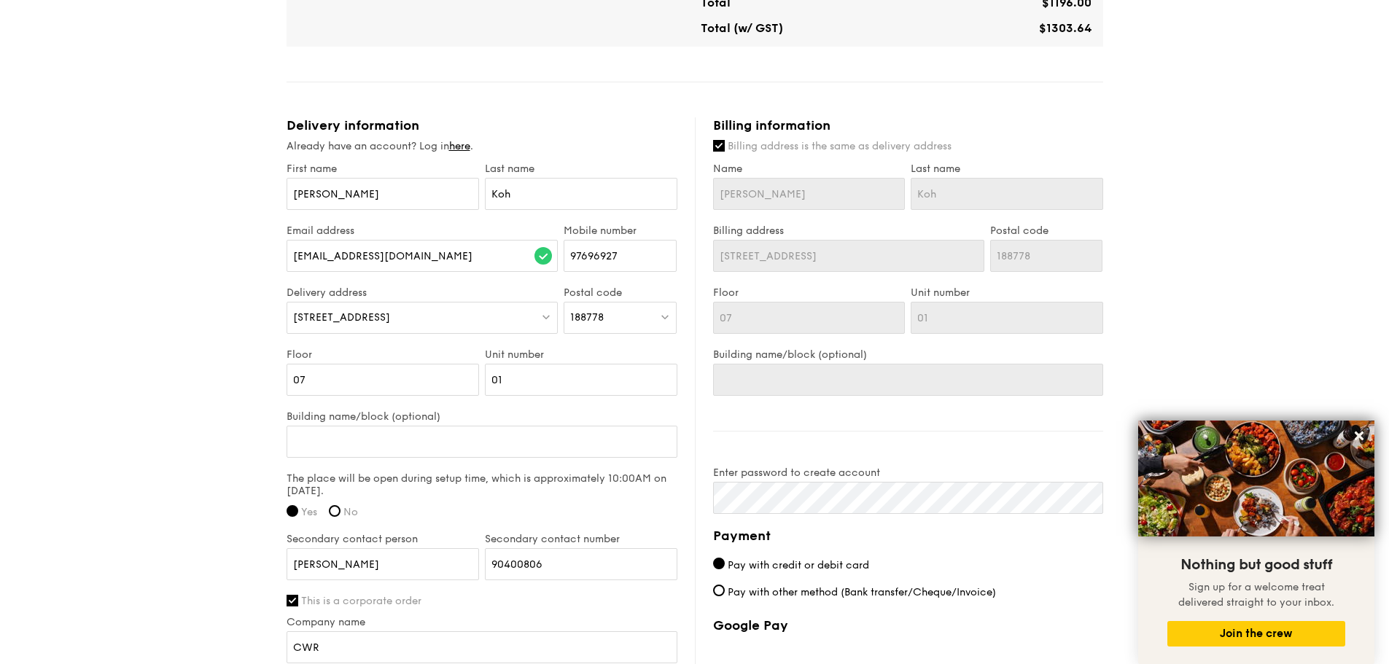
scroll to position [802, 0]
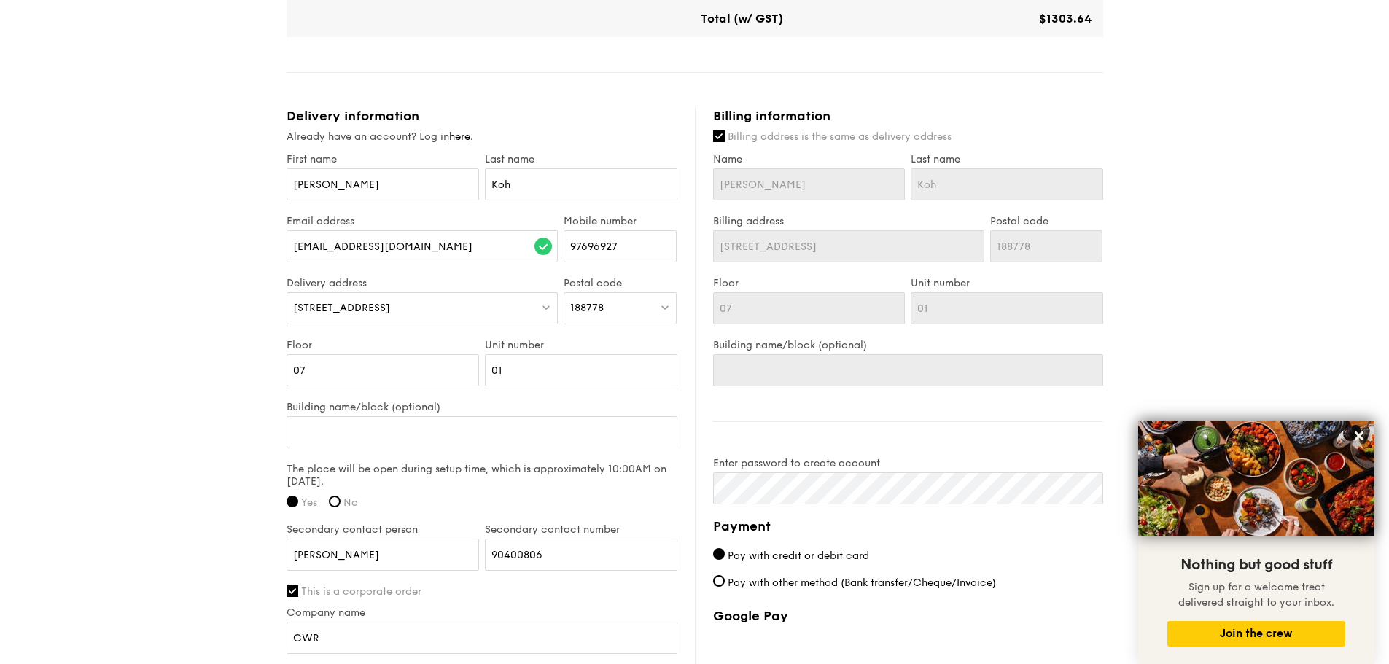
click at [847, 576] on label "Pay with other method (Bank transfer/Cheque/Invoice)" at bounding box center [908, 582] width 390 height 15
click at [725, 576] on input "Pay with other method (Bank transfer/Cheque/Invoice)" at bounding box center [719, 581] width 12 height 12
radio input "true"
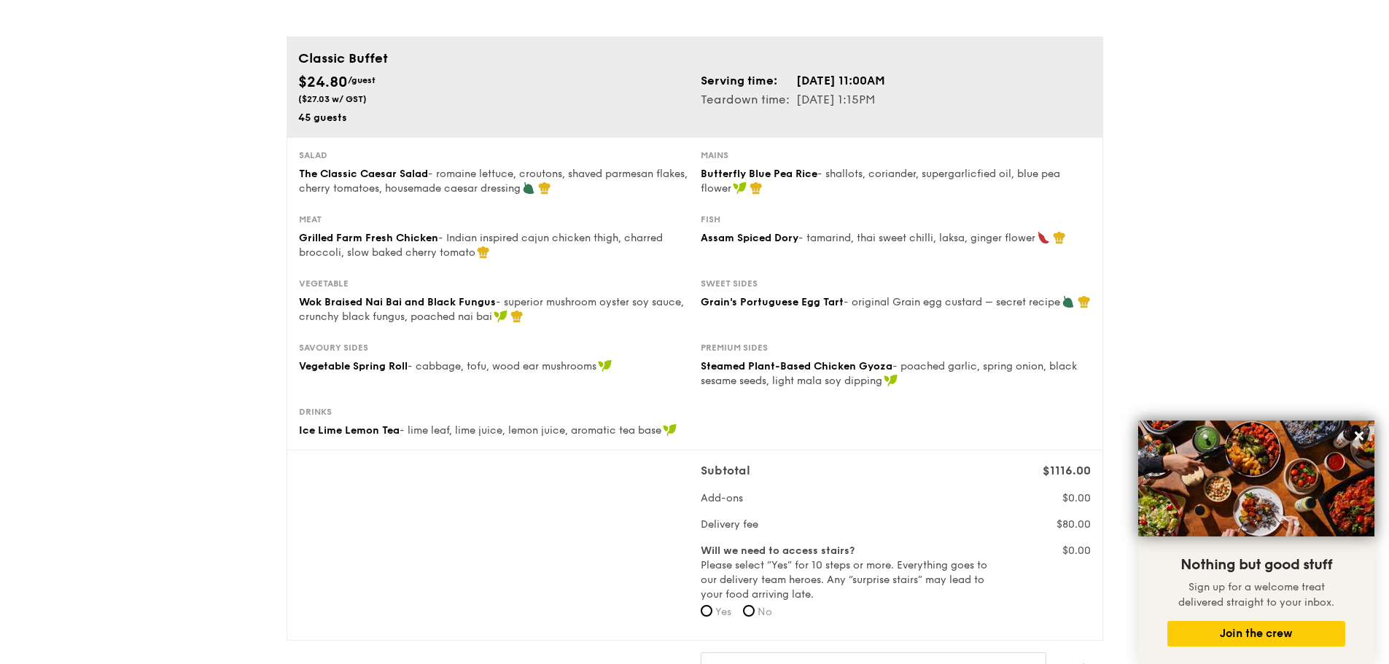
scroll to position [0, 0]
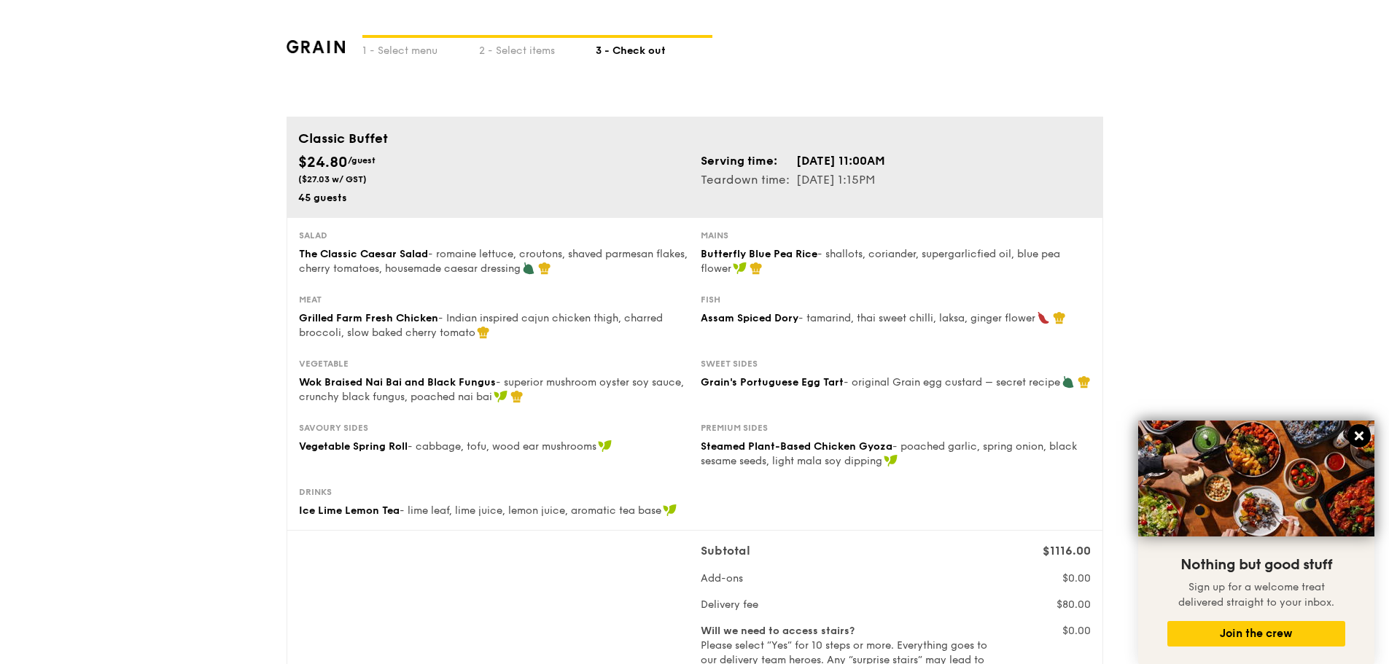
click at [1354, 435] on icon at bounding box center [1359, 436] width 13 height 13
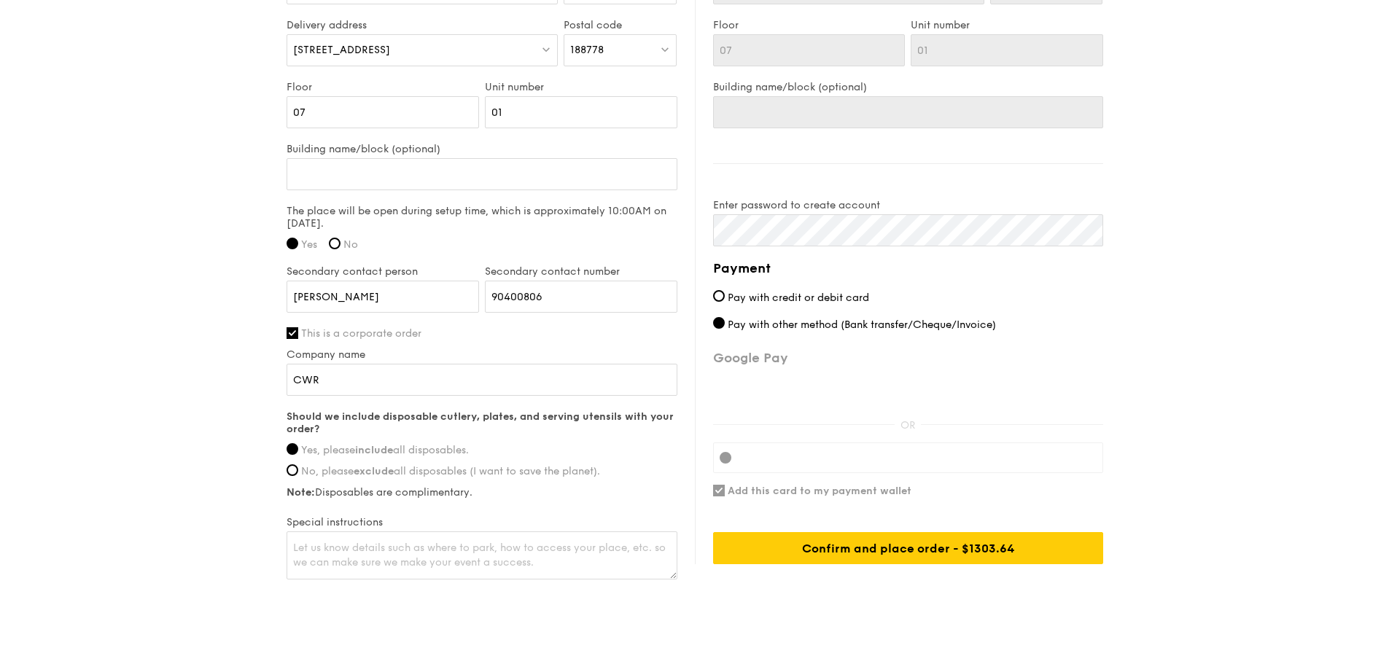
scroll to position [1095, 0]
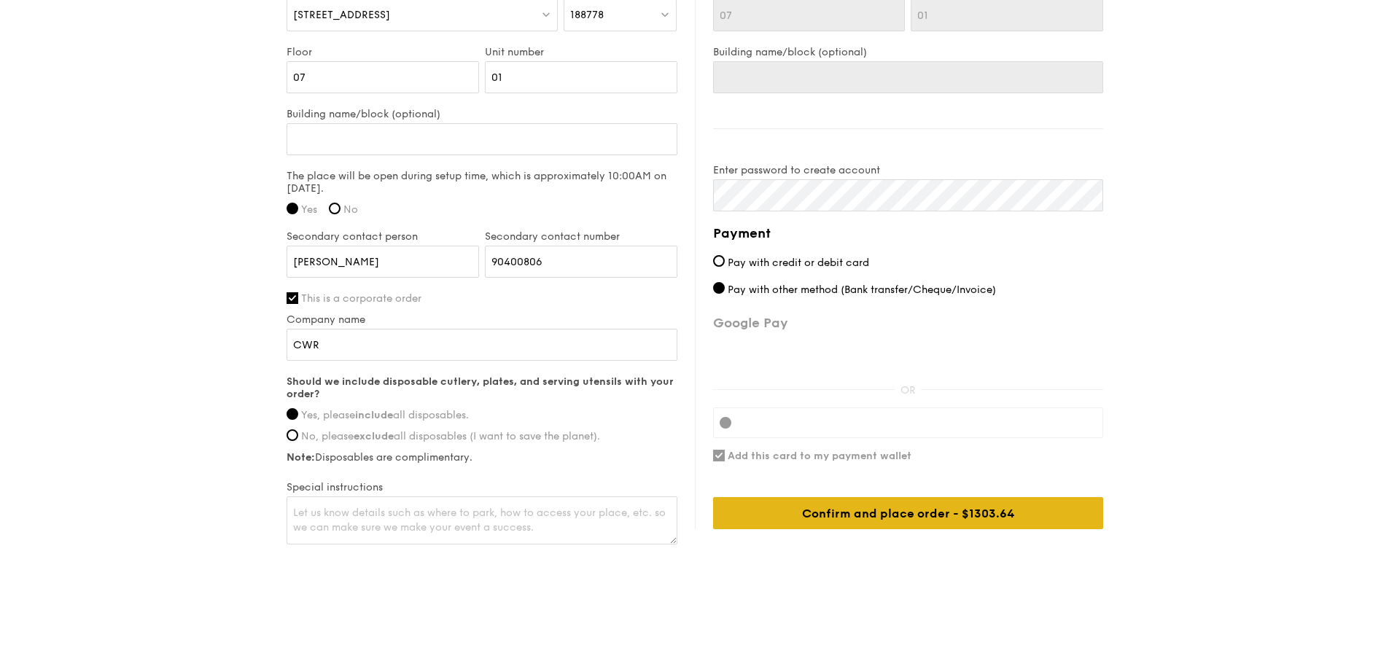
click at [1011, 524] on div "Confirm and place order - $1303.64" at bounding box center [908, 513] width 390 height 32
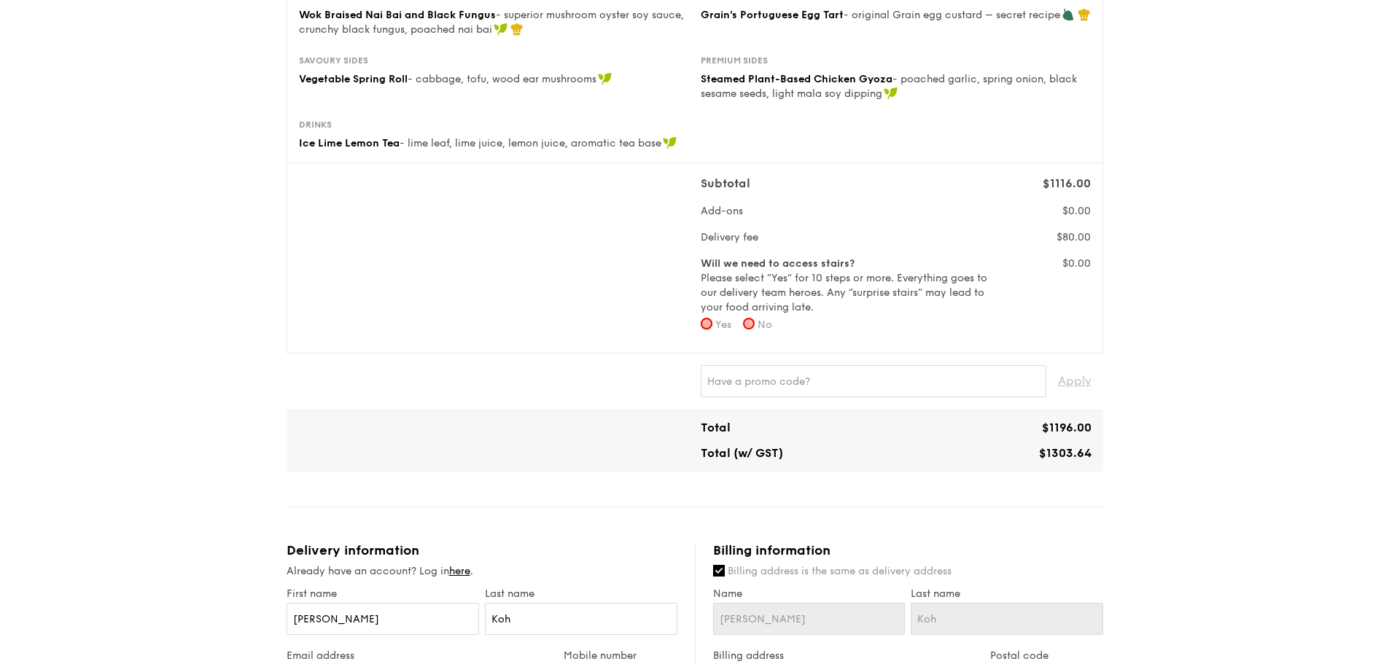
scroll to position [321, 0]
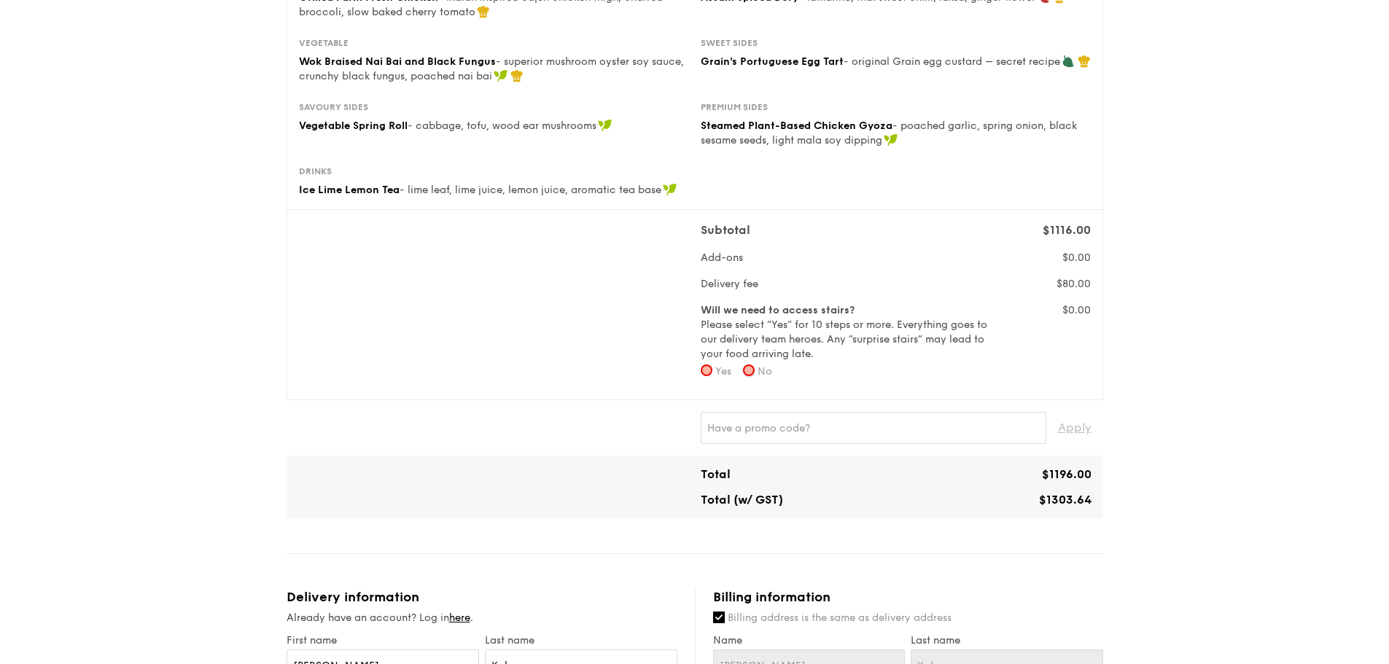
click at [750, 370] on input "No" at bounding box center [749, 371] width 12 height 12
radio input "true"
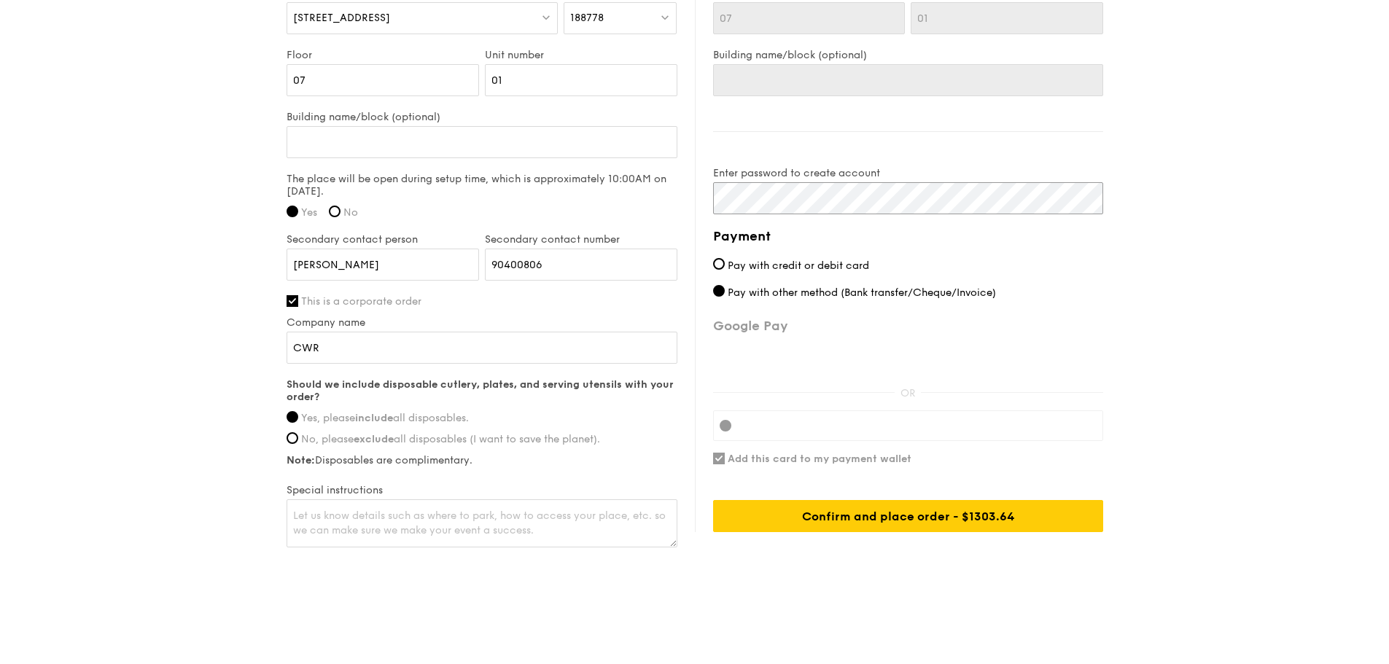
scroll to position [1094, 0]
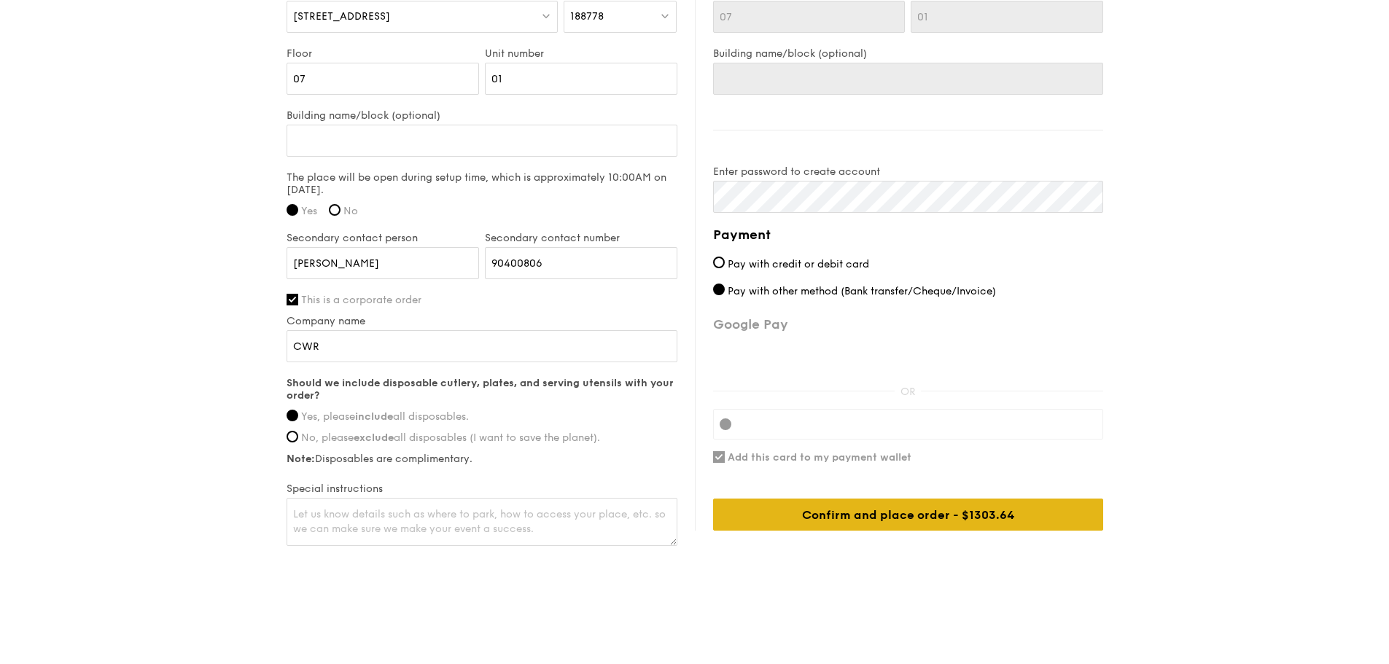
click at [953, 508] on div "Confirm and place order - $1303.64" at bounding box center [908, 515] width 390 height 32
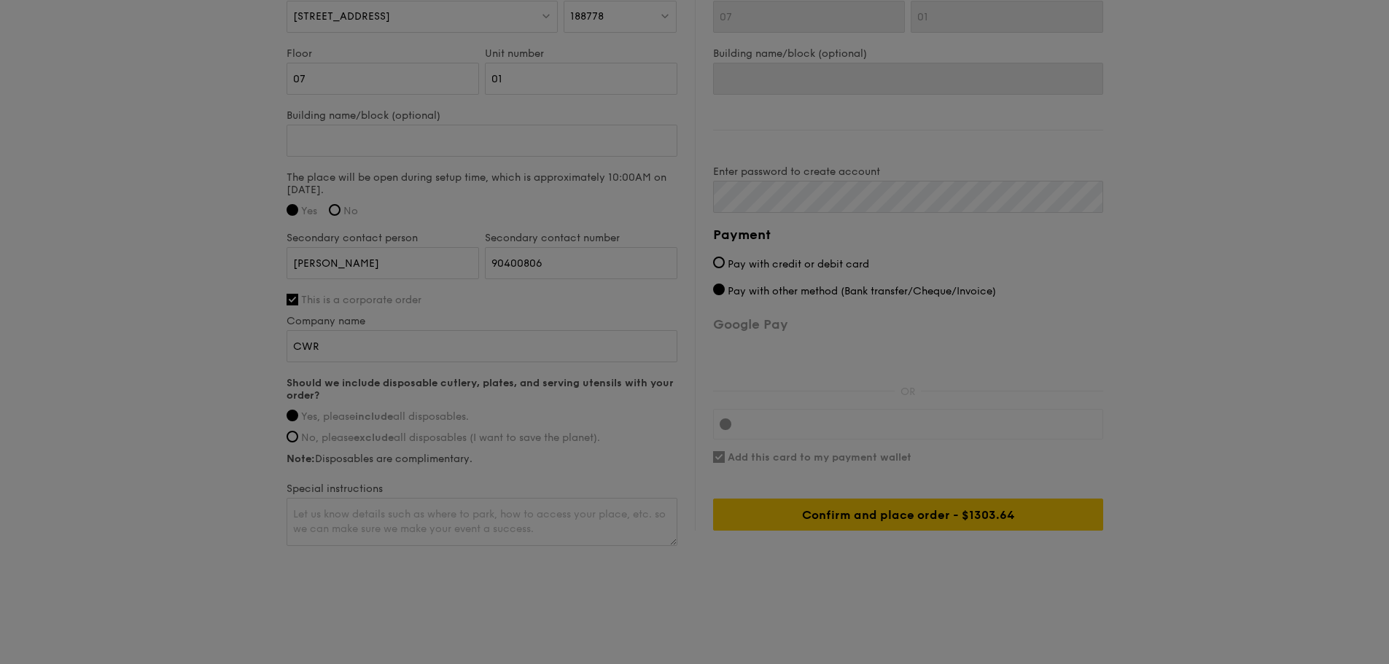
click at [699, 349] on icon at bounding box center [695, 332] width 36 height 36
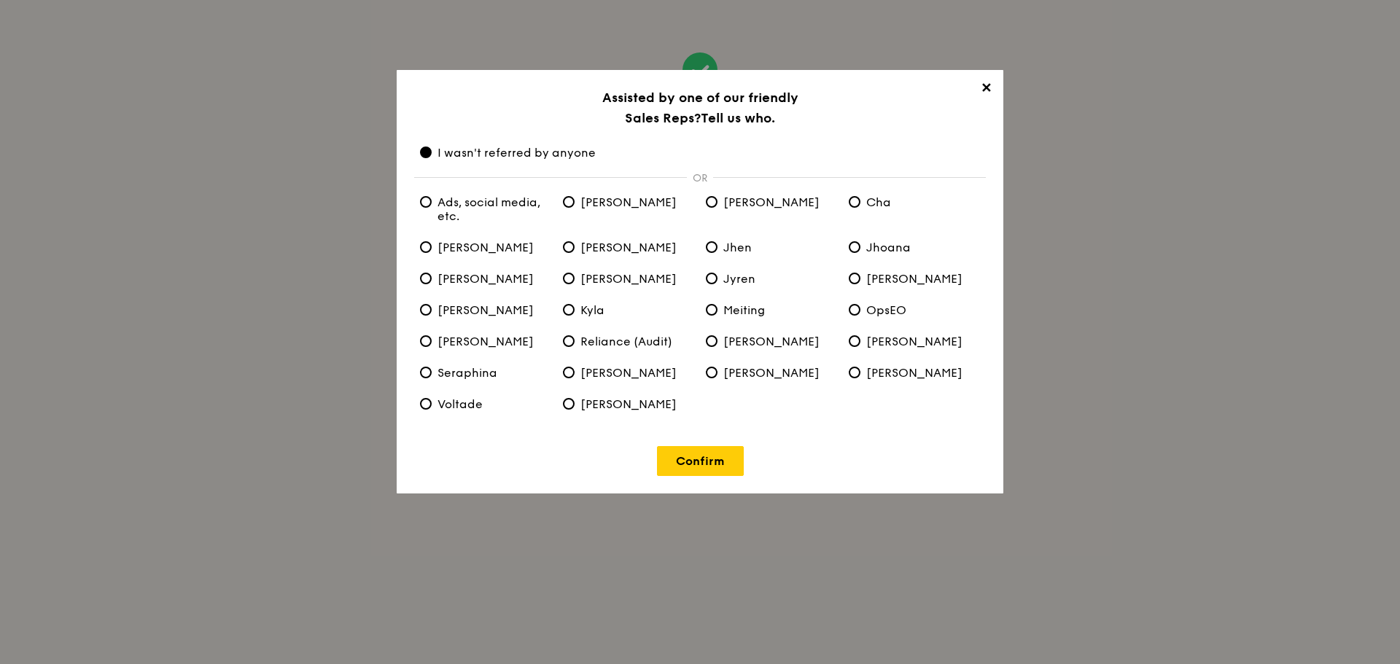
click at [986, 90] on span "✕" at bounding box center [986, 90] width 20 height 20
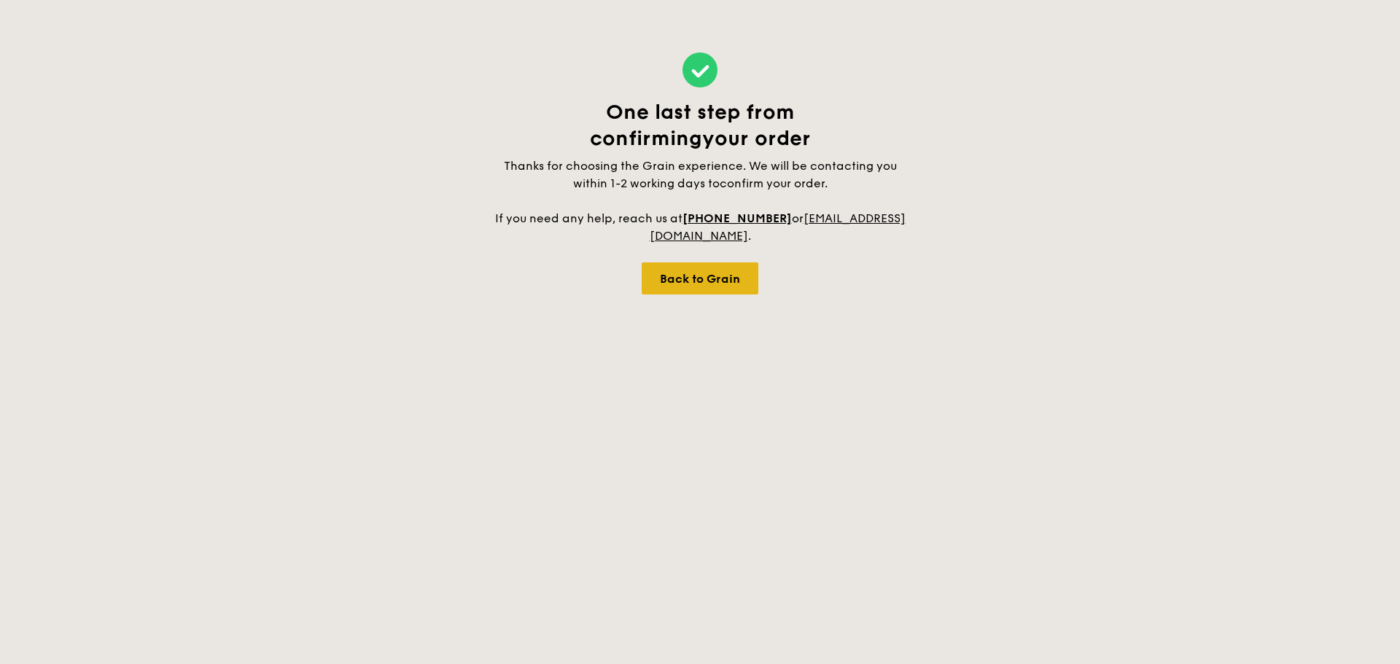
click at [705, 281] on div "Back to Grain" at bounding box center [700, 279] width 117 height 32
select select
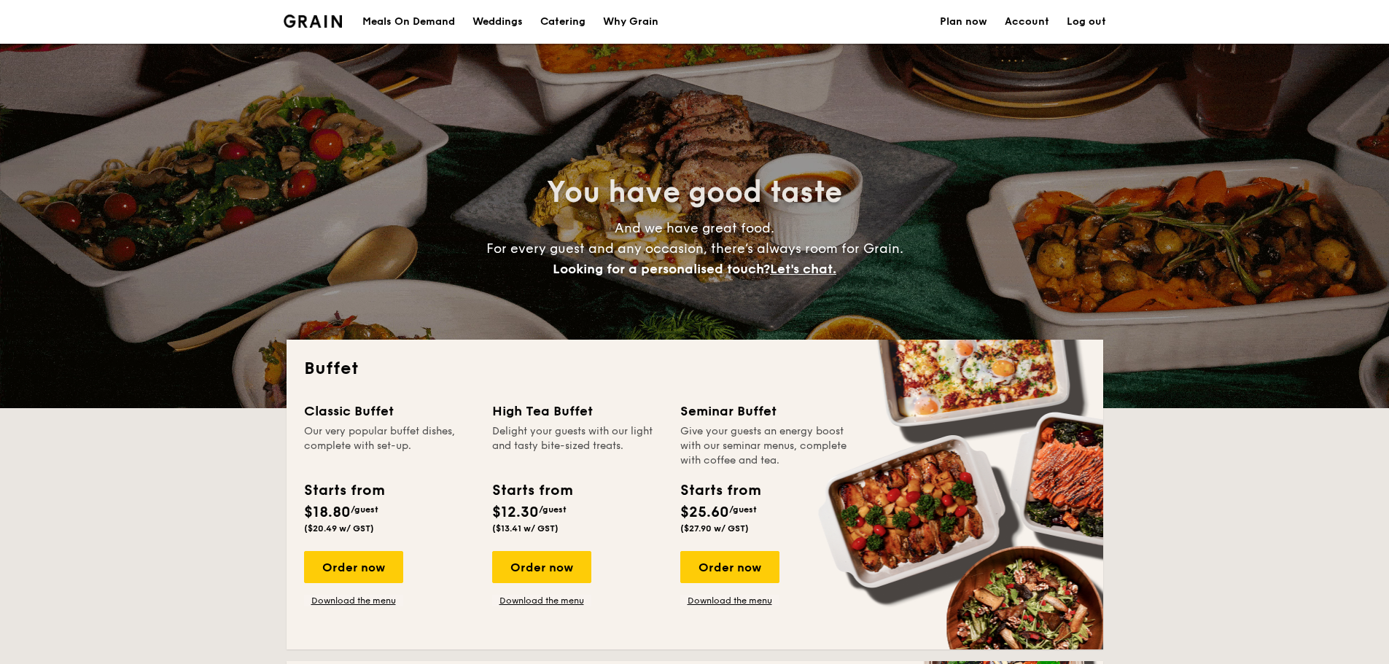
click at [1035, 19] on link "Account" at bounding box center [1027, 22] width 44 height 44
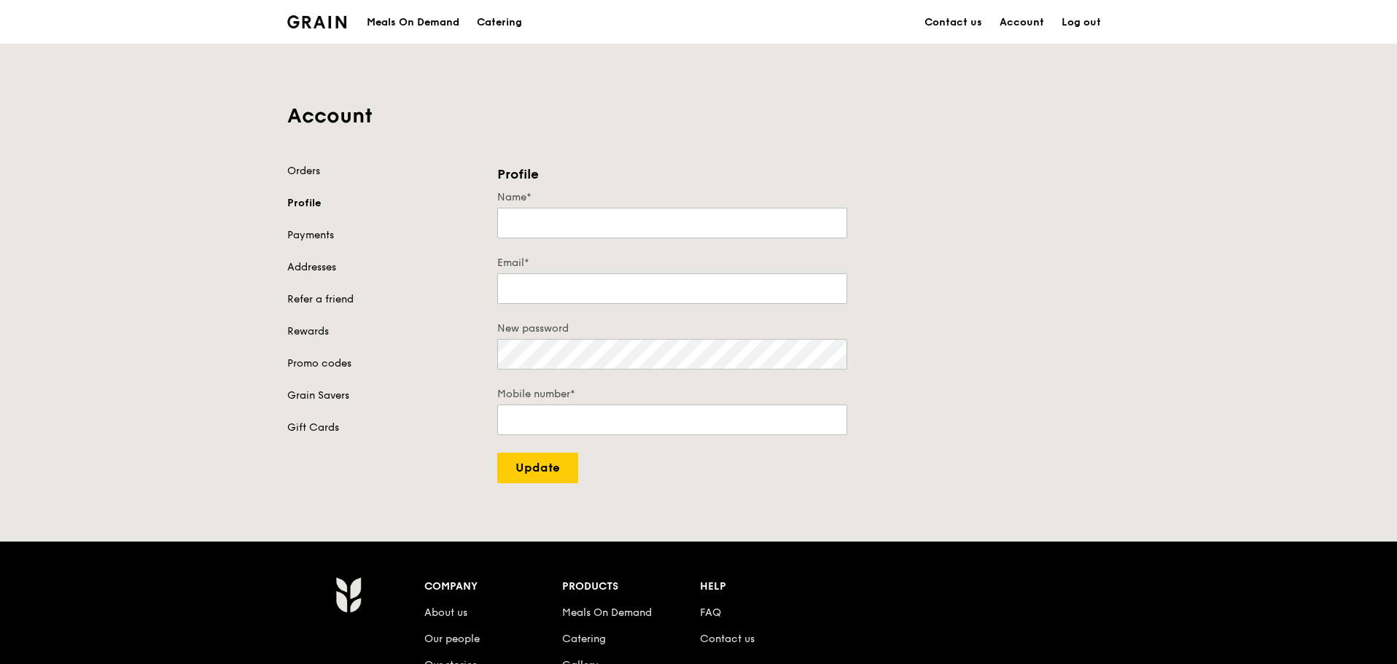
type input "[PERSON_NAME]"
type input "[EMAIL_ADDRESS][DOMAIN_NAME]"
type input "97696927"
click at [320, 234] on link "Payments" at bounding box center [383, 235] width 193 height 15
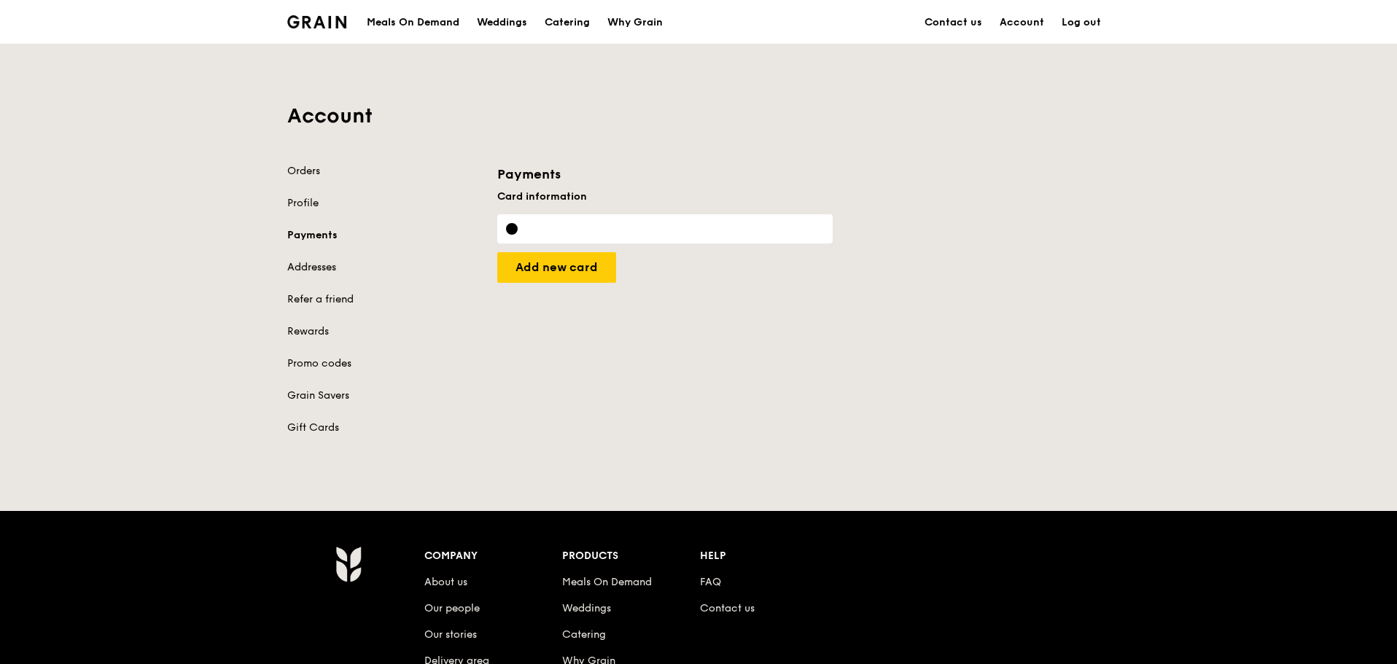
click at [306, 271] on link "Addresses" at bounding box center [383, 267] width 193 height 15
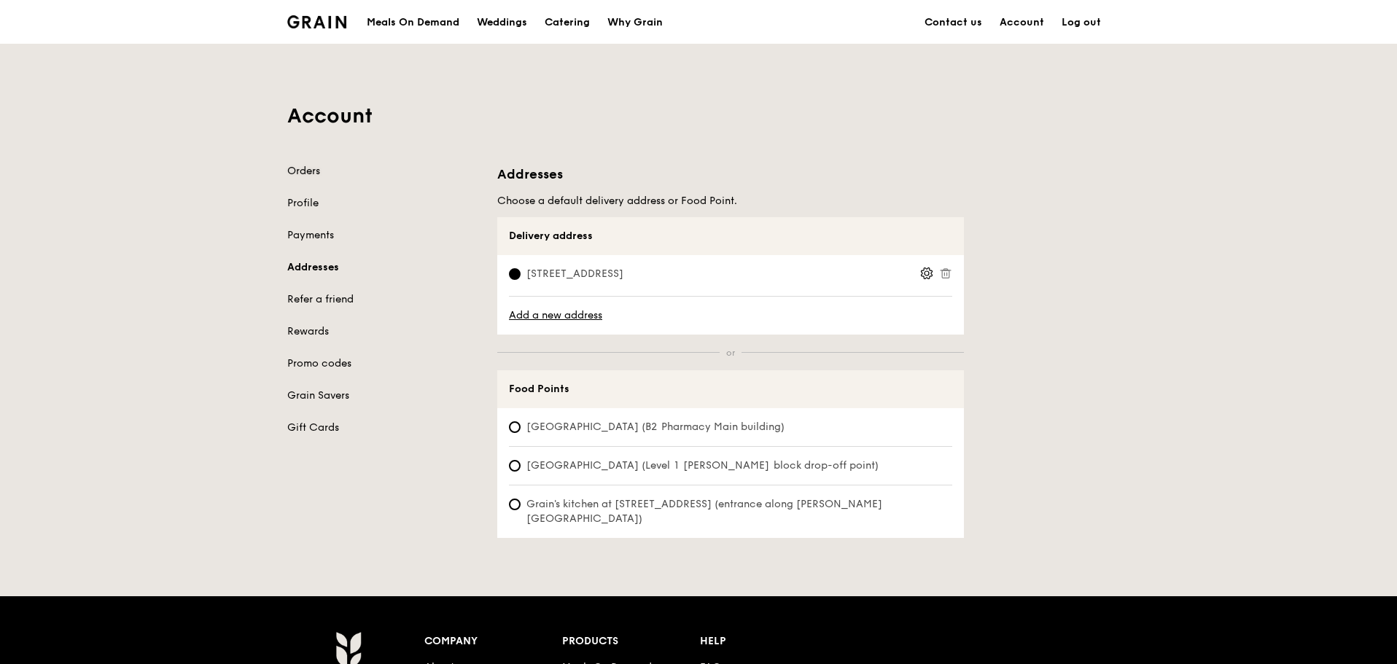
click at [305, 166] on link "Orders" at bounding box center [383, 171] width 193 height 15
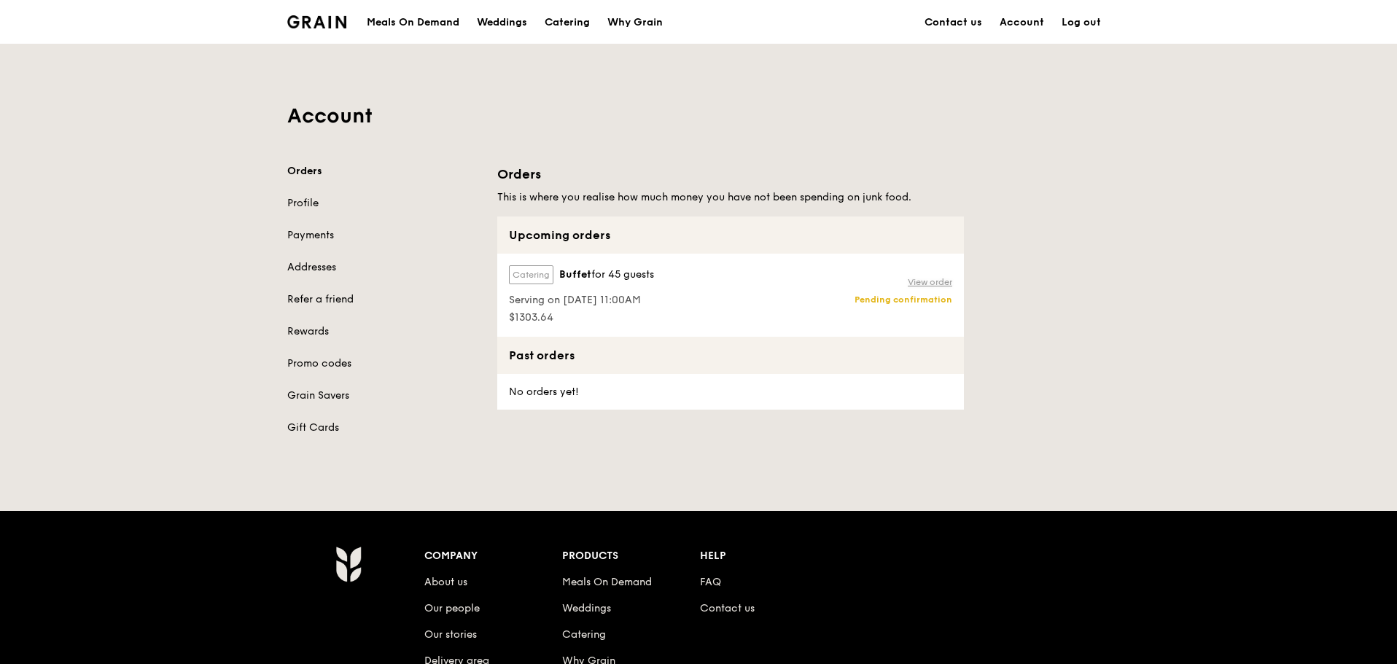
click at [924, 281] on link "View order" at bounding box center [930, 282] width 44 height 12
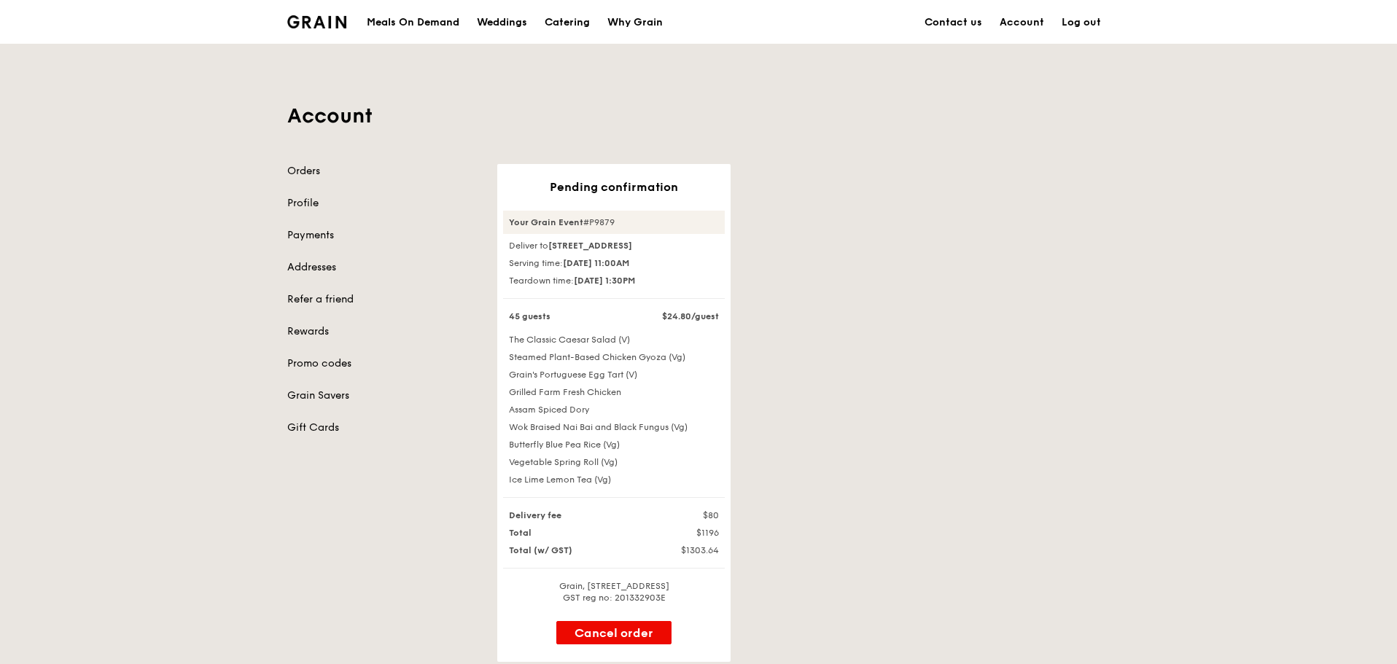
scroll to position [73, 0]
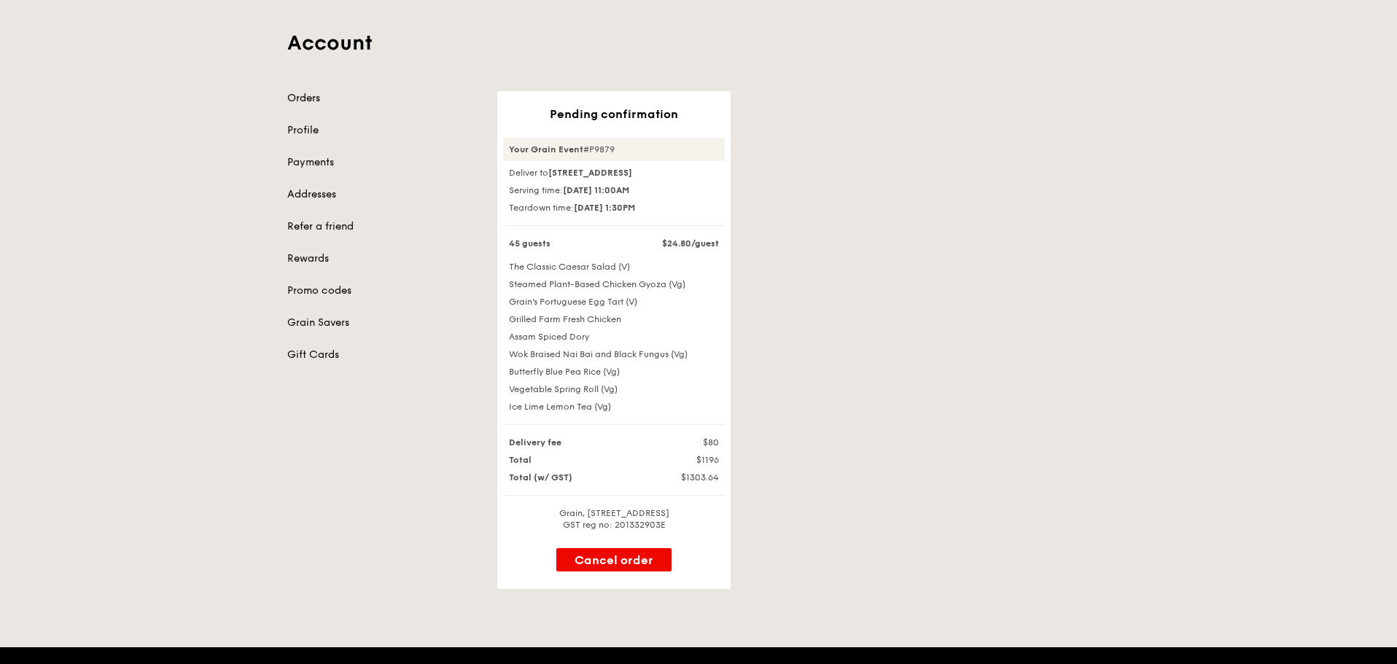
click at [300, 96] on link "Orders" at bounding box center [383, 98] width 193 height 15
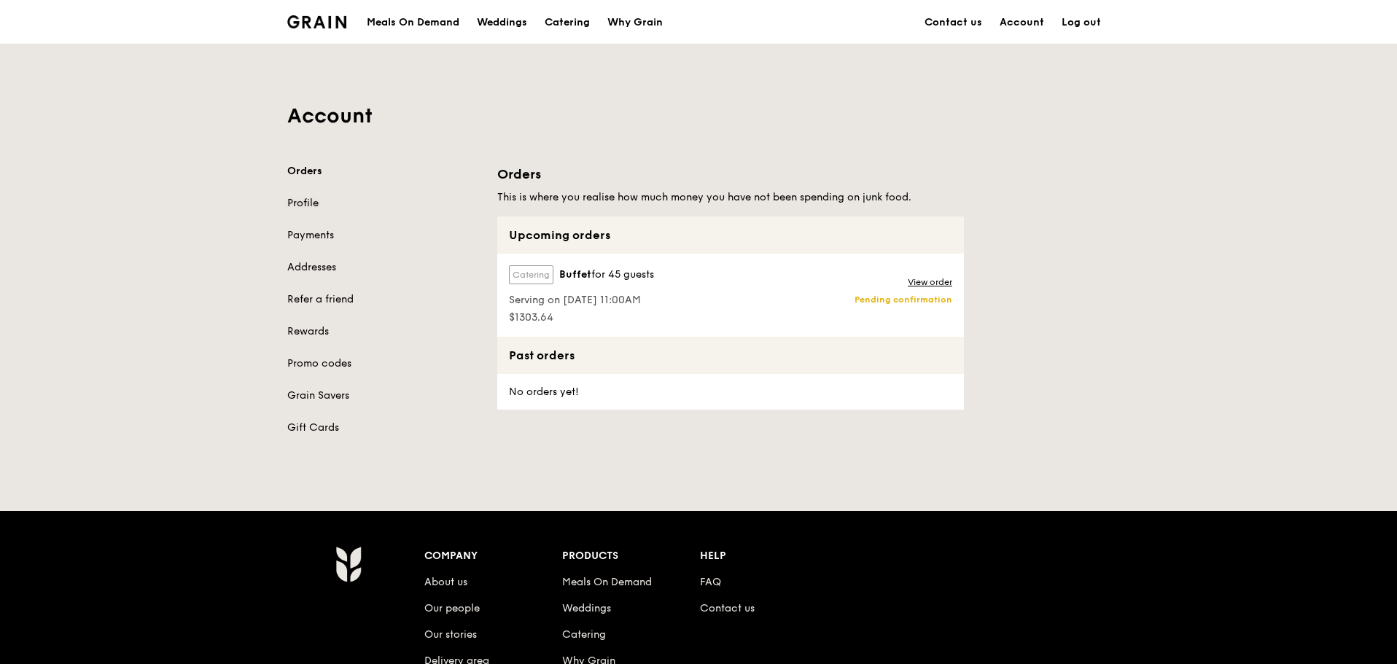
click at [303, 196] on link "Profile" at bounding box center [383, 203] width 193 height 15
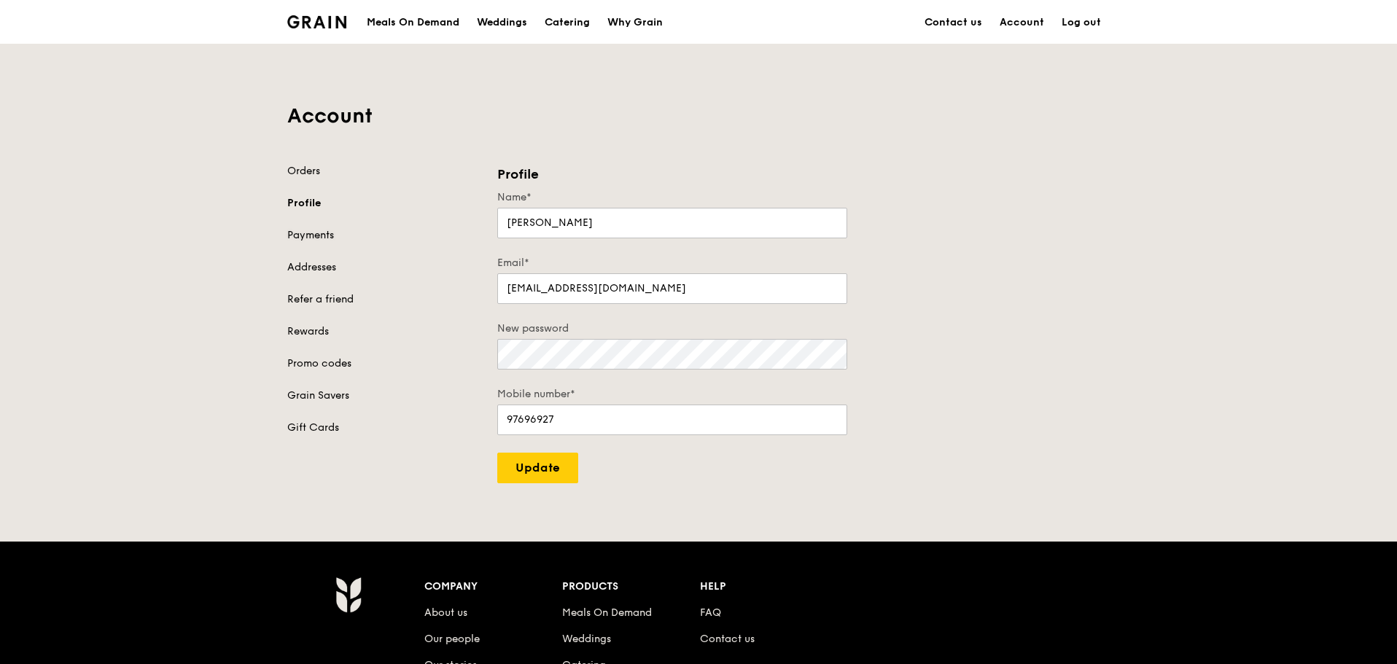
click at [302, 228] on link "Payments" at bounding box center [383, 235] width 193 height 15
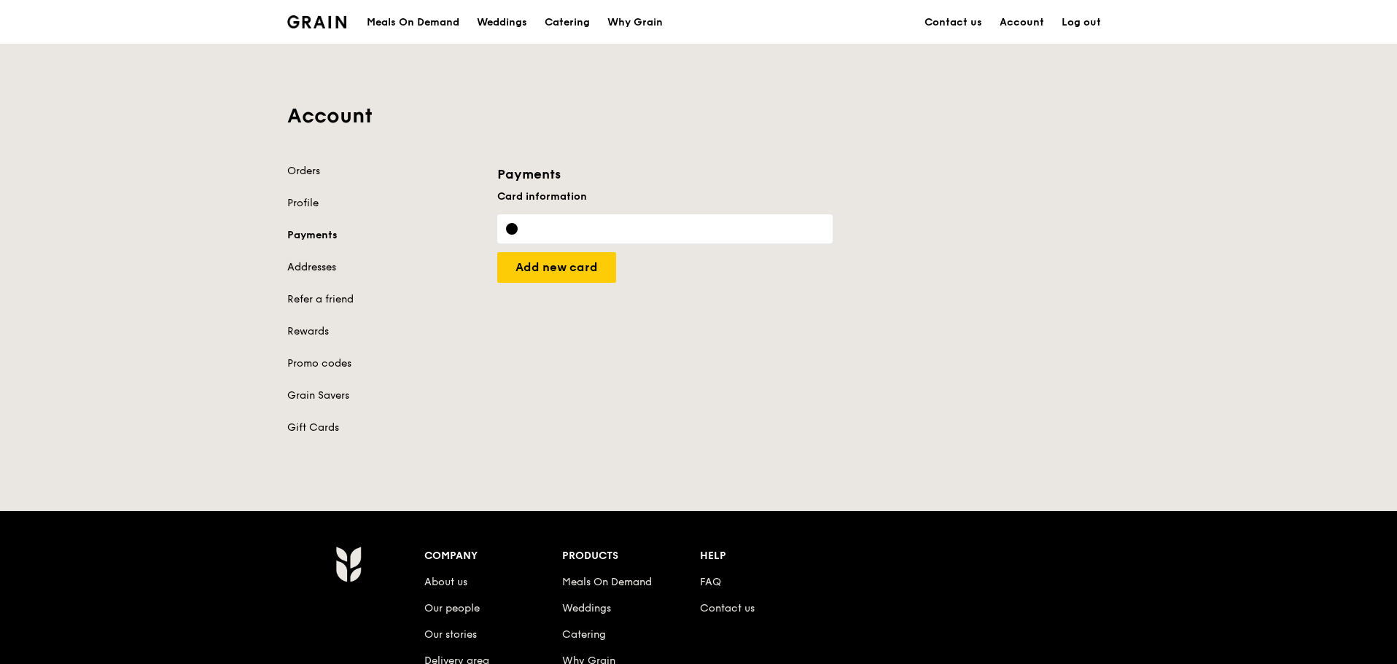
click at [295, 263] on link "Addresses" at bounding box center [383, 267] width 193 height 15
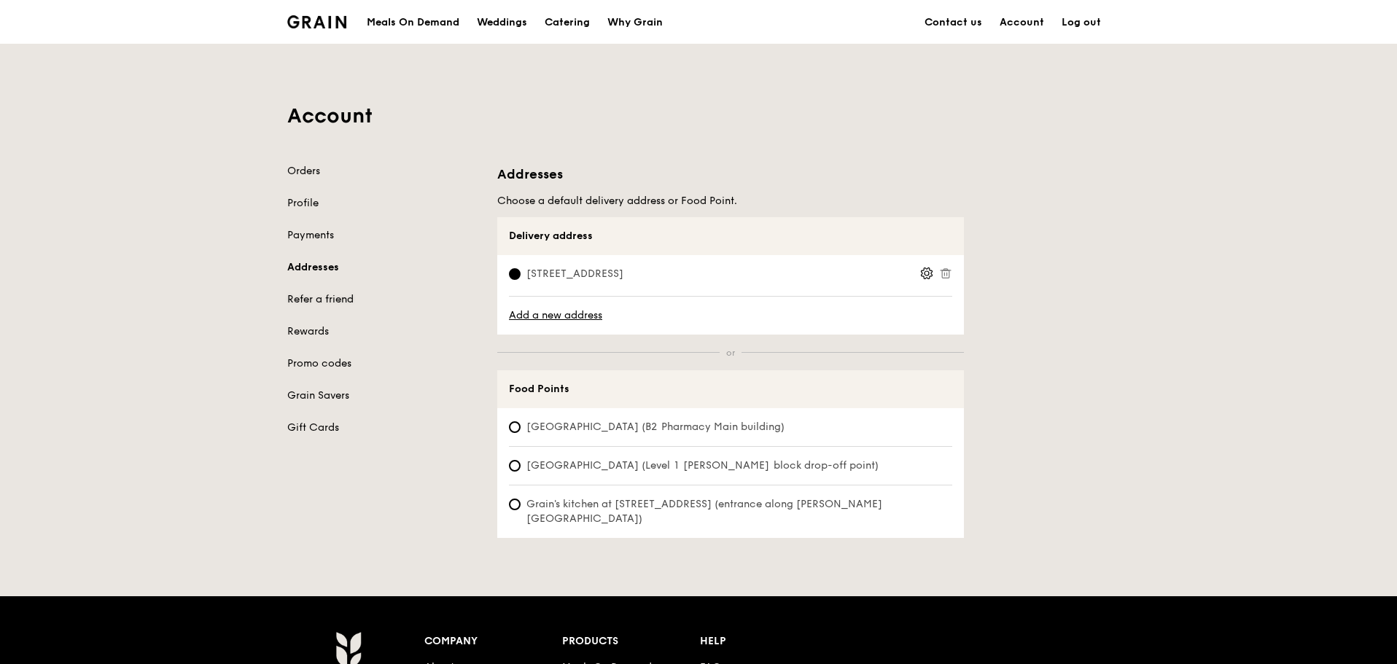
click at [300, 298] on link "Refer a friend" at bounding box center [383, 299] width 193 height 15
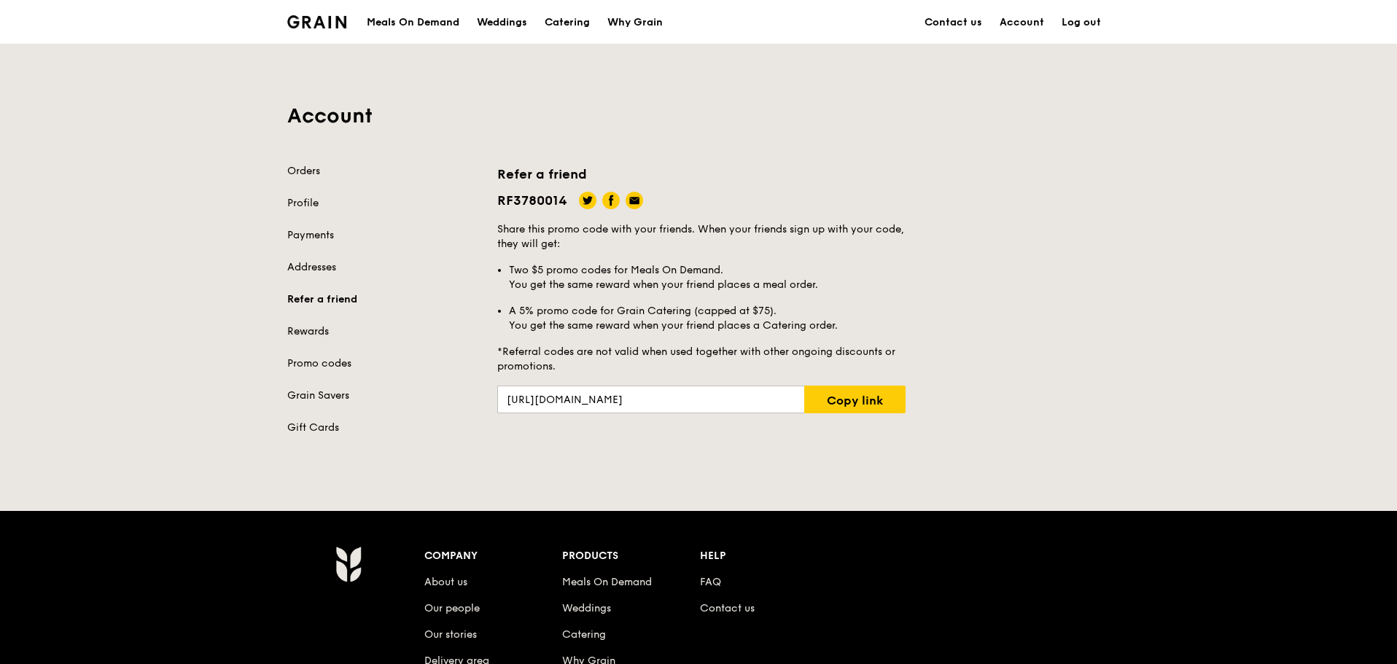
click at [295, 333] on link "Rewards" at bounding box center [383, 332] width 193 height 15
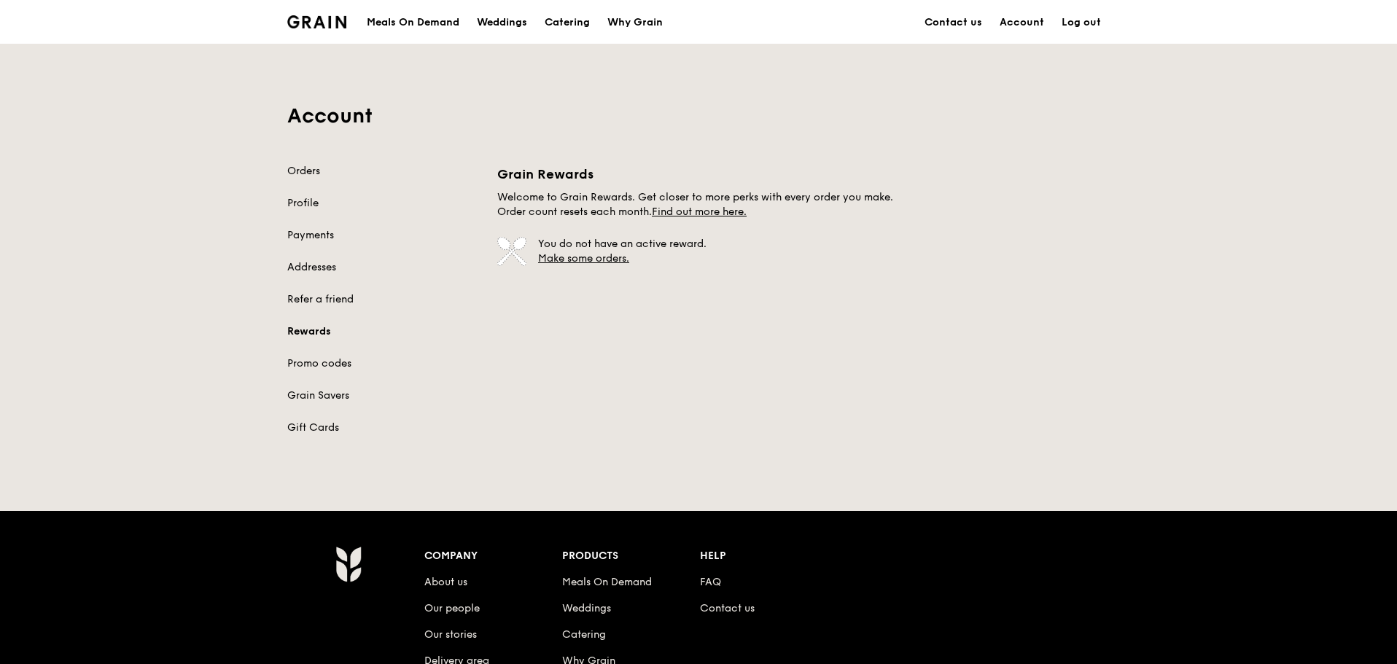
click at [316, 356] on div "Orders Profile Payments Addresses Refer a friend Rewards Promo codes Grain Save…" at bounding box center [383, 299] width 193 height 271
click at [317, 363] on link "Promo codes" at bounding box center [383, 364] width 193 height 15
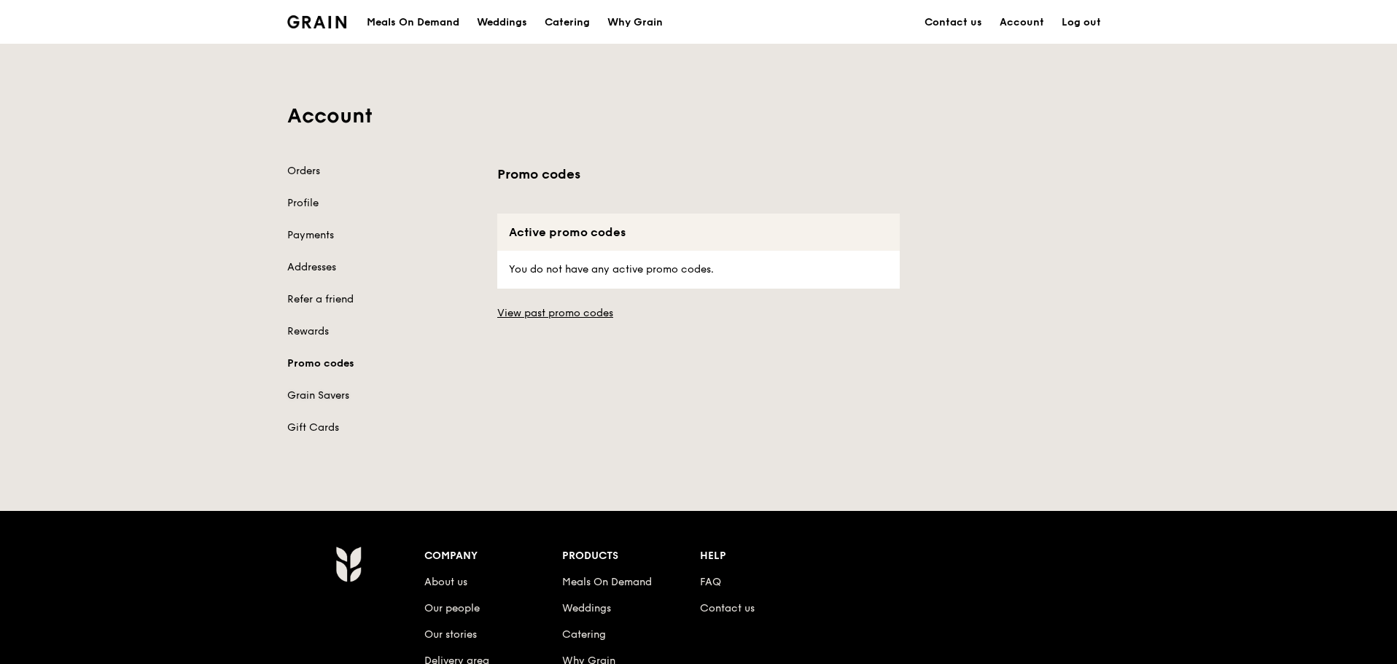
click at [319, 390] on link "Grain Savers" at bounding box center [383, 396] width 193 height 15
click at [300, 214] on div "Orders Profile Payments Addresses Refer a friend Rewards Promo codes Grain Save…" at bounding box center [383, 299] width 193 height 271
click at [295, 201] on link "Profile" at bounding box center [383, 203] width 193 height 15
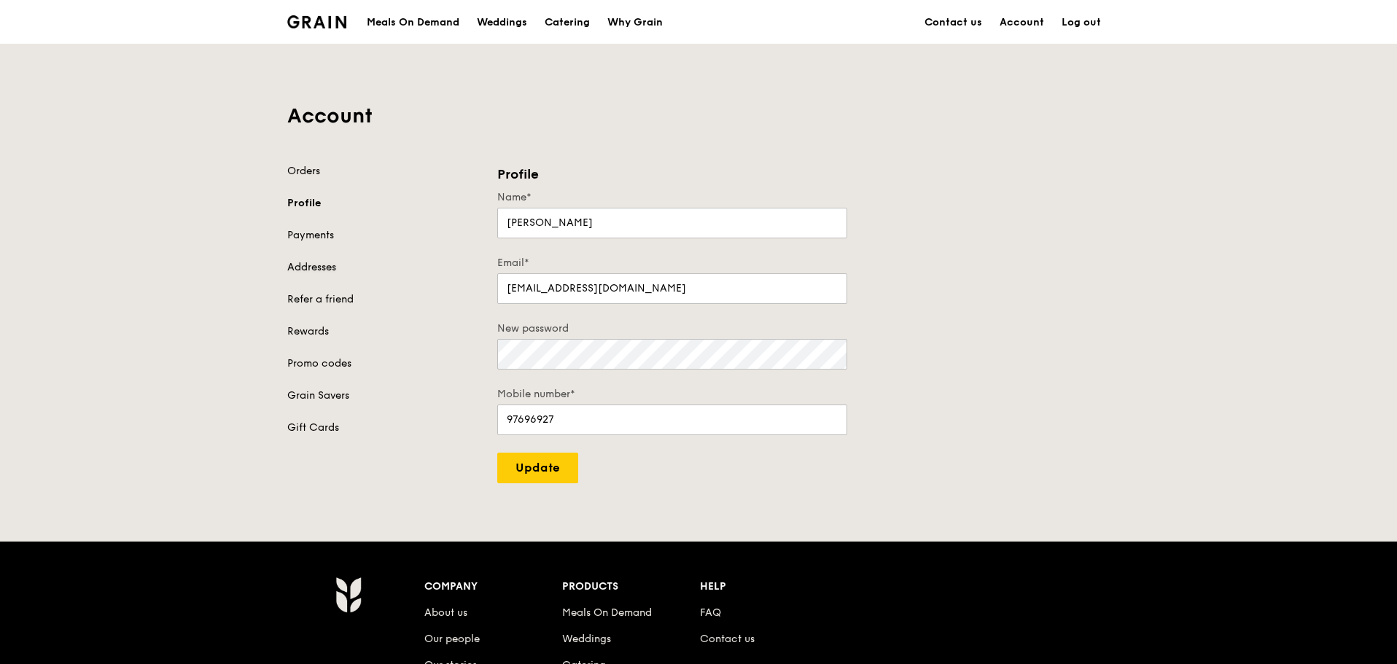
click at [311, 266] on link "Addresses" at bounding box center [383, 267] width 193 height 15
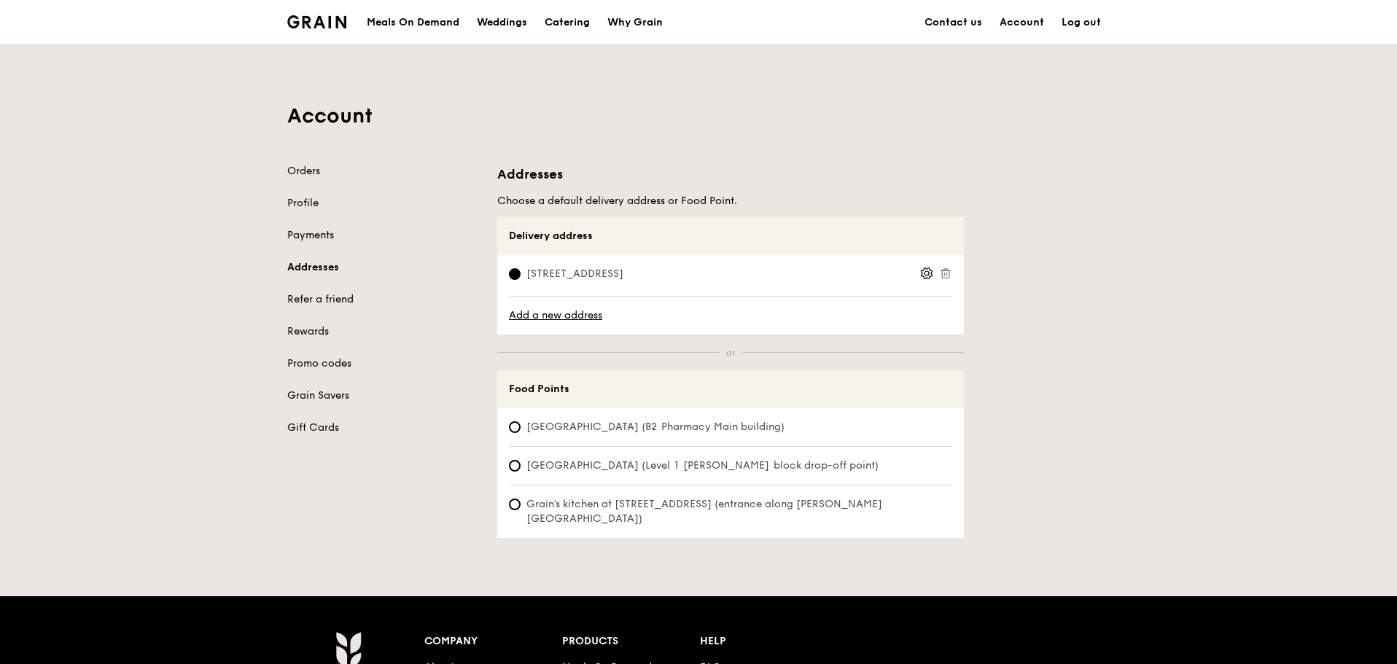
click at [306, 233] on link "Payments" at bounding box center [383, 235] width 193 height 15
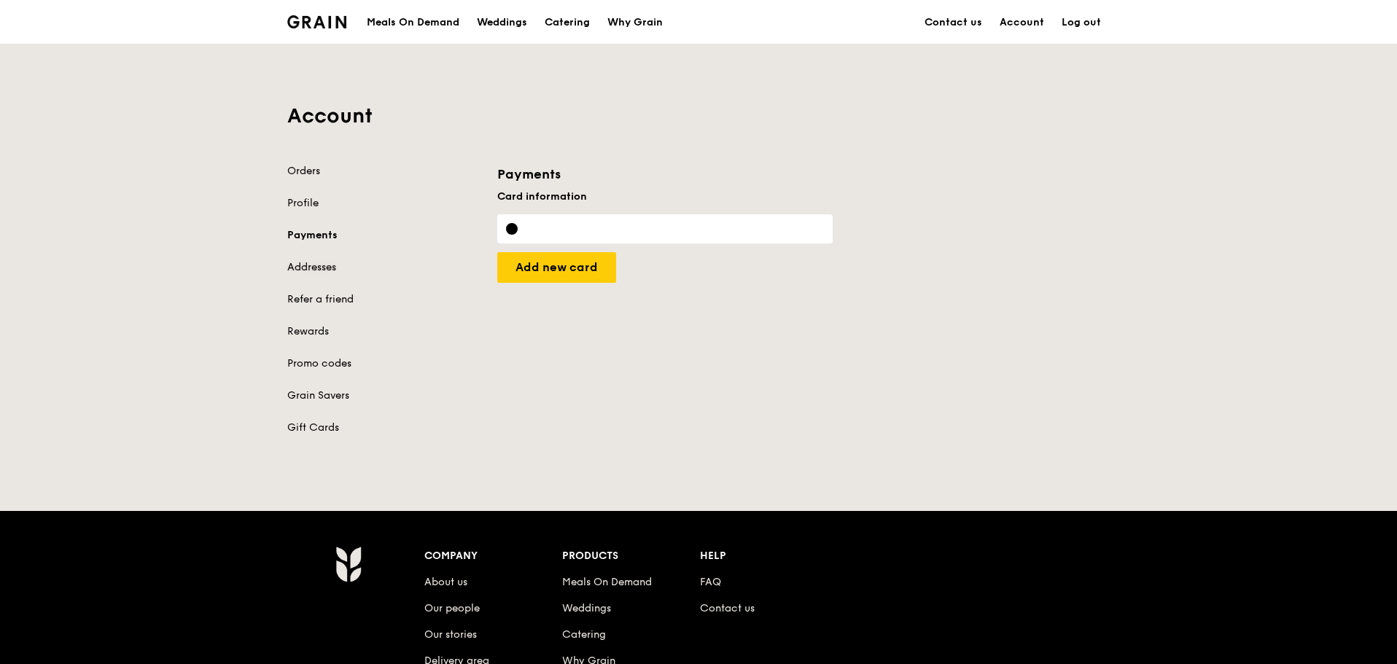
click at [310, 268] on link "Addresses" at bounding box center [383, 267] width 193 height 15
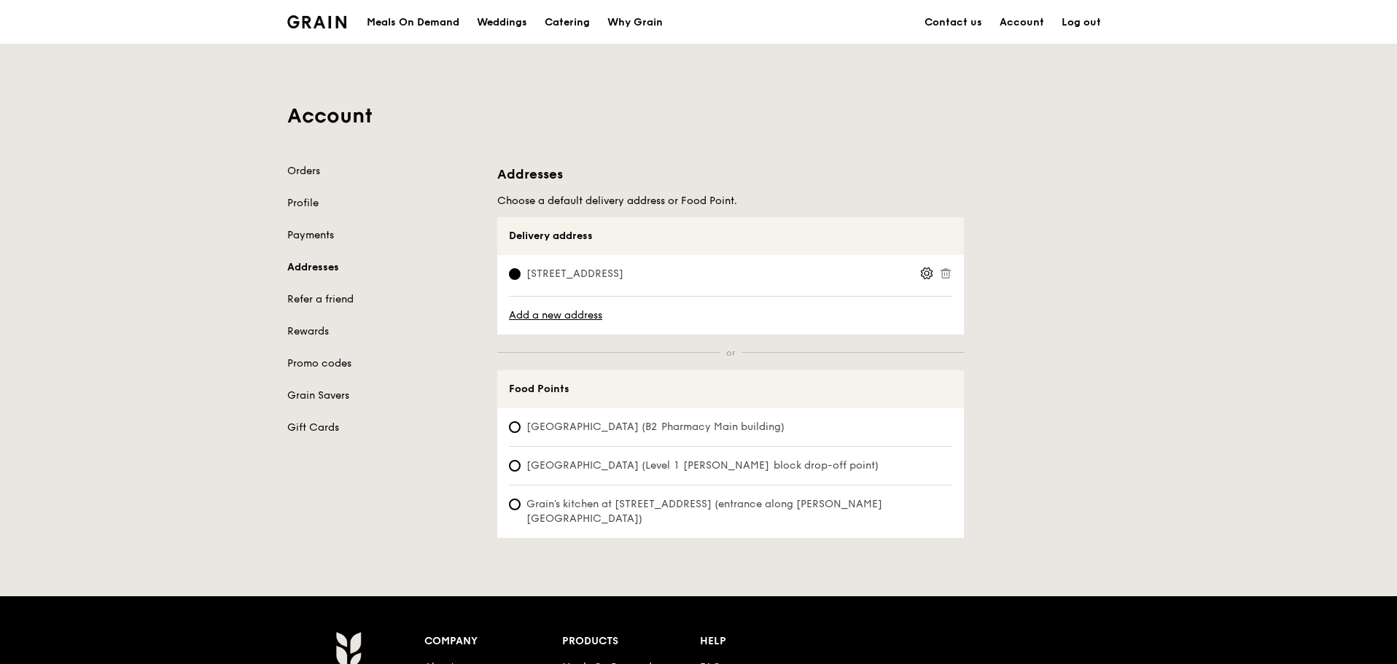
click at [306, 230] on link "Payments" at bounding box center [383, 235] width 193 height 15
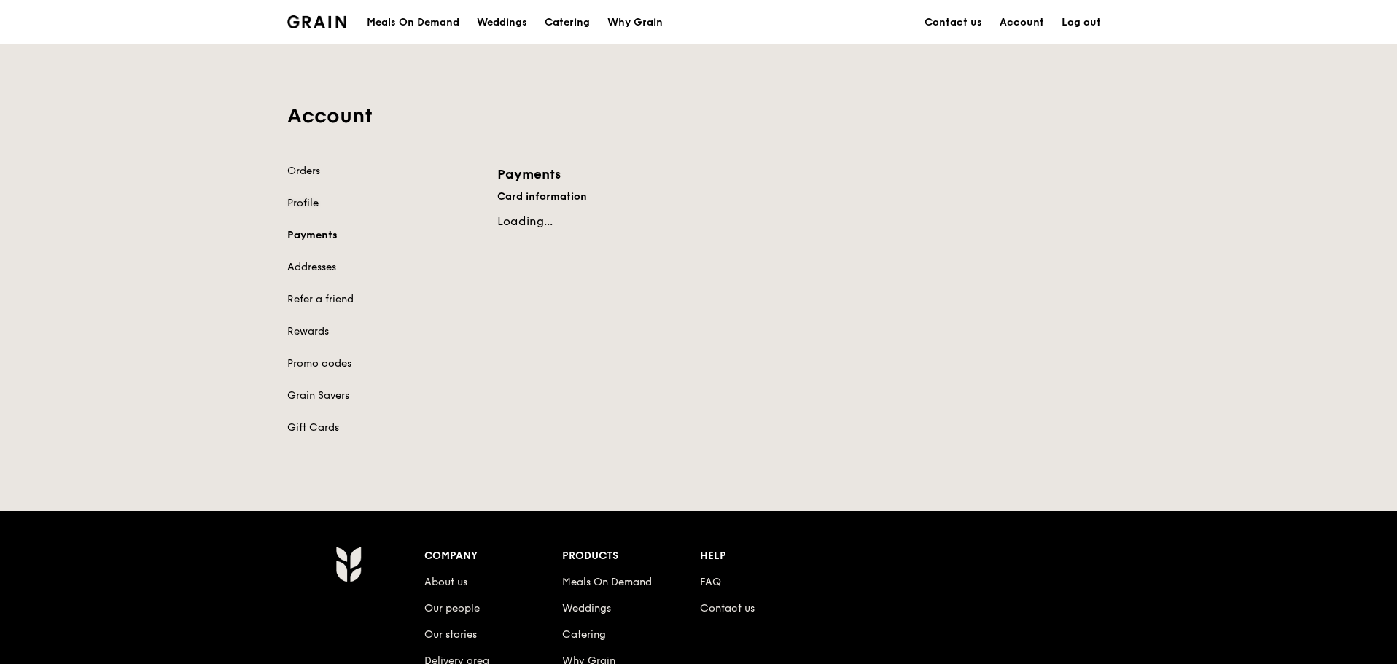
click at [289, 196] on link "Profile" at bounding box center [383, 203] width 193 height 15
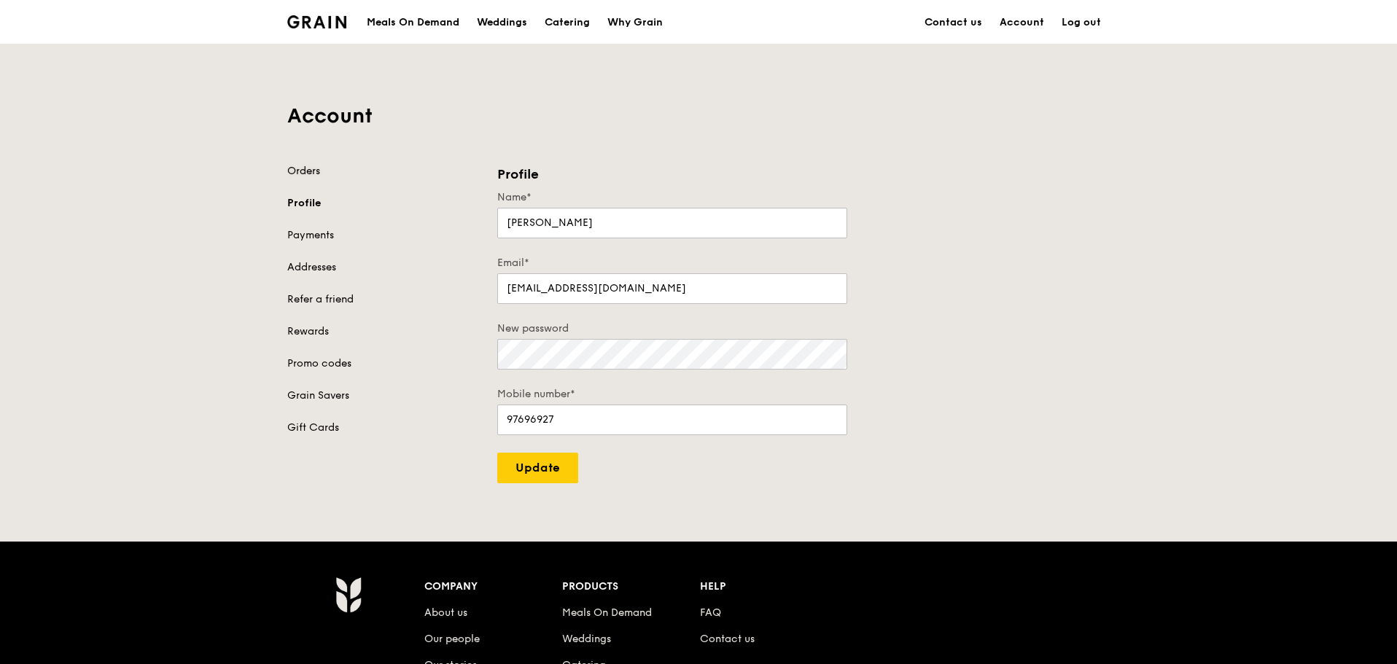
click at [306, 173] on link "Orders" at bounding box center [383, 171] width 193 height 15
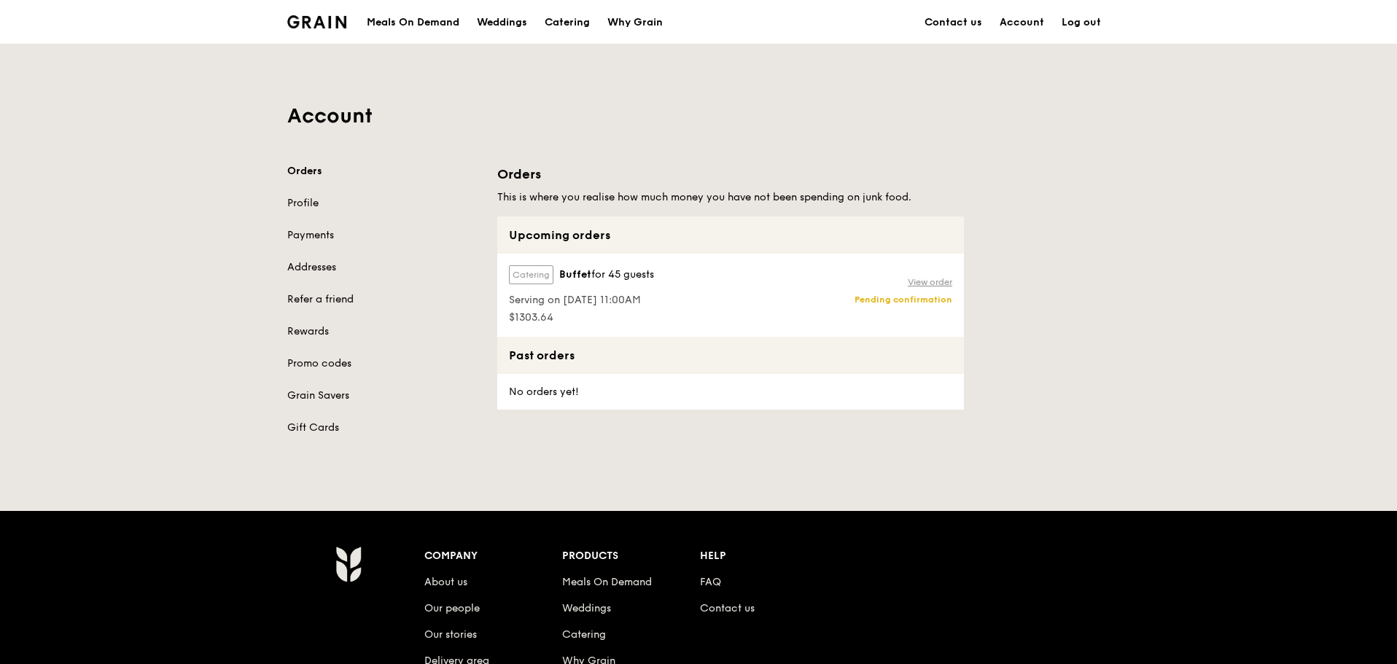
click at [926, 281] on link "View order" at bounding box center [930, 282] width 44 height 12
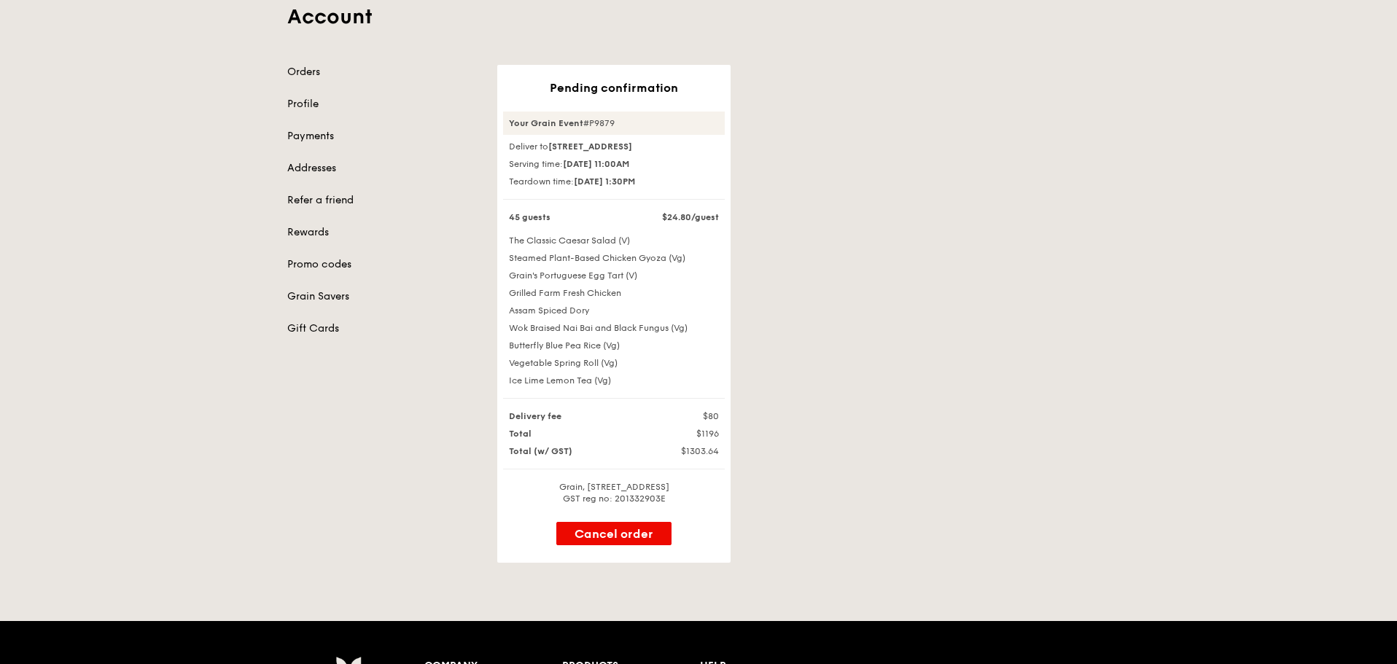
scroll to position [73, 0]
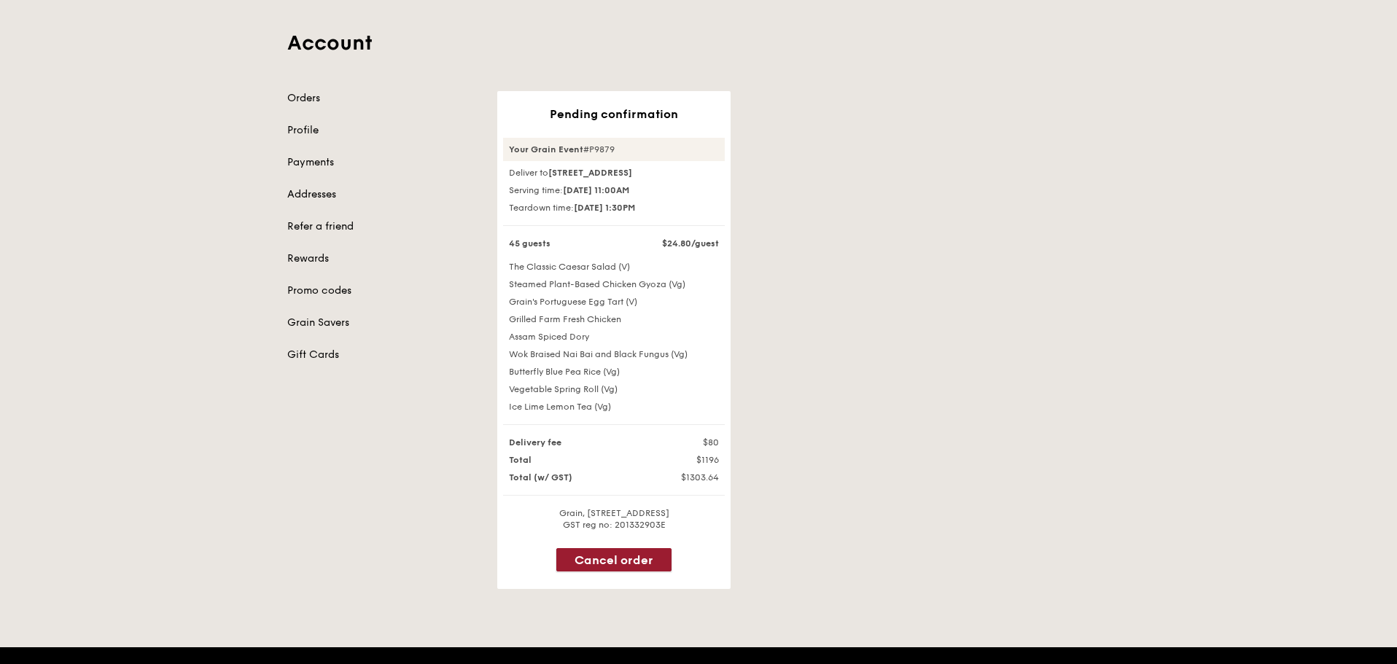
click at [645, 566] on button "Cancel order" at bounding box center [613, 559] width 115 height 23
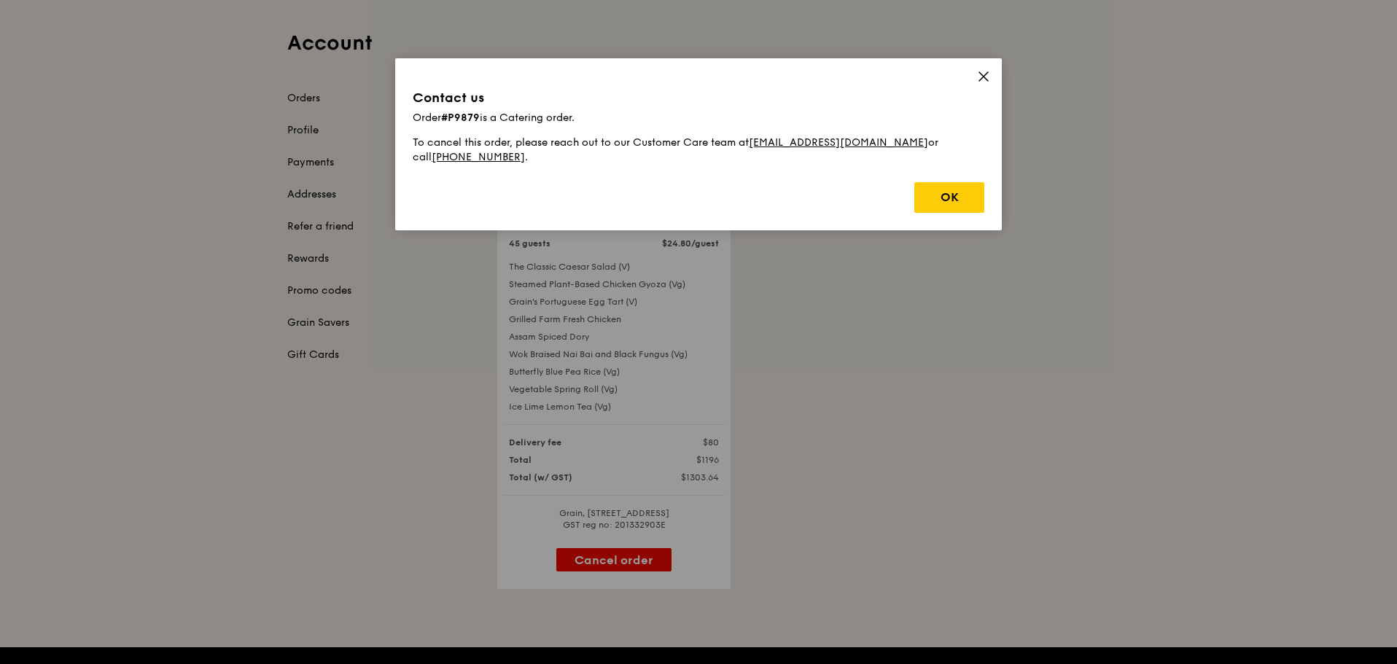
click at [942, 165] on div "Contact us Order #P9879 is a Catering order. To cancel this order, please reach…" at bounding box center [698, 144] width 607 height 172
click at [943, 182] on button "OK" at bounding box center [950, 197] width 70 height 31
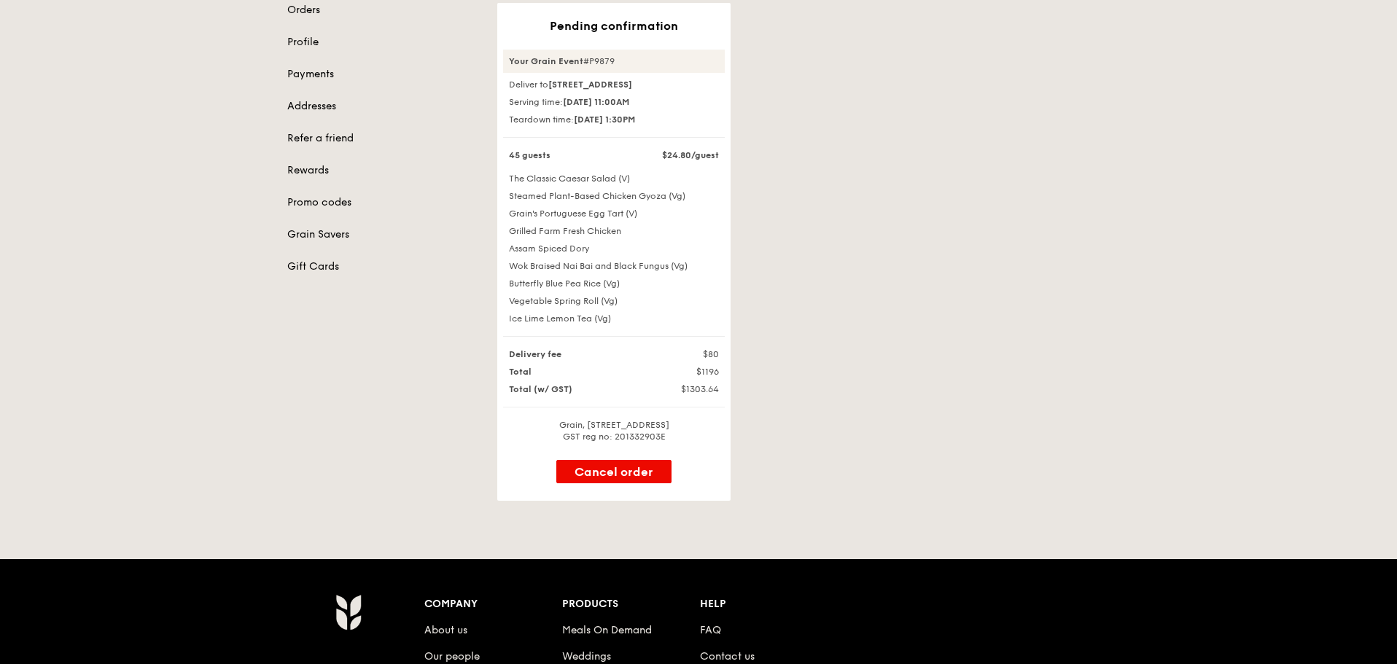
scroll to position [365, 0]
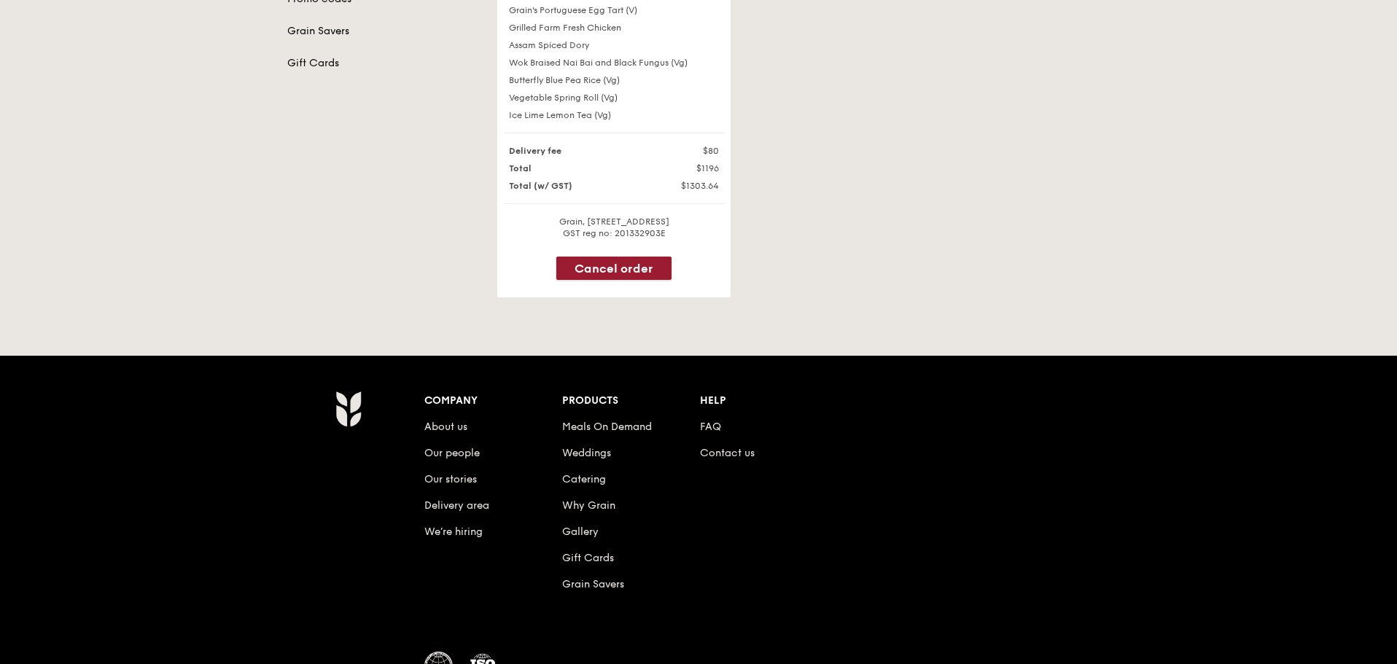
click at [615, 280] on button "Cancel order" at bounding box center [613, 268] width 115 height 23
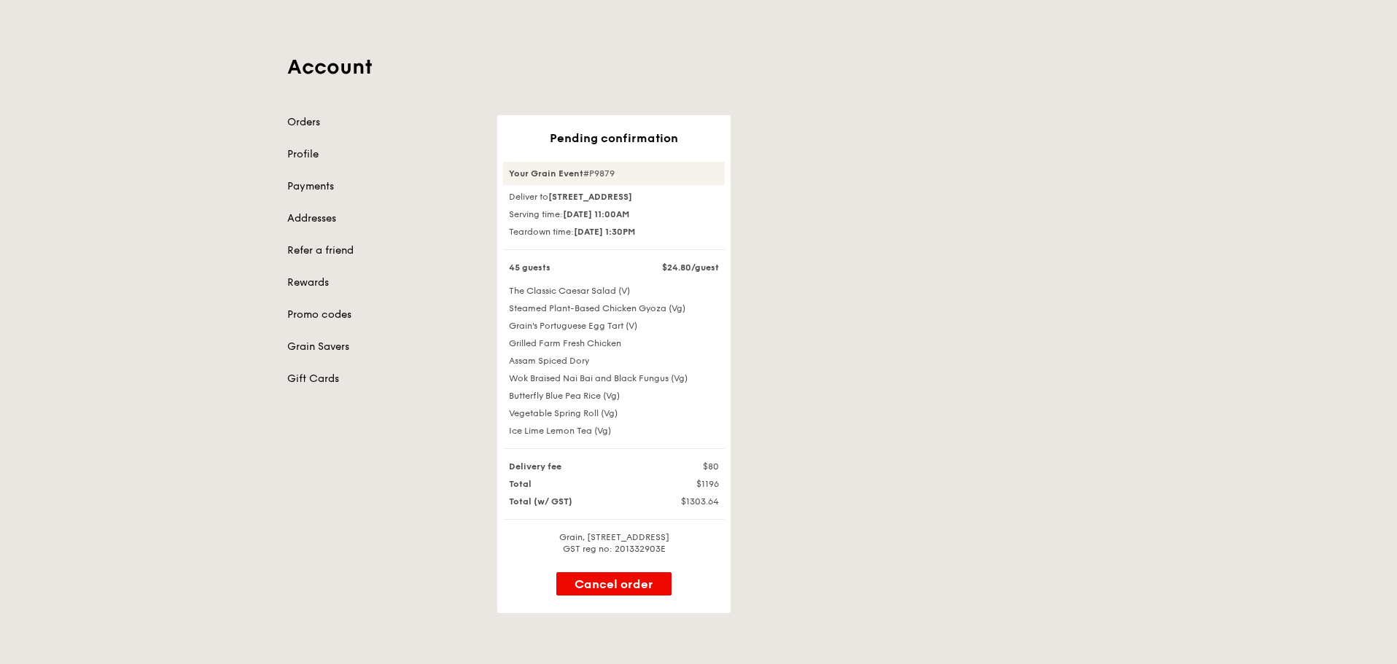
scroll to position [73, 0]
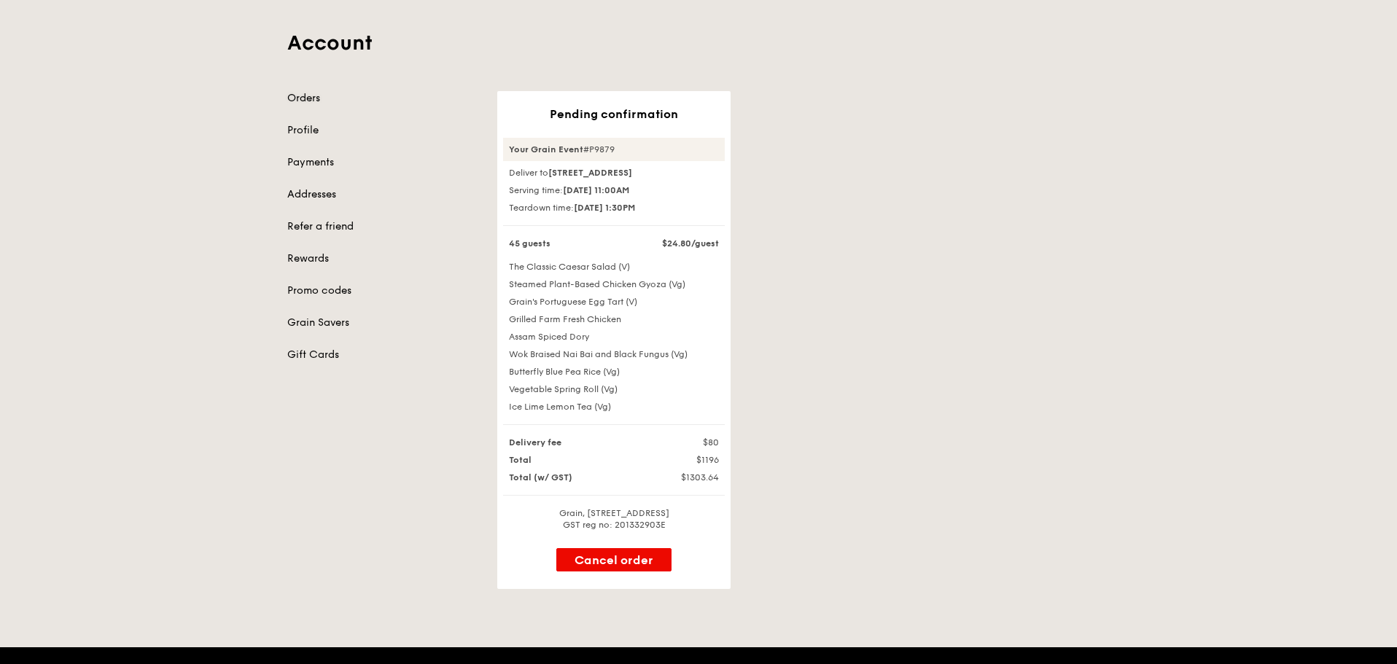
click at [304, 101] on link "Orders" at bounding box center [383, 98] width 193 height 15
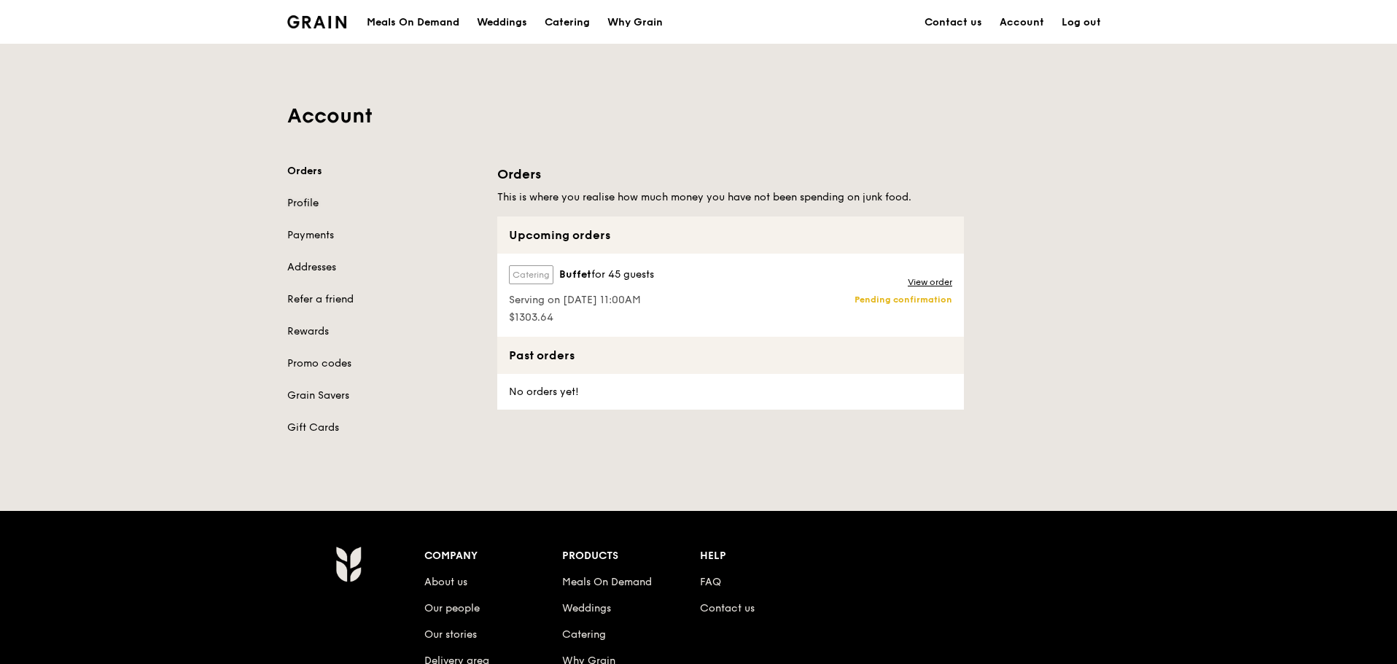
click at [300, 205] on link "Profile" at bounding box center [383, 203] width 193 height 15
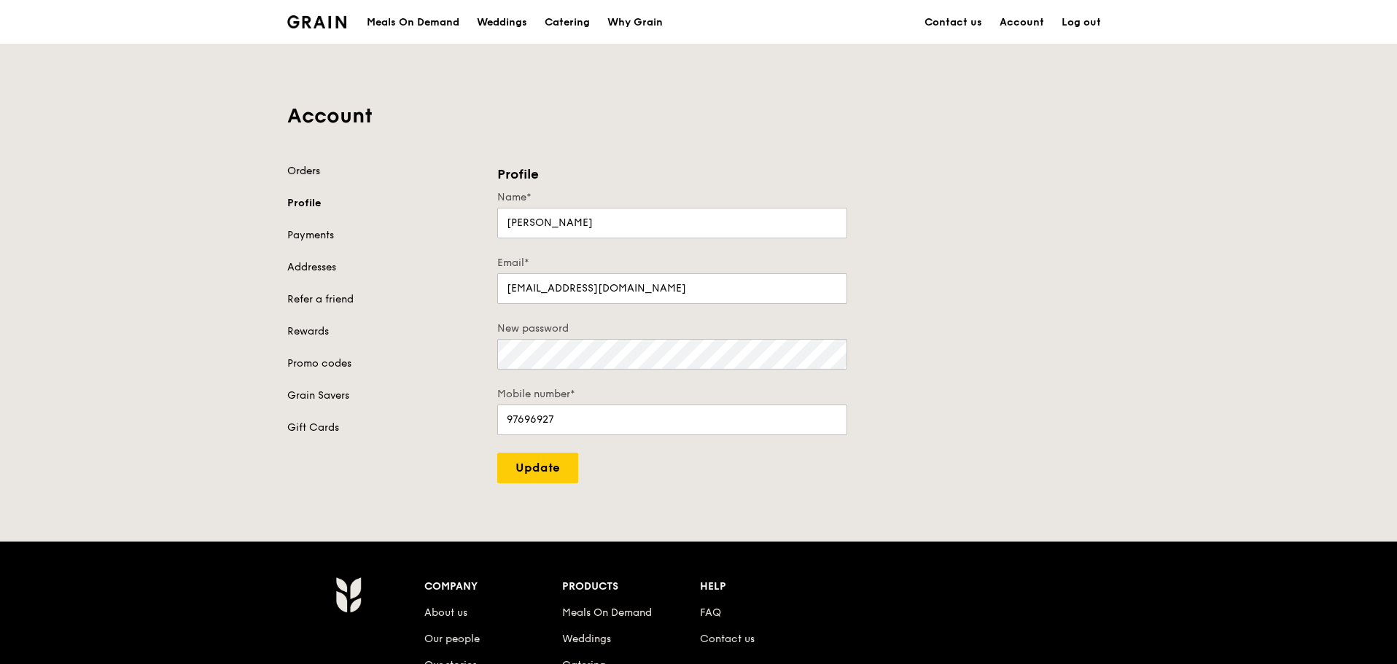
click at [306, 171] on link "Orders" at bounding box center [383, 171] width 193 height 15
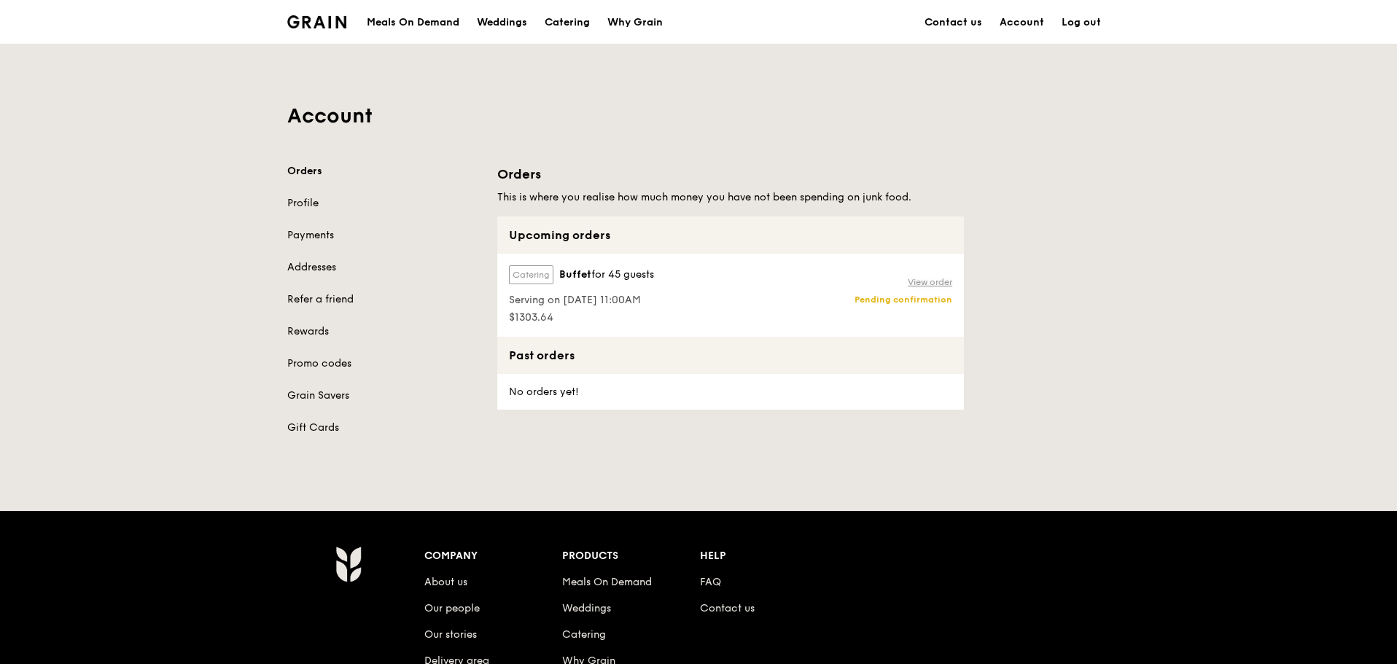
click at [941, 279] on link "View order" at bounding box center [930, 282] width 44 height 12
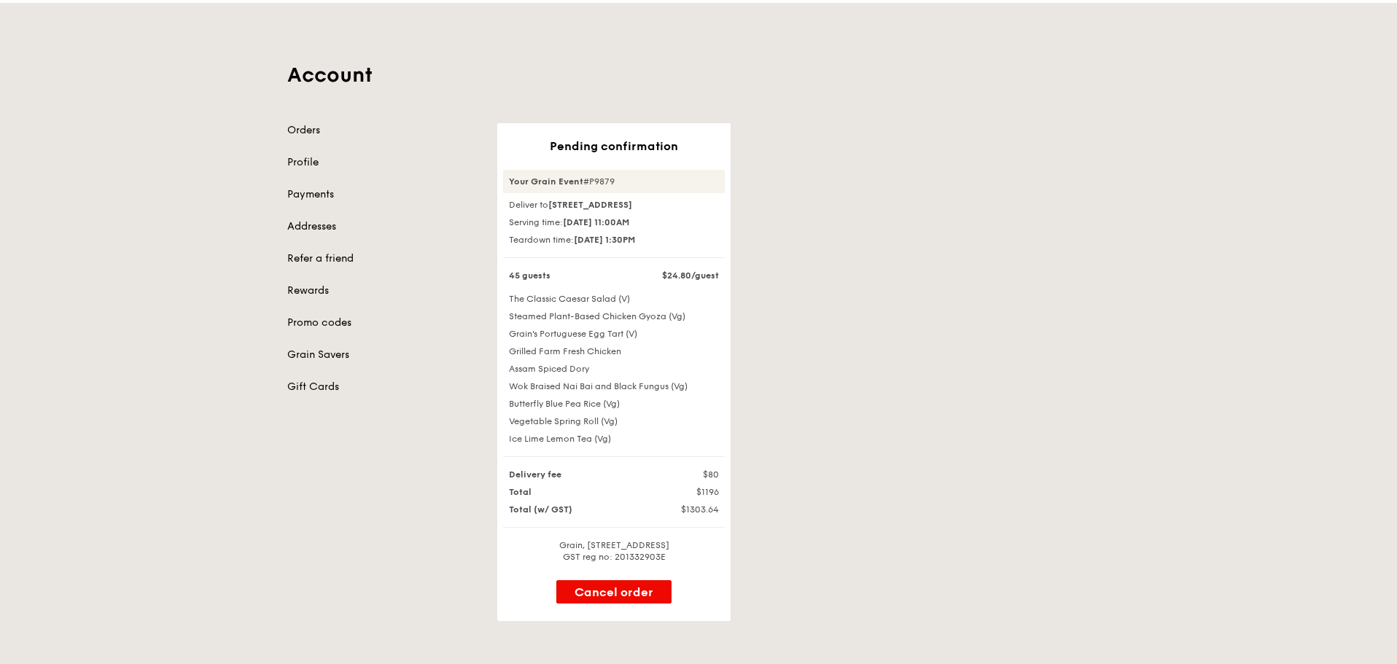
scroll to position [146, 0]
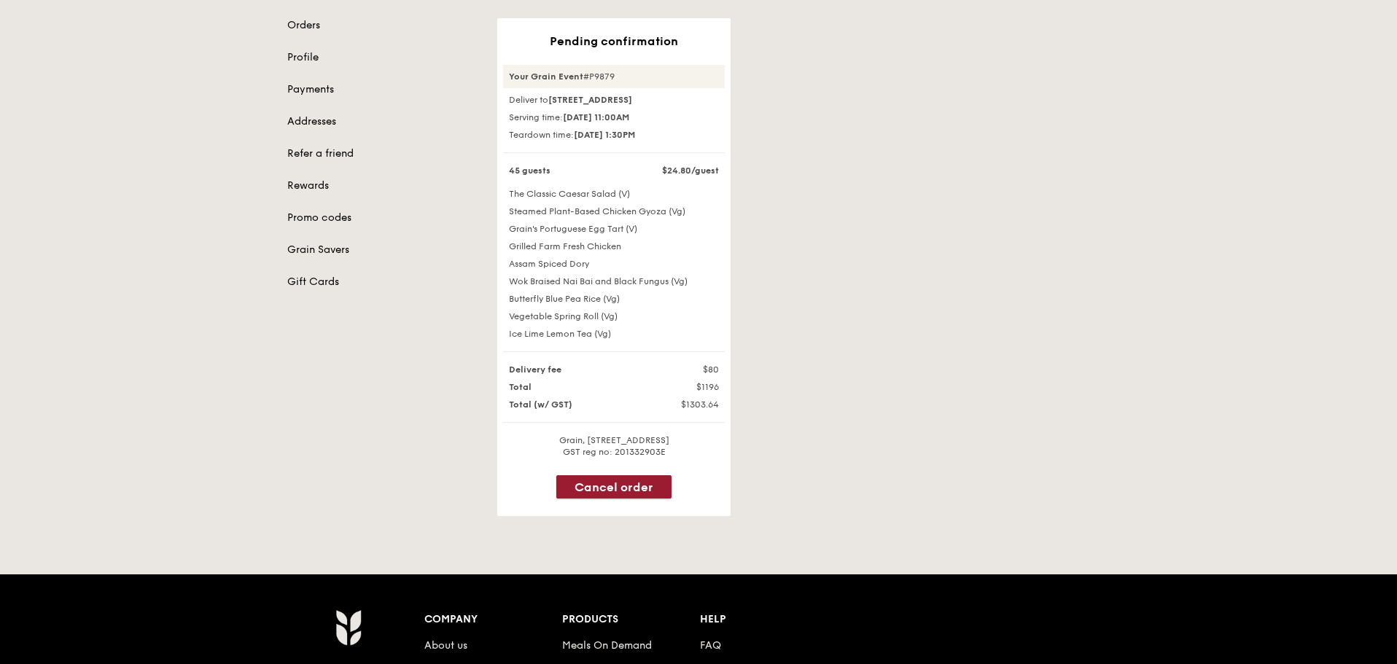
click at [616, 497] on button "Cancel order" at bounding box center [613, 487] width 115 height 23
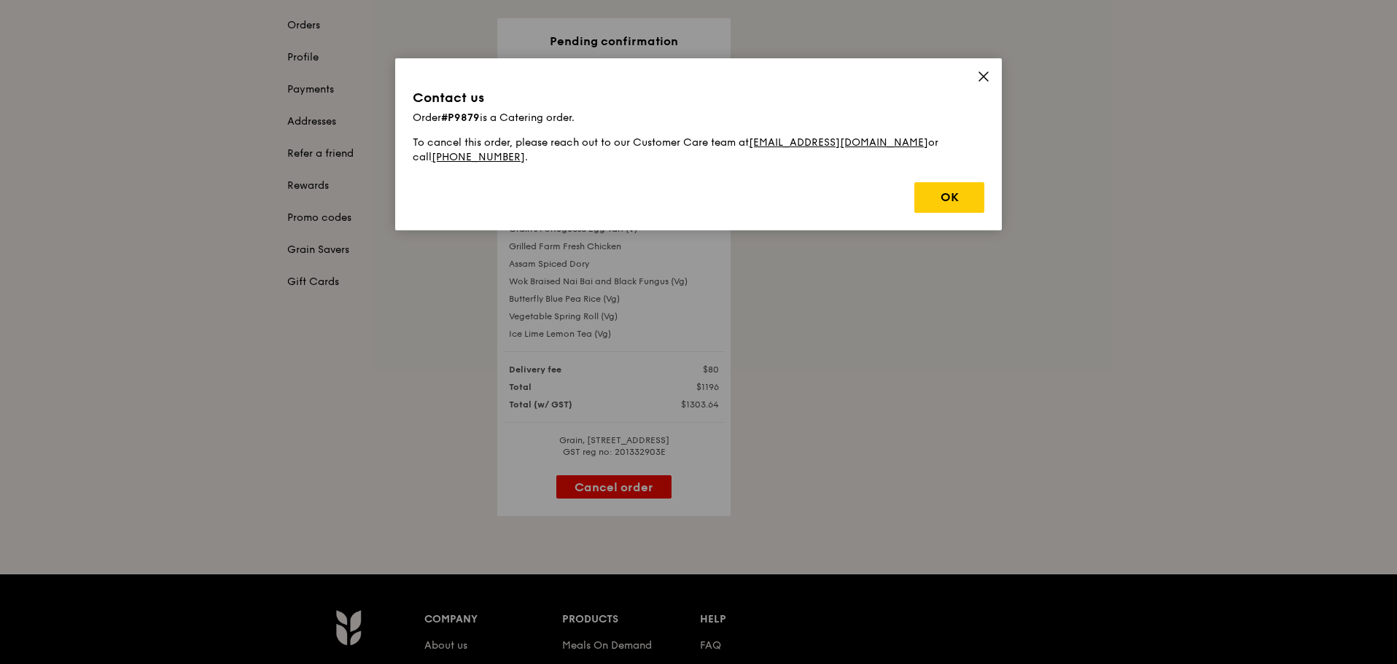
click at [980, 78] on icon at bounding box center [983, 76] width 13 height 13
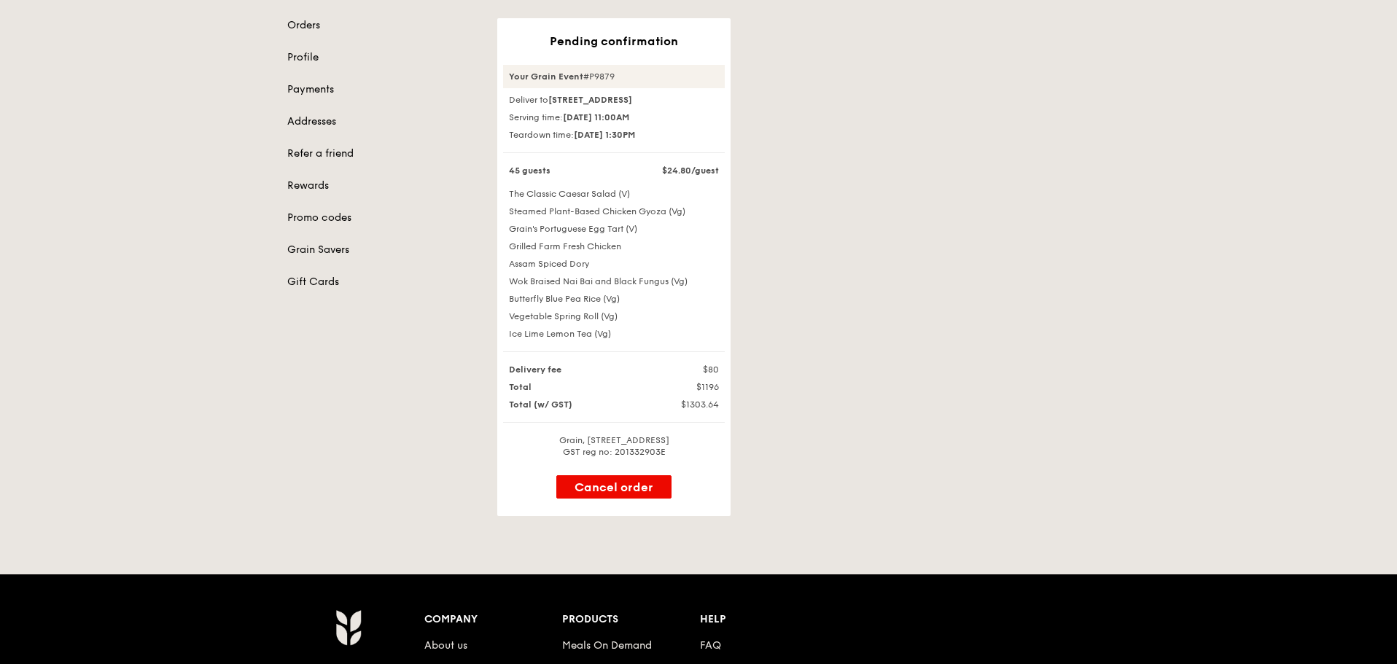
drag, startPoint x: 646, startPoint y: 75, endPoint x: 584, endPoint y: 79, distance: 62.1
click at [584, 79] on div "Your Grain Event #P9879" at bounding box center [614, 76] width 222 height 23
copy div "#P9879"
